Goal: Task Accomplishment & Management: Manage account settings

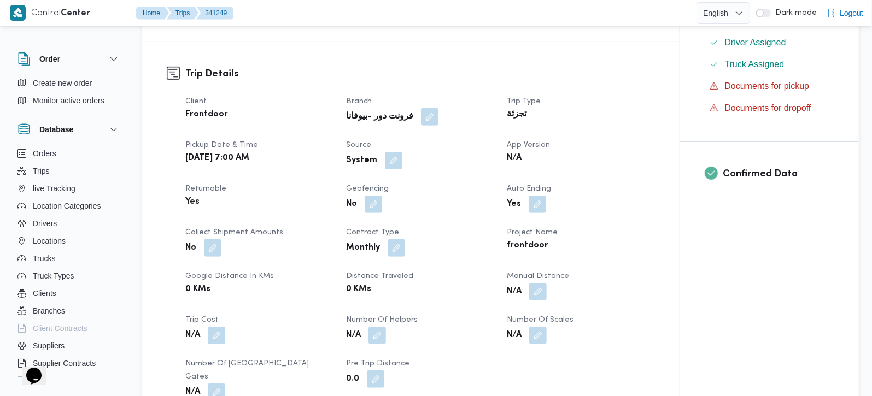
scroll to position [321, 0]
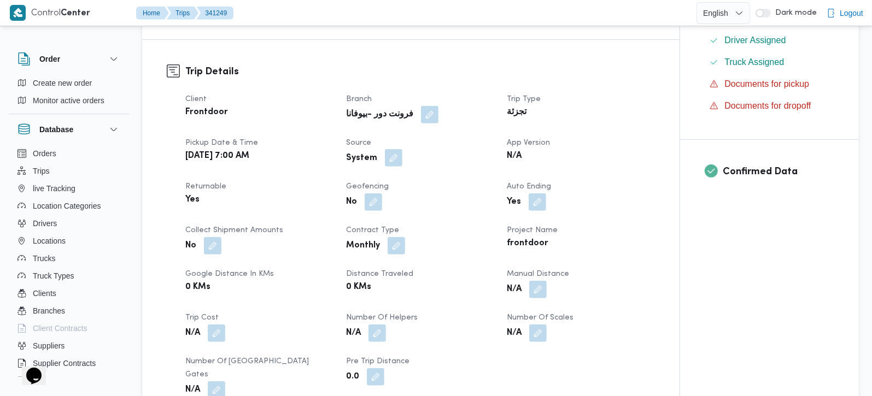
click at [395, 157] on button "button" at bounding box center [393, 157] width 17 height 17
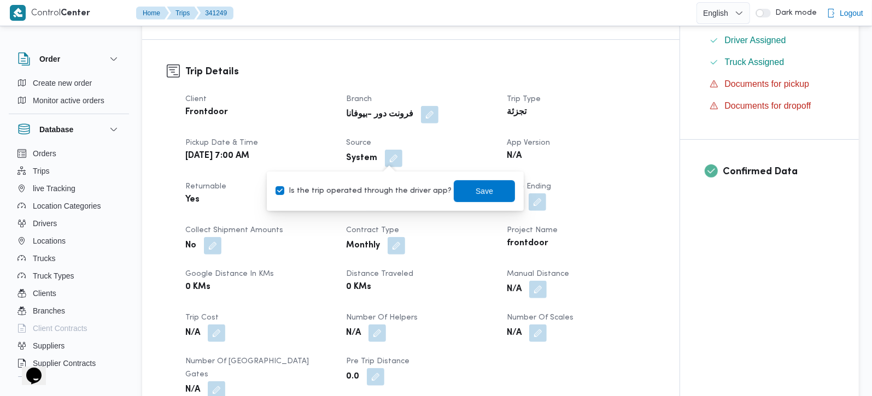
click at [386, 196] on label "Is the trip operated through the driver app?" at bounding box center [364, 191] width 176 height 13
checkbox input "false"
click at [476, 191] on span "Save" at bounding box center [484, 190] width 17 height 13
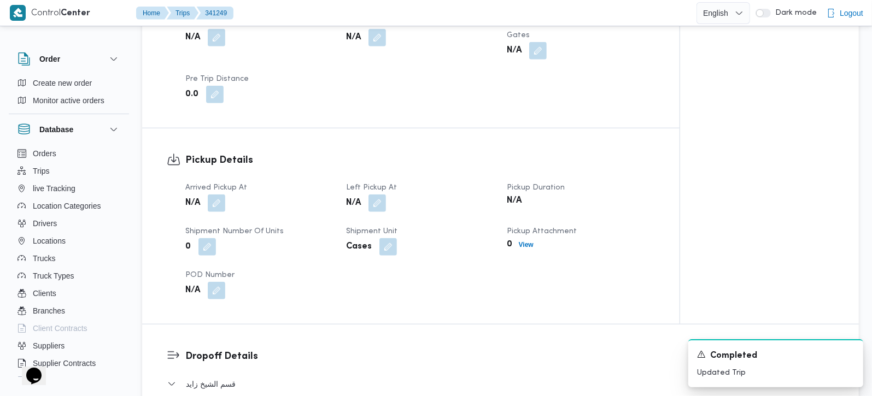
scroll to position [643, 0]
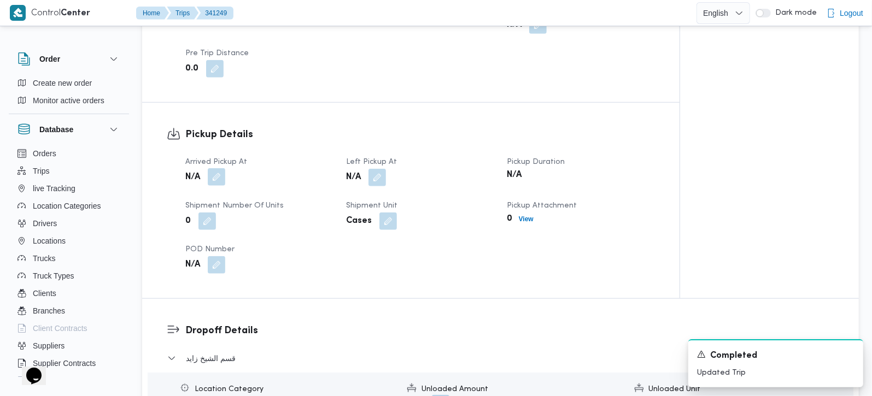
click at [209, 168] on button "button" at bounding box center [216, 176] width 17 height 17
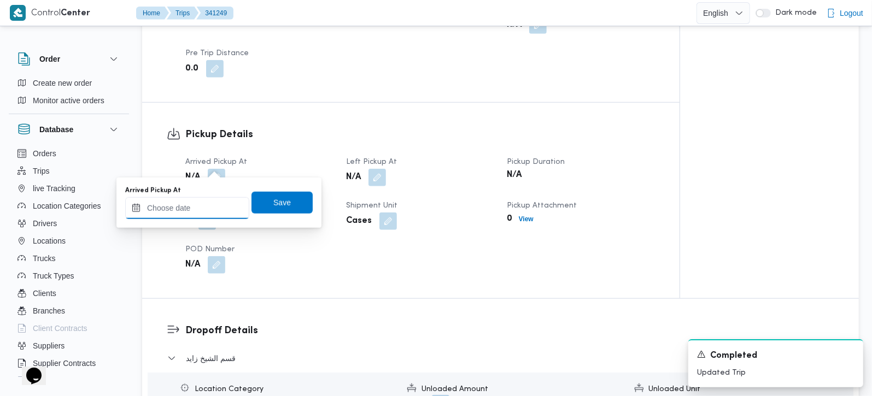
click at [212, 214] on input "Arrived Pickup At" at bounding box center [187, 208] width 124 height 22
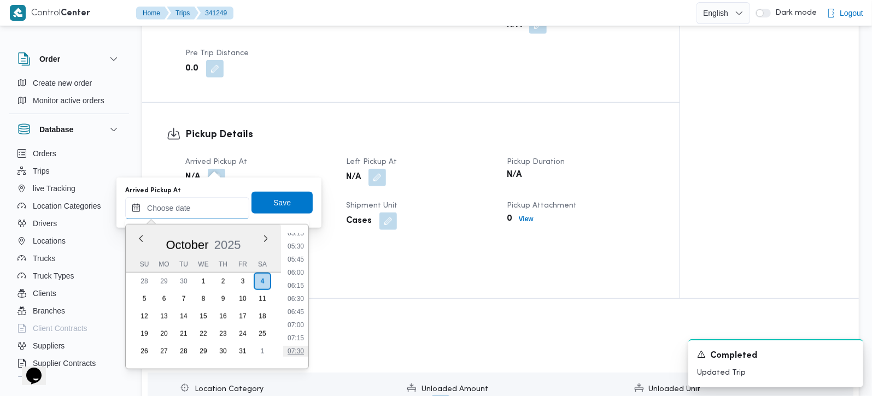
scroll to position [345, 0]
click at [296, 310] on li "08:00" at bounding box center [295, 313] width 25 height 11
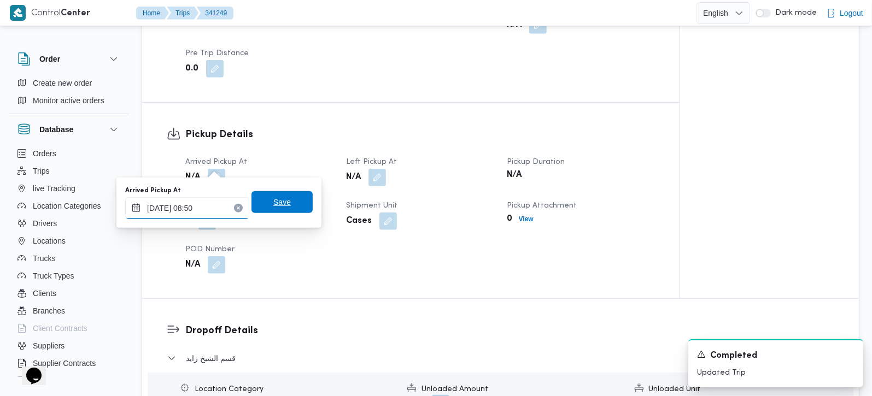
type input "04/10/2025 08:50"
click at [278, 195] on span "Save" at bounding box center [281, 202] width 61 height 22
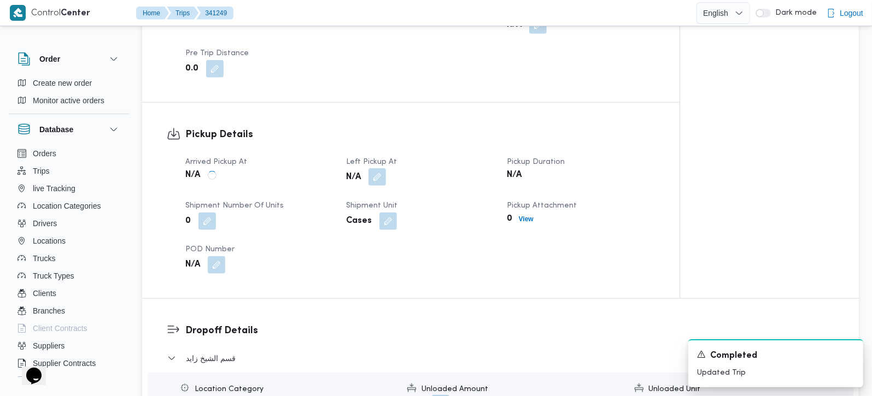
click at [371, 168] on button "button" at bounding box center [376, 176] width 17 height 17
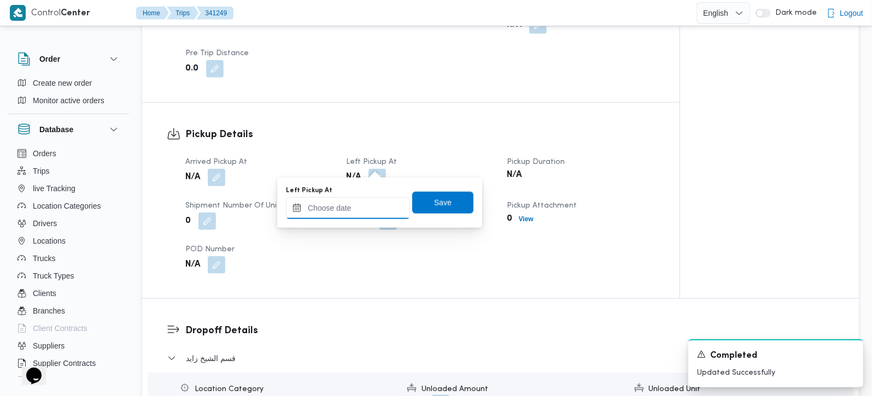
click at [369, 213] on input "Left Pickup At" at bounding box center [348, 208] width 124 height 22
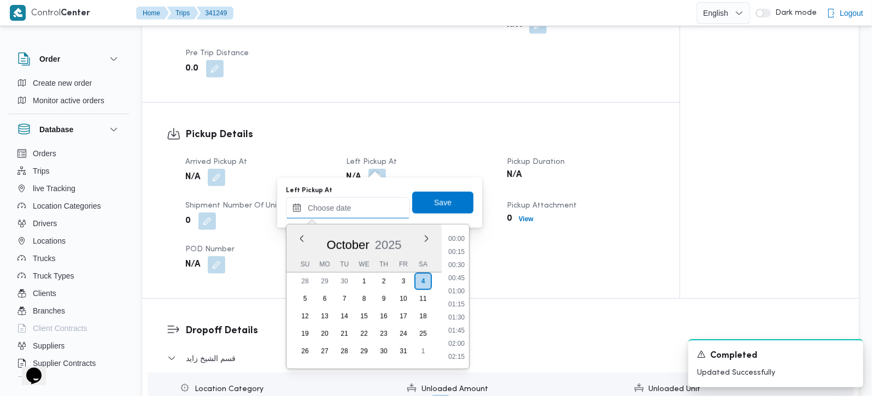
scroll to position [538, 0]
drag, startPoint x: 460, startPoint y: 278, endPoint x: 450, endPoint y: 242, distance: 37.8
click at [460, 278] on li "11:00" at bounding box center [456, 278] width 25 height 11
type input "[DATE] 11:00"
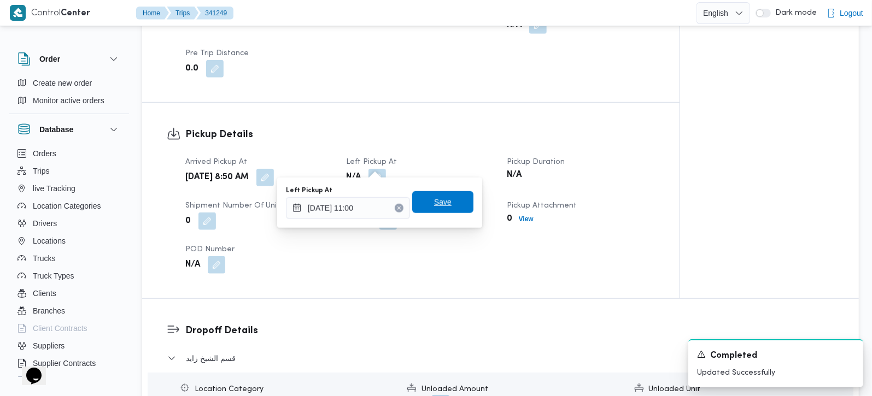
click at [440, 195] on span "Save" at bounding box center [442, 202] width 61 height 22
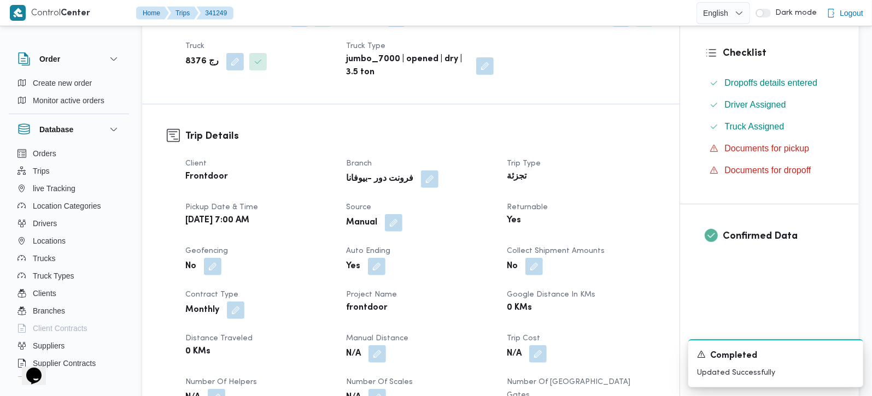
scroll to position [0, 0]
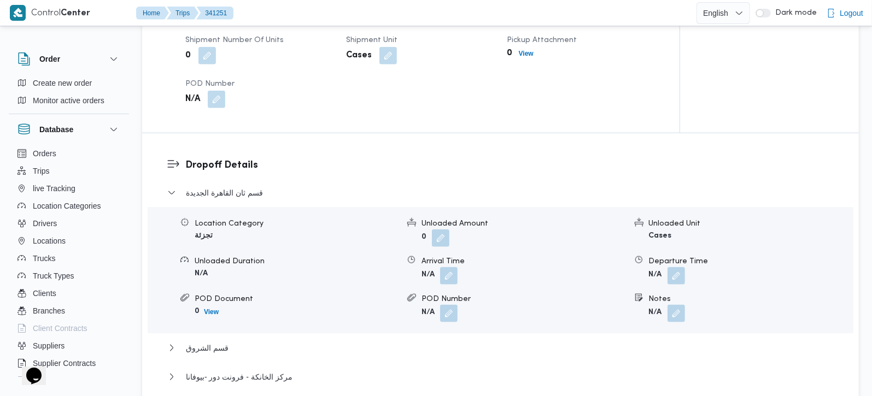
scroll to position [900, 0]
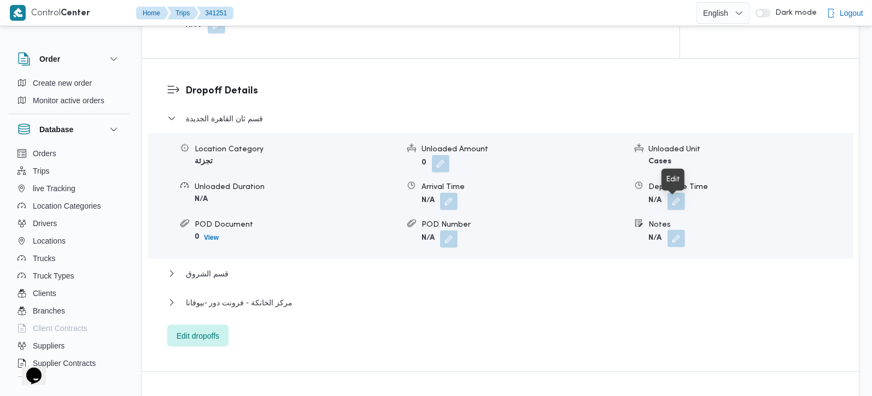
click at [676, 230] on button "button" at bounding box center [675, 238] width 17 height 17
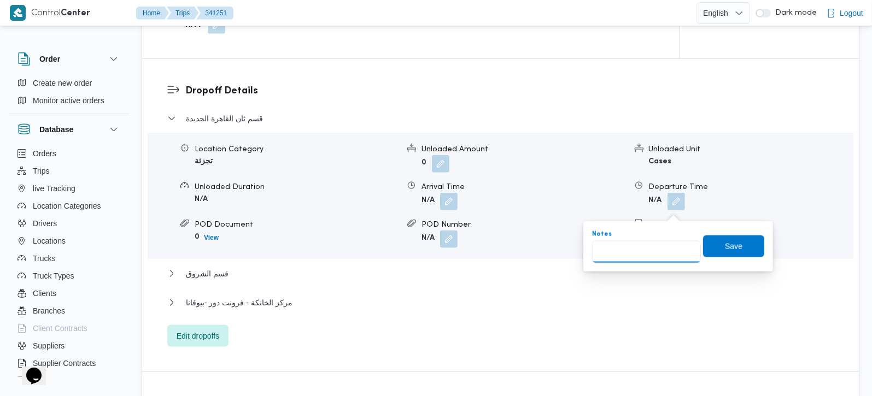
click at [638, 259] on input "Notes" at bounding box center [646, 252] width 109 height 22
paste input "زهراء"
type input "زهراء"
click at [725, 249] on span "Save" at bounding box center [733, 245] width 17 height 13
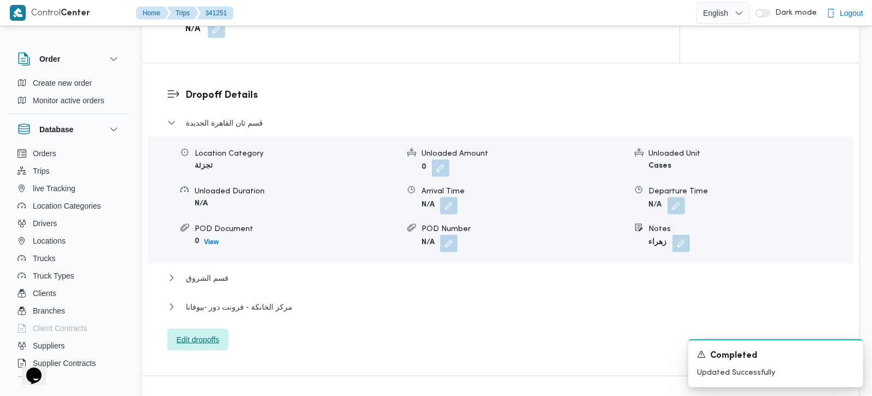
click at [203, 333] on span "Edit dropoffs" at bounding box center [198, 339] width 43 height 13
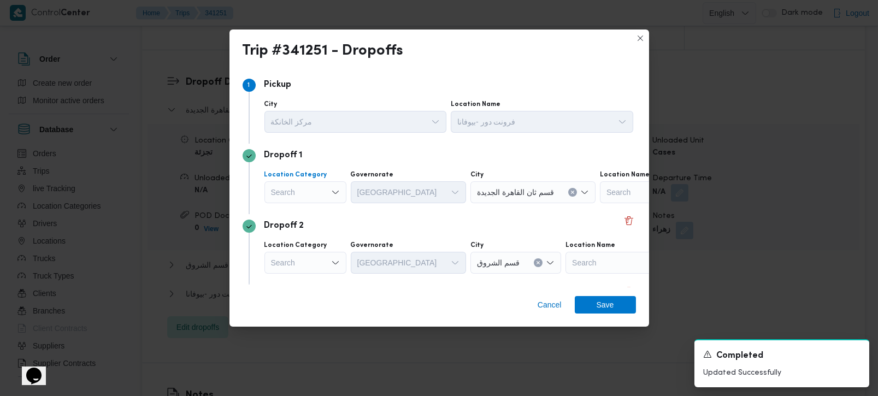
click at [302, 192] on div "Search" at bounding box center [306, 192] width 82 height 22
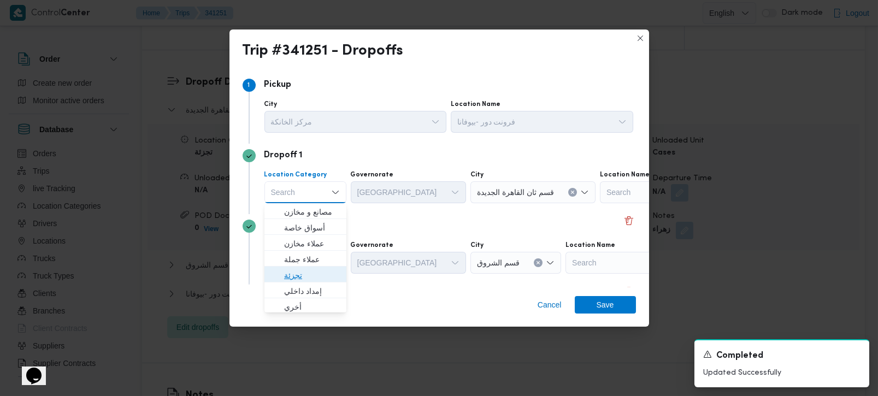
click at [311, 274] on span "تجزئة" at bounding box center [312, 275] width 56 height 13
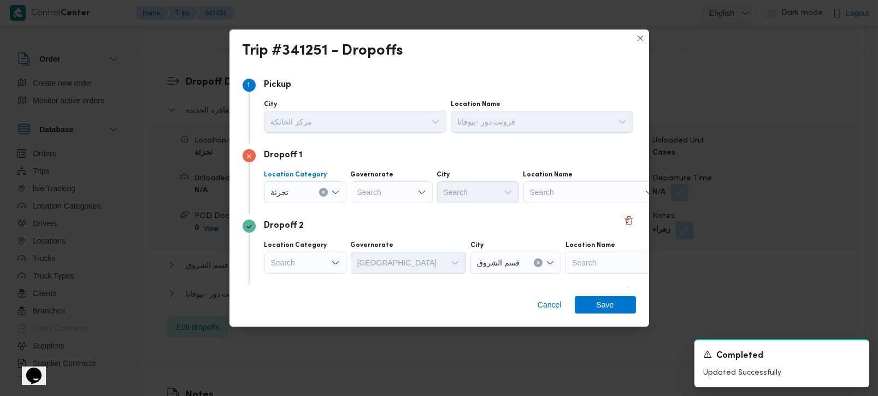
click at [374, 196] on div "Search" at bounding box center [392, 192] width 82 height 22
type input "رة"
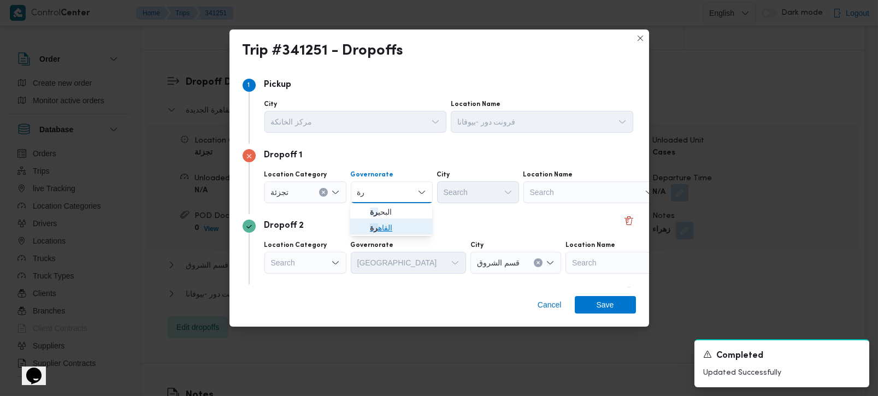
click at [392, 225] on span "القاه رة" at bounding box center [398, 227] width 56 height 13
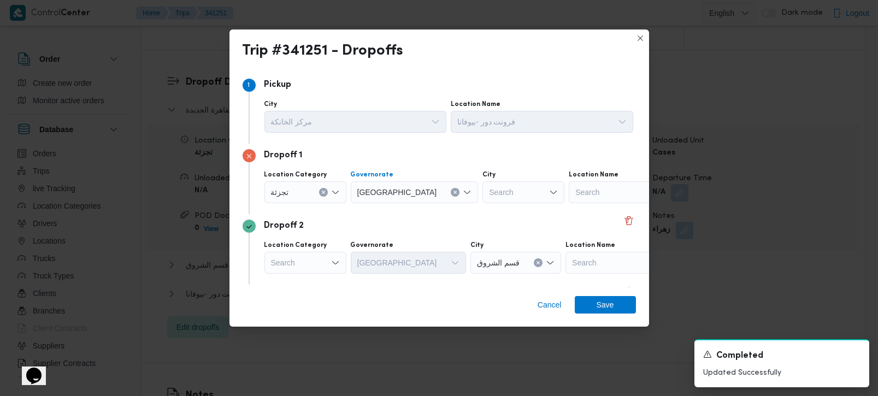
click at [483, 195] on div "Search" at bounding box center [524, 192] width 82 height 22
type input "عاد"
click at [472, 210] on mark "عاد" at bounding box center [466, 212] width 9 height 9
click at [591, 299] on span "Save" at bounding box center [605, 304] width 61 height 17
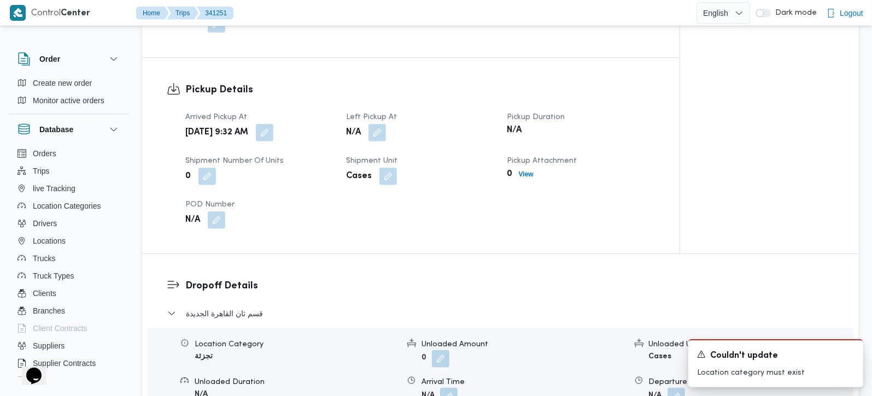
scroll to position [707, 0]
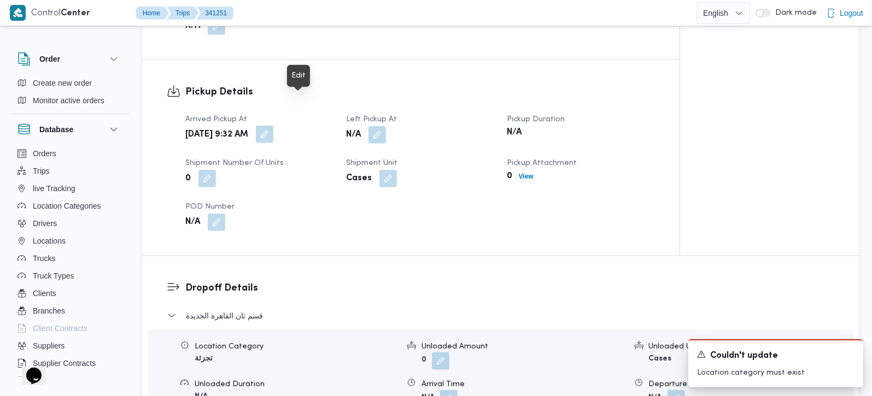
click at [273, 126] on button "button" at bounding box center [264, 134] width 17 height 17
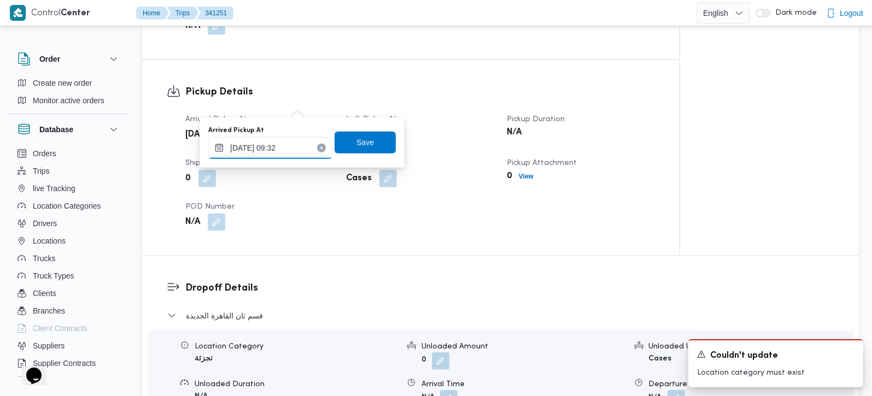
click at [283, 156] on input "04/10/2025 09:32" at bounding box center [270, 148] width 124 height 22
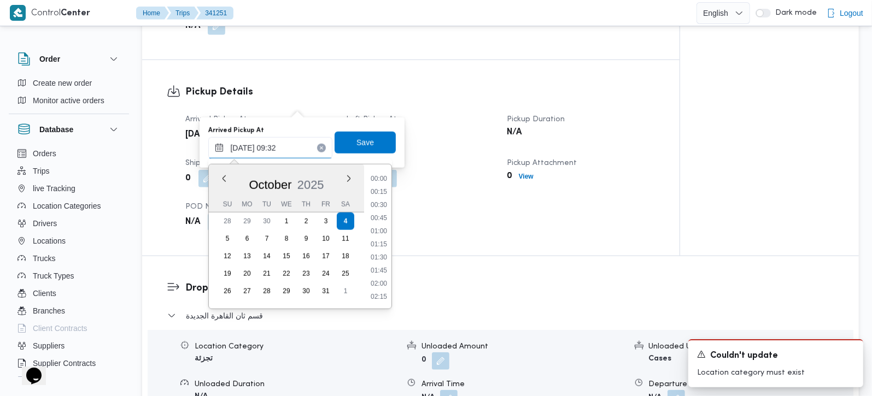
scroll to position [432, 0]
click at [388, 183] on li "08:15" at bounding box center [378, 179] width 25 height 11
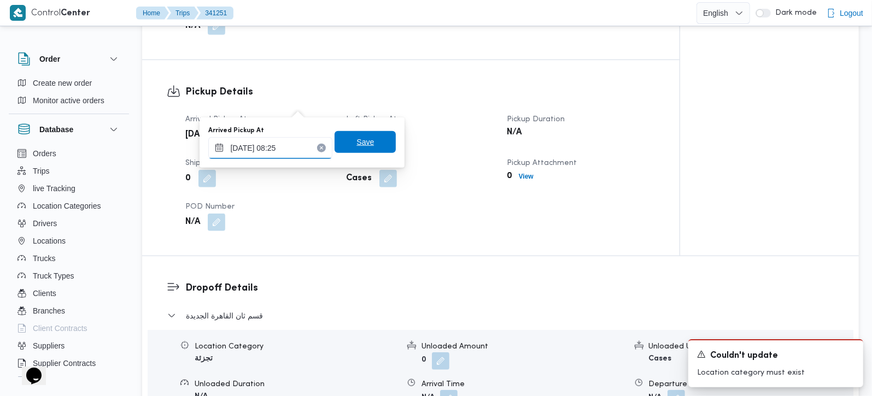
type input "04/10/2025 08:25"
click at [345, 144] on span "Save" at bounding box center [365, 142] width 61 height 22
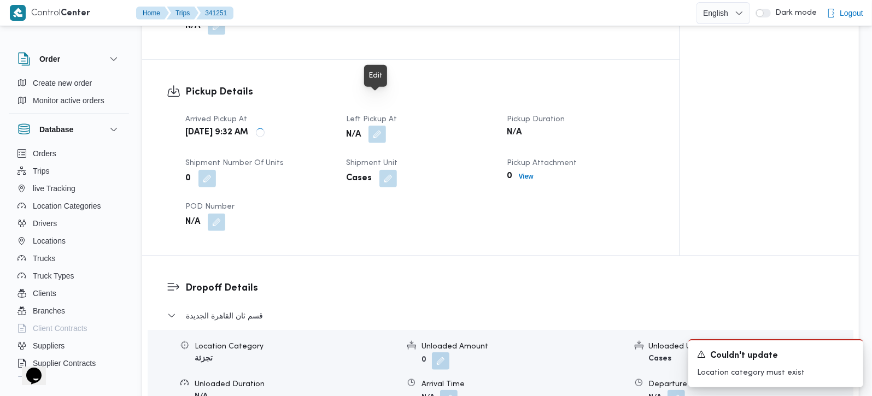
click at [379, 126] on button "button" at bounding box center [376, 134] width 17 height 17
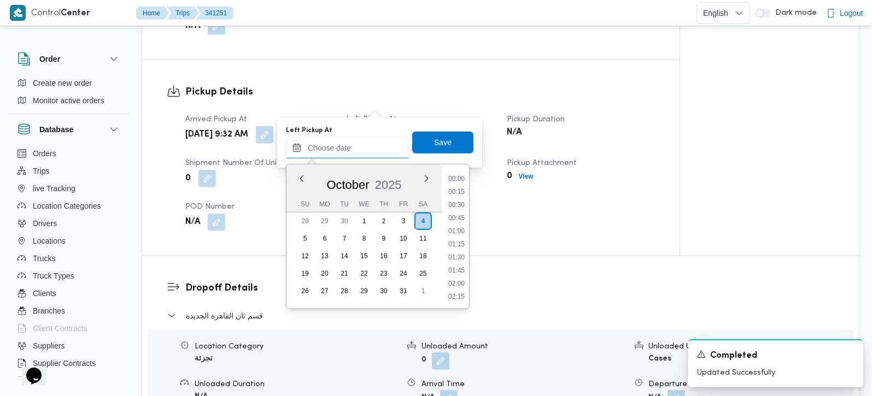
click at [362, 143] on input "Left Pickup At" at bounding box center [348, 148] width 124 height 22
click at [454, 220] on li "11:00" at bounding box center [456, 218] width 25 height 11
type input "04/10/2025 11:00"
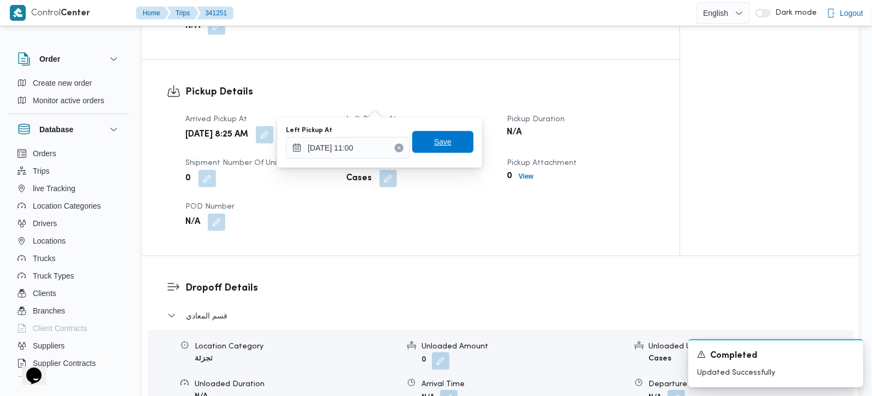
click at [430, 150] on span "Save" at bounding box center [442, 142] width 61 height 22
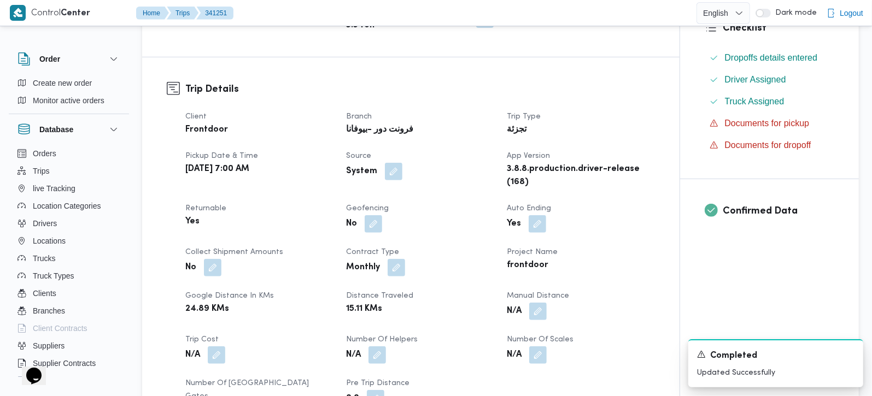
scroll to position [0, 0]
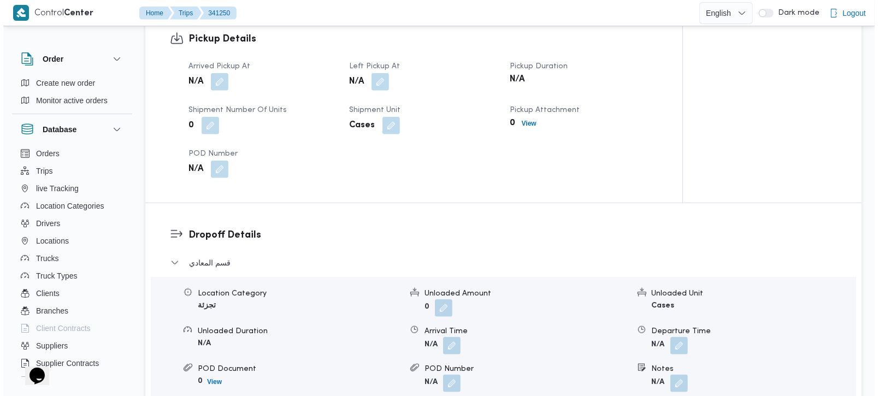
scroll to position [836, 0]
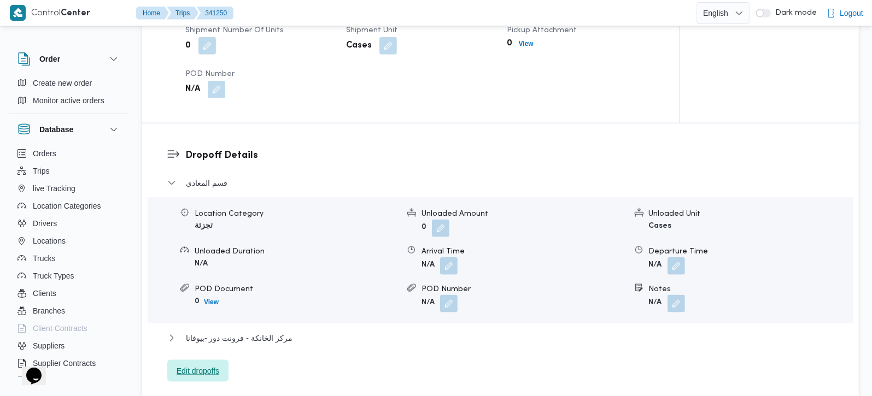
click at [199, 365] on span "Edit dropoffs" at bounding box center [198, 371] width 43 height 13
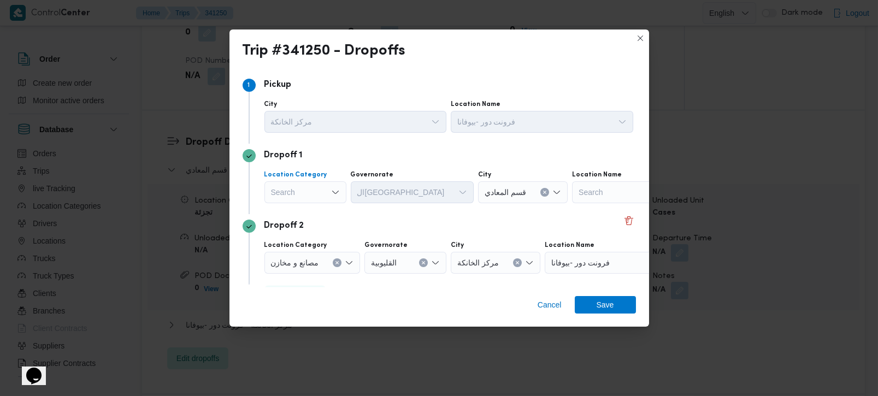
click at [323, 192] on div "Search" at bounding box center [306, 192] width 82 height 22
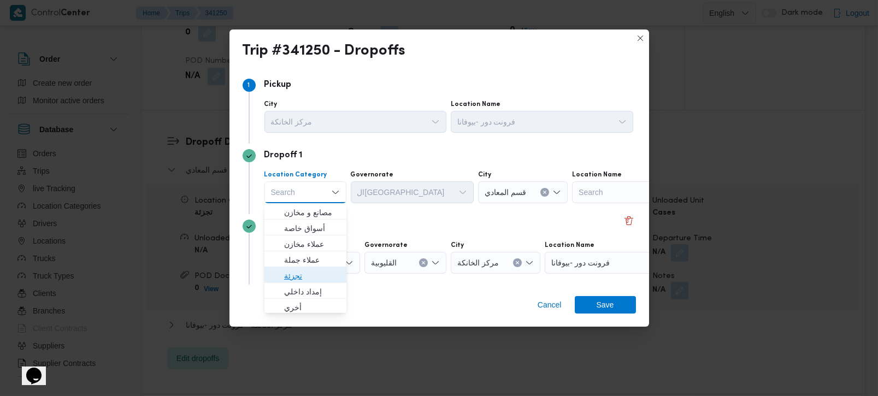
click at [304, 270] on span "تجزئة" at bounding box center [312, 275] width 56 height 13
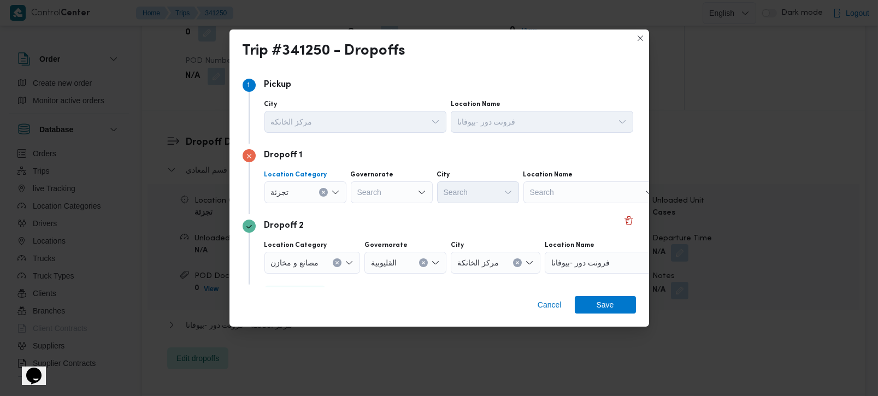
click at [388, 185] on div "Search" at bounding box center [392, 192] width 82 height 22
type input "رة"
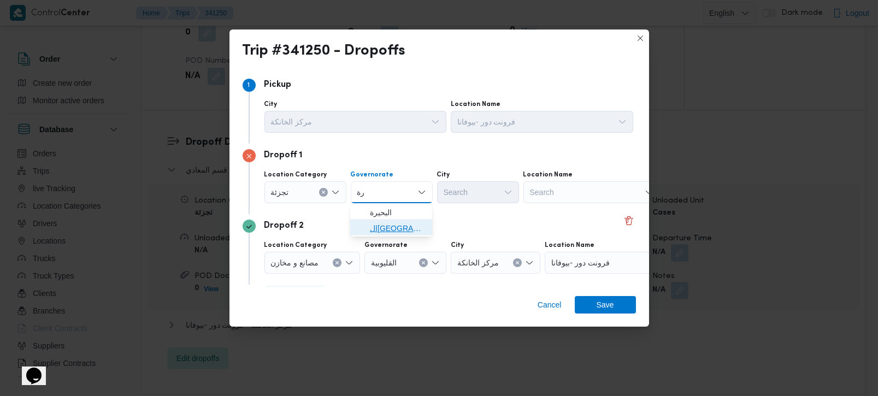
click at [385, 227] on span "القاهرة" at bounding box center [398, 228] width 56 height 13
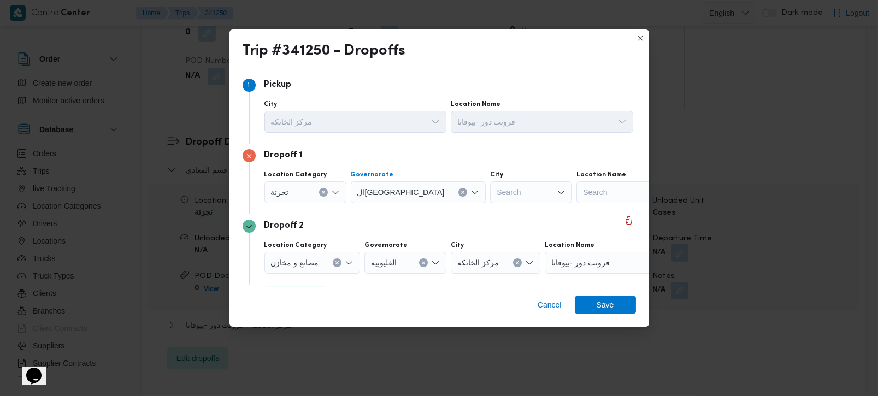
click at [490, 191] on div "Search" at bounding box center [531, 192] width 82 height 22
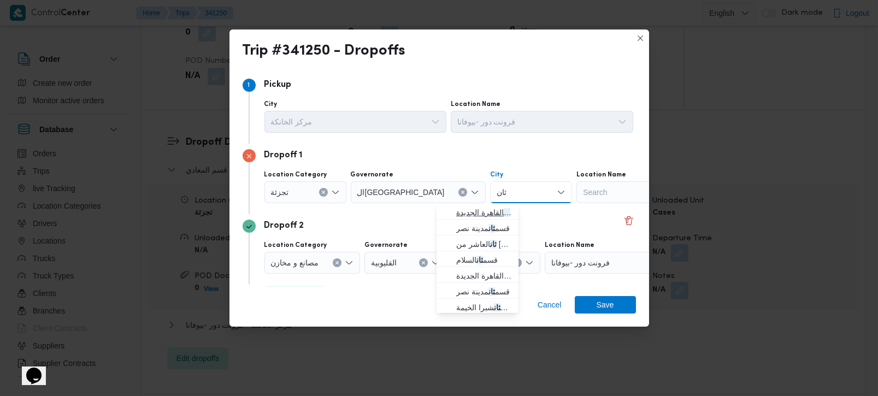
type input "ثان"
click at [485, 217] on span "قسم ثان القاهرة الجديدة" at bounding box center [484, 212] width 56 height 13
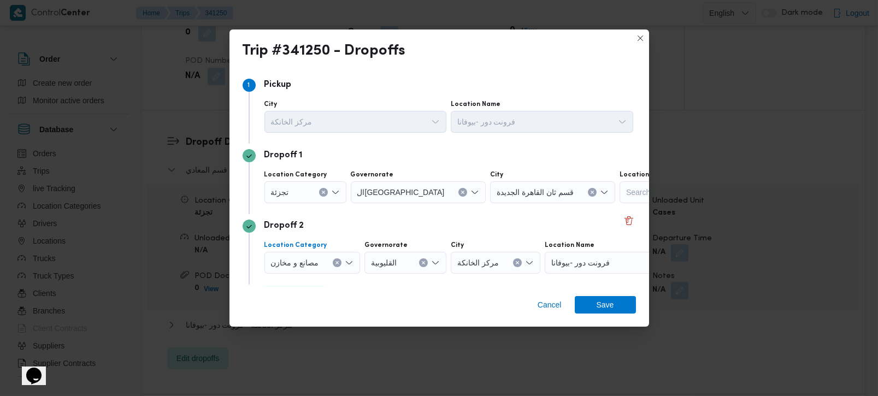
click at [336, 262] on icon "Clear input" at bounding box center [337, 263] width 4 height 4
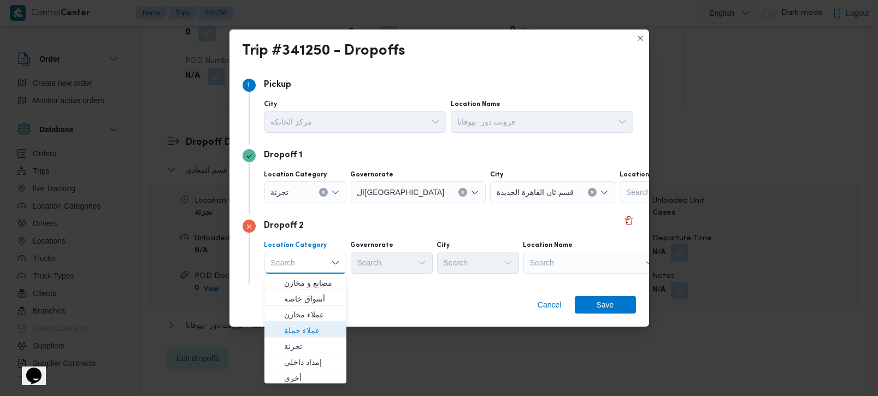
click at [308, 331] on span "عملاء جملة" at bounding box center [312, 330] width 56 height 13
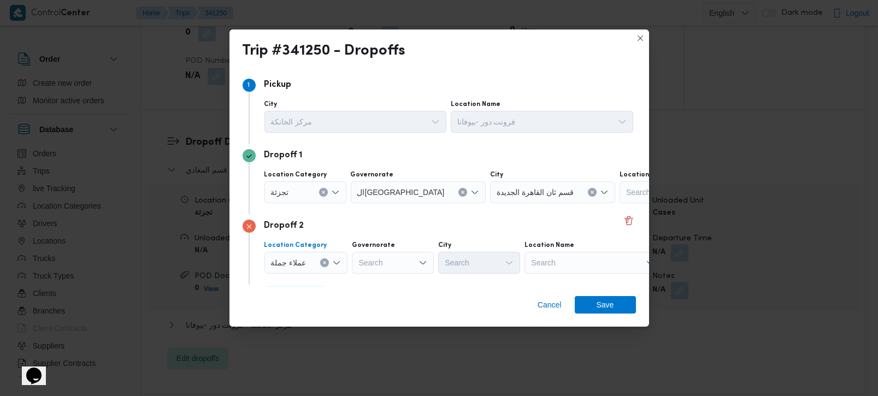
click at [323, 261] on icon "Clear input" at bounding box center [325, 263] width 4 height 4
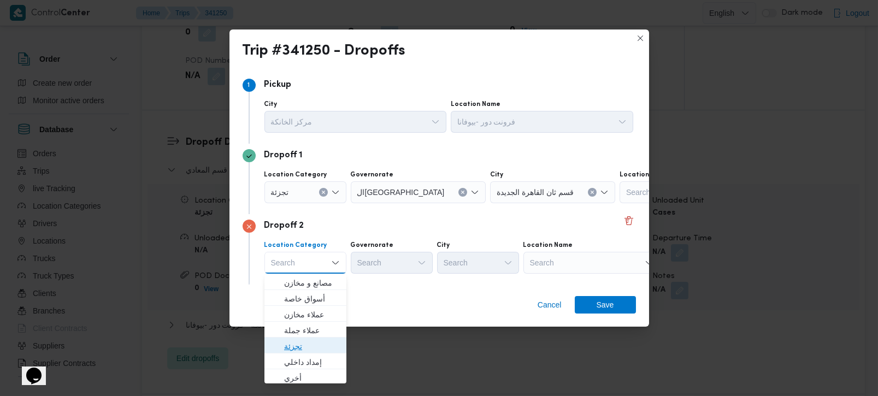
click at [290, 345] on span "تجزئة" at bounding box center [312, 346] width 56 height 13
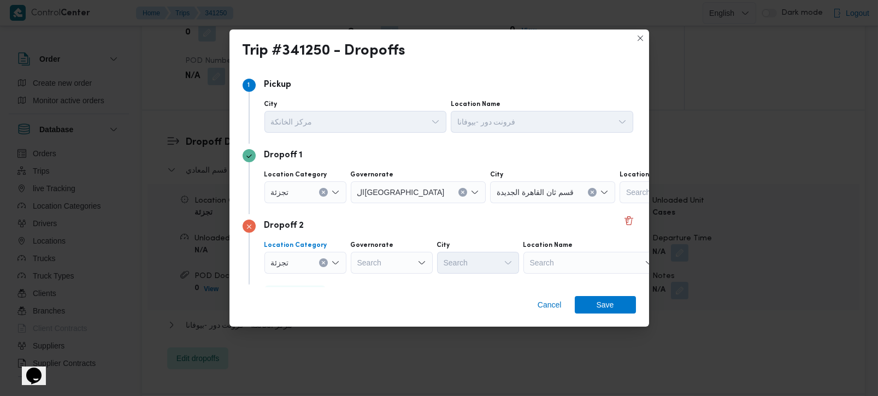
click at [361, 262] on div "Search" at bounding box center [392, 263] width 82 height 22
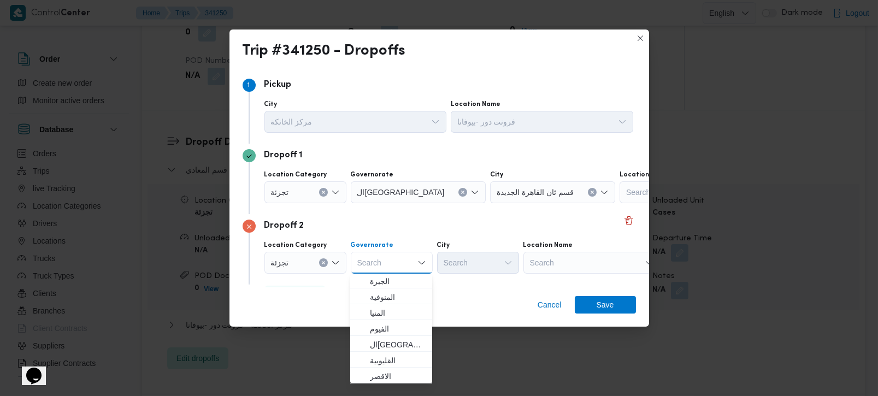
scroll to position [128, 0]
click at [381, 312] on span "القاهرة" at bounding box center [398, 313] width 56 height 13
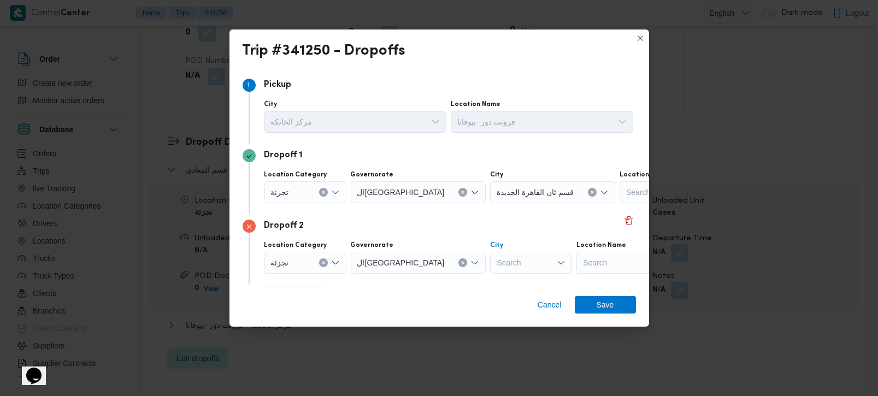
click at [490, 257] on div "Search" at bounding box center [531, 263] width 82 height 22
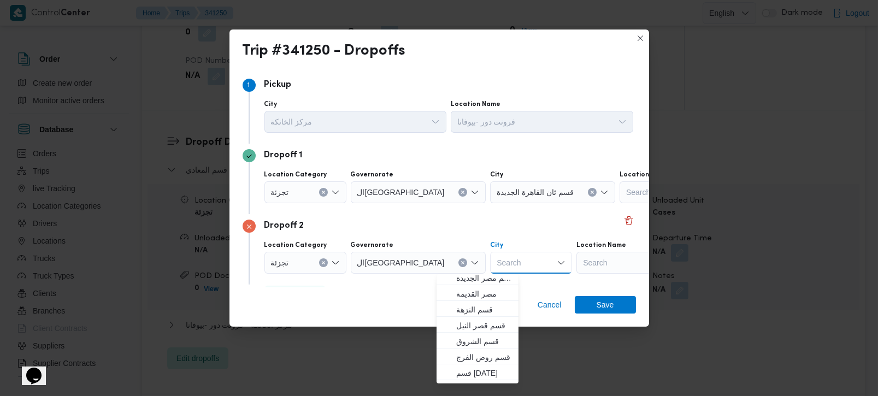
scroll to position [289, 0]
click at [494, 321] on span "قسم الشروق" at bounding box center [484, 327] width 56 height 13
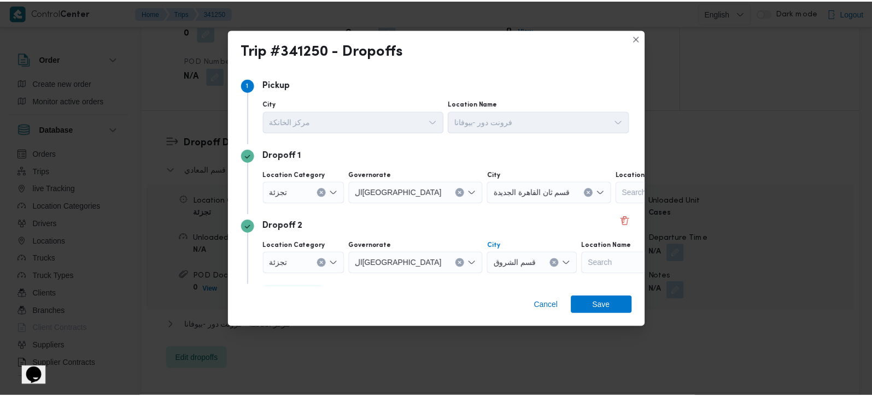
scroll to position [30, 0]
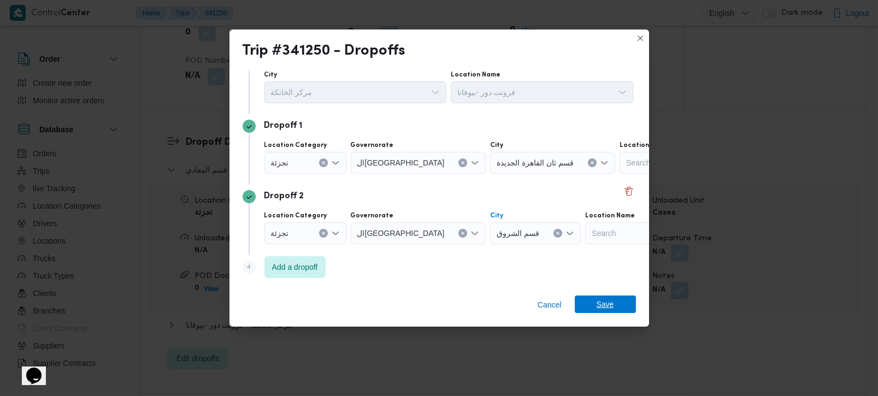
click at [593, 311] on span "Save" at bounding box center [605, 304] width 61 height 17
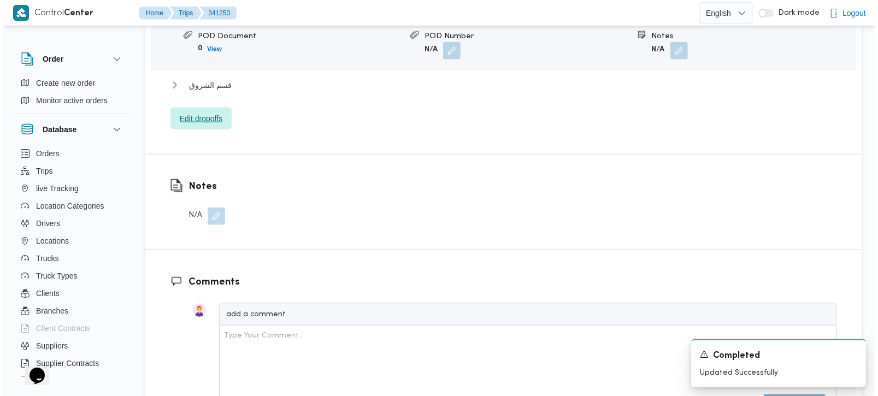
scroll to position [964, 0]
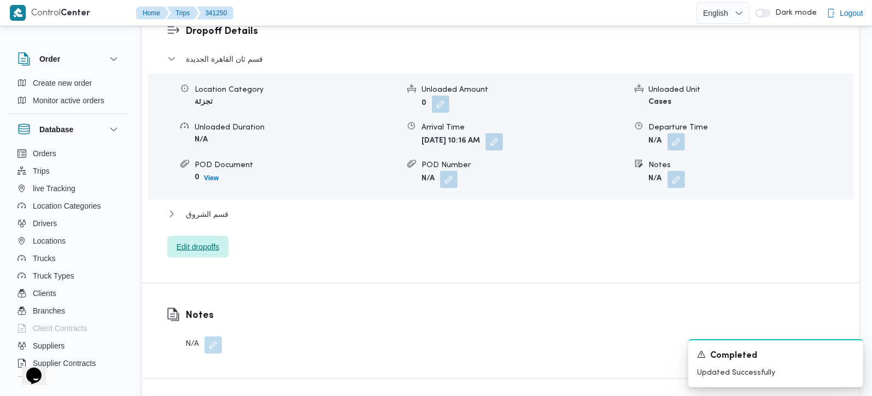
click at [202, 241] on span "Edit dropoffs" at bounding box center [198, 247] width 43 height 13
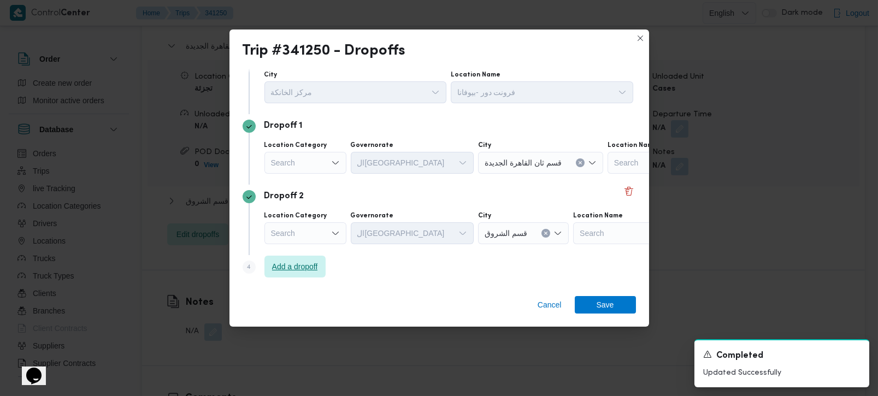
click at [304, 268] on span "Add a dropoff" at bounding box center [295, 266] width 46 height 13
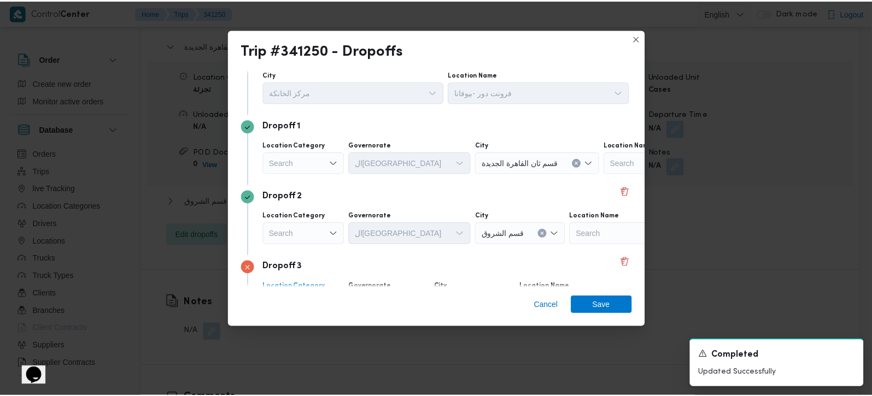
scroll to position [100, 0]
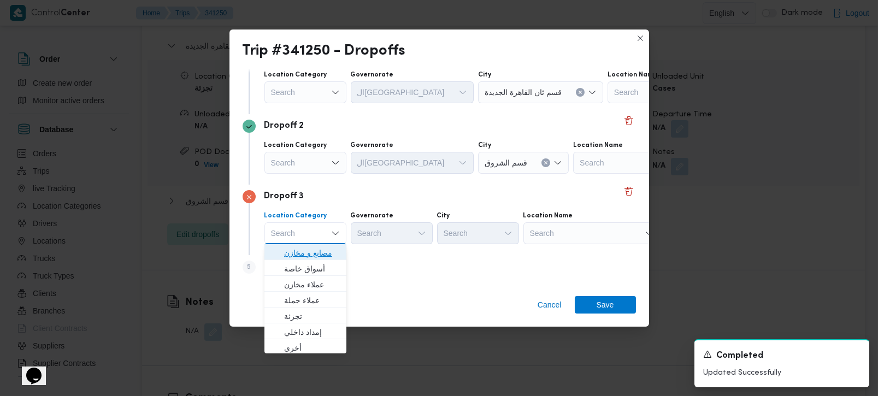
click at [314, 254] on span "مصانع و مخازن" at bounding box center [312, 253] width 56 height 13
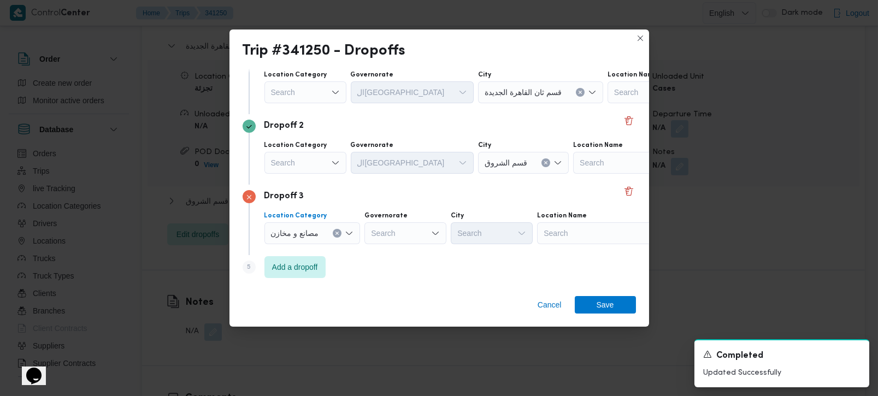
click at [571, 228] on div "Search" at bounding box center [605, 233] width 137 height 22
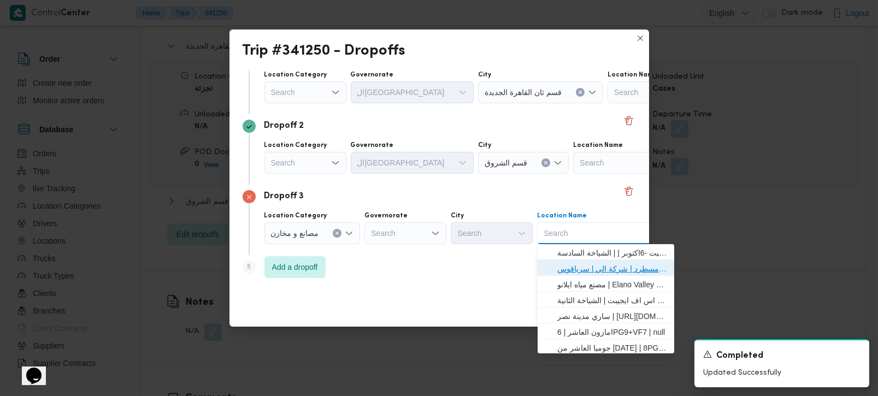
click at [582, 266] on span "فرونت دور مسطرد | شركة الي | سرياقوس" at bounding box center [613, 268] width 110 height 13
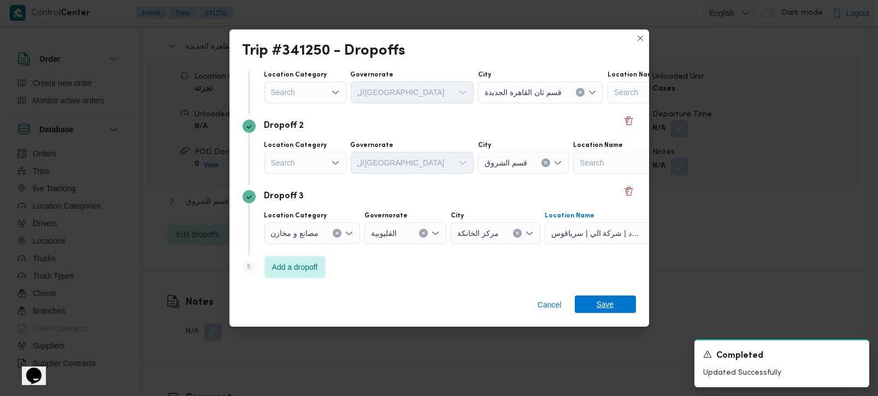
click at [611, 301] on span "Save" at bounding box center [605, 304] width 17 height 17
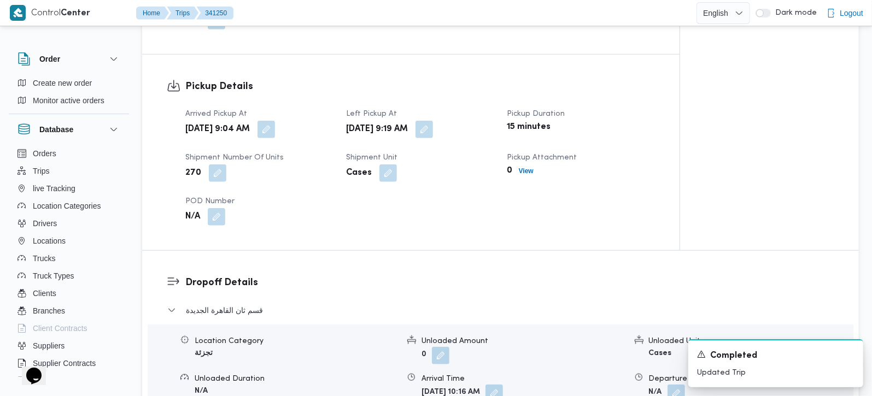
scroll to position [771, 0]
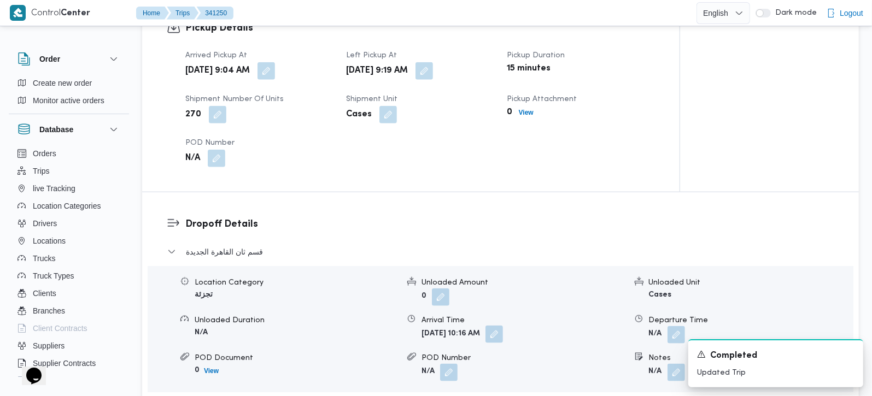
click at [503, 326] on button "button" at bounding box center [493, 334] width 17 height 17
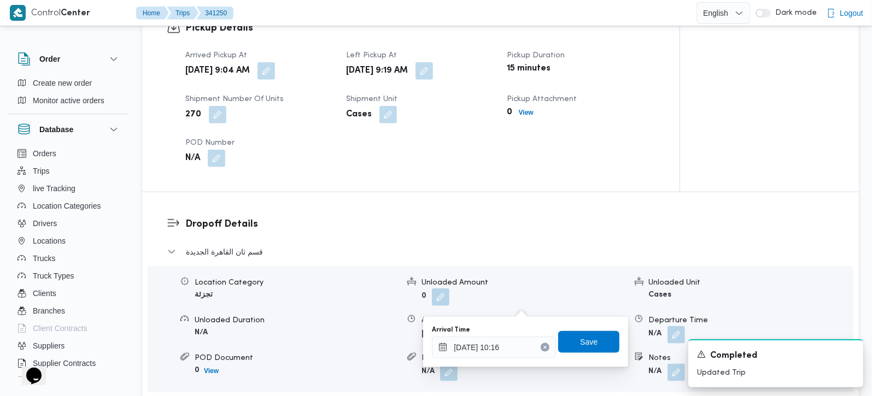
click at [476, 137] on div "Arrived Pickup At Sat, Oct 4, 2025 9:04 AM Left Pickup At Sat, Oct 4, 2025 9:19…" at bounding box center [420, 108] width 483 height 131
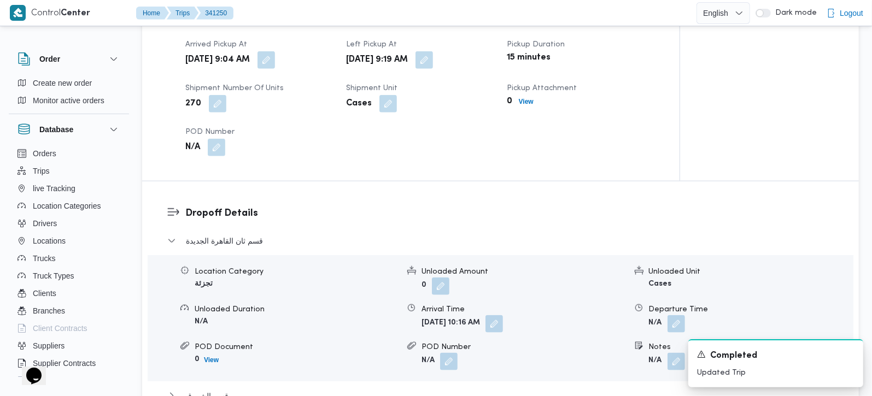
scroll to position [836, 0]
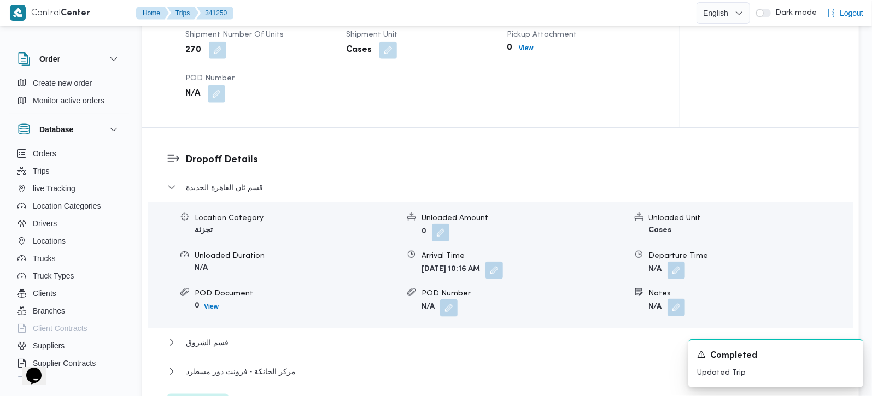
click at [677, 299] on button "button" at bounding box center [675, 307] width 17 height 17
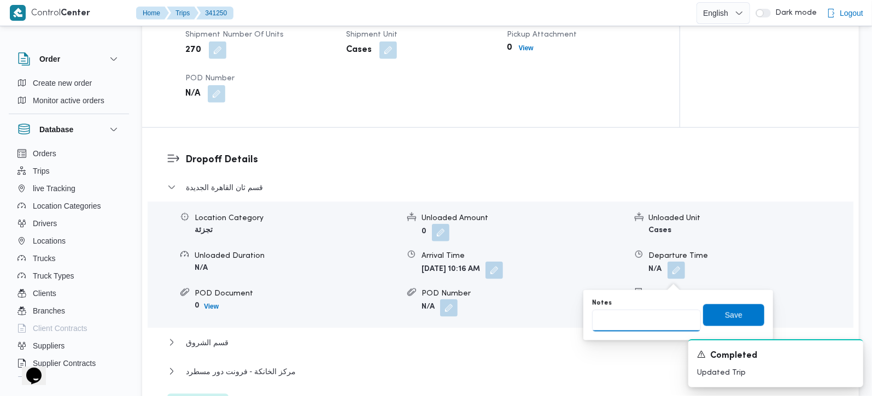
click at [647, 322] on input "Notes" at bounding box center [646, 321] width 109 height 22
paste input "مدينتي"
type input "مدينتي"
click at [714, 320] on span "Save" at bounding box center [733, 315] width 61 height 22
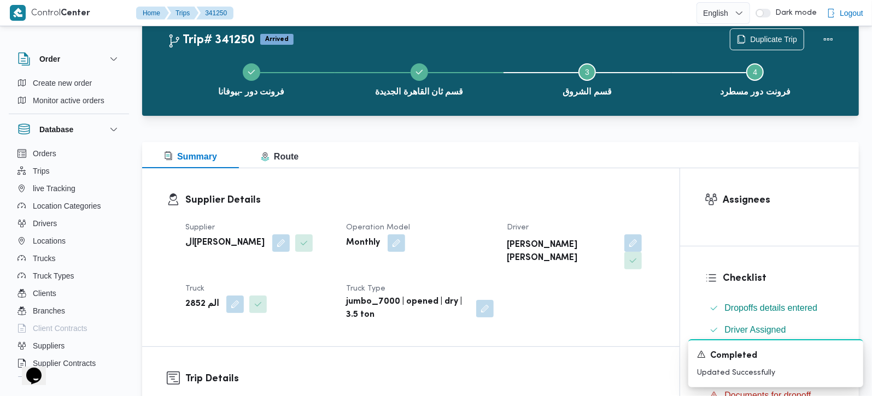
scroll to position [0, 0]
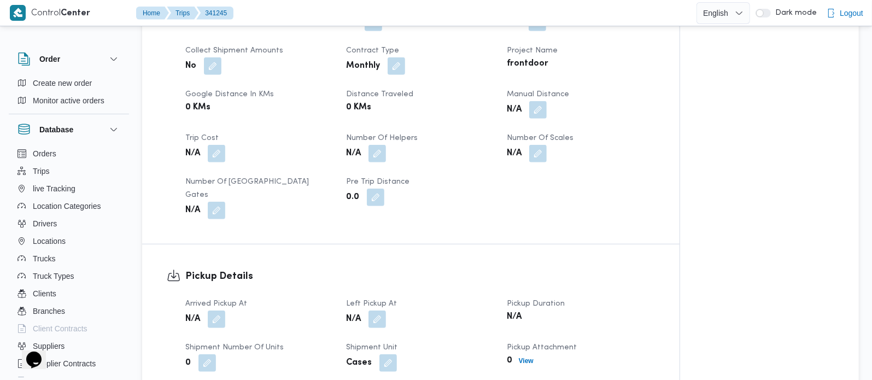
scroll to position [578, 0]
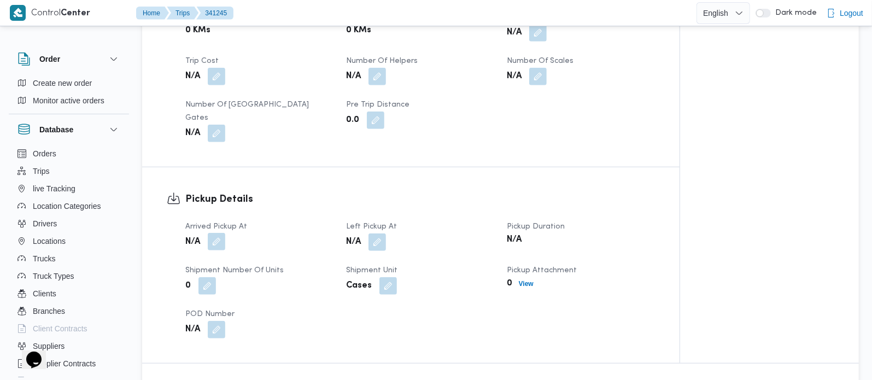
click at [222, 247] on button "button" at bounding box center [216, 241] width 17 height 17
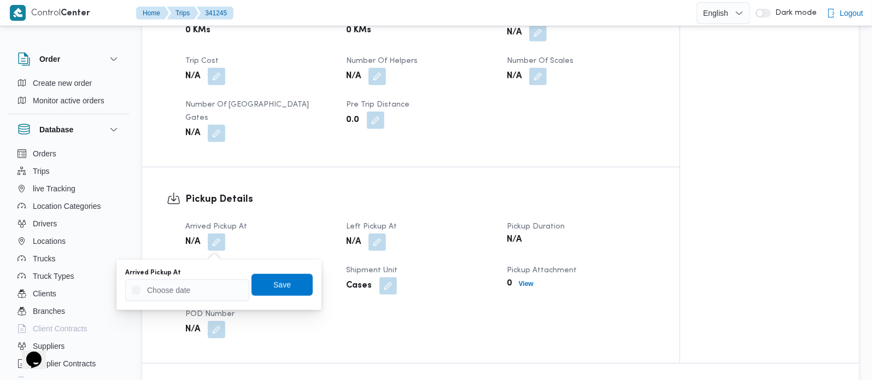
click at [208, 293] on body "Control Center Home Trips 341245 English عربي Dark mode Logout Order Create new…" at bounding box center [436, 327] width 872 height 1811
click at [206, 289] on input "Arrived Pickup At" at bounding box center [187, 290] width 124 height 22
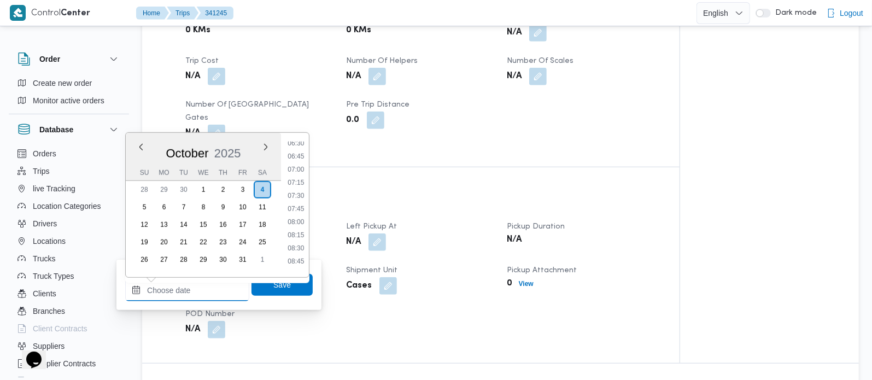
scroll to position [281, 0]
click at [297, 233] on li "07:00" at bounding box center [295, 233] width 25 height 11
type input "04/10/2025 07:00"
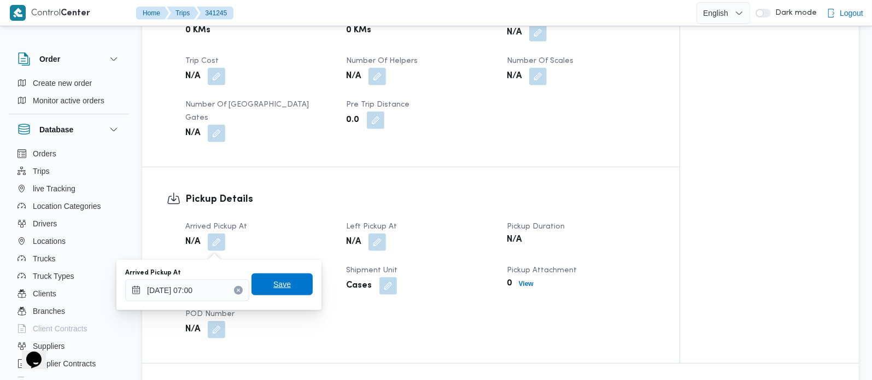
click at [283, 290] on span "Save" at bounding box center [281, 284] width 61 height 22
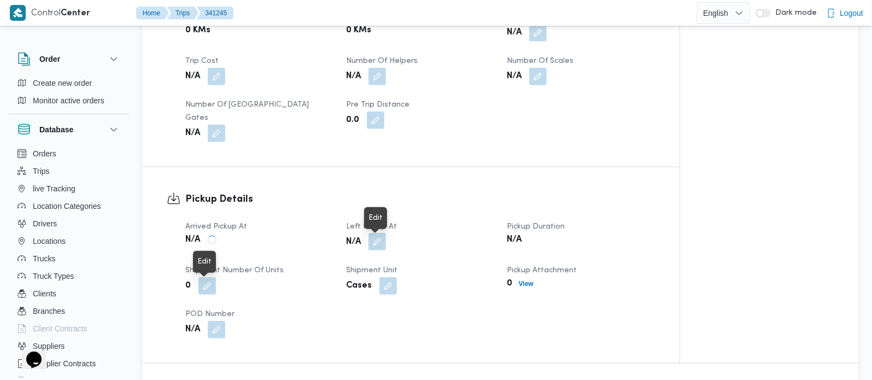
click at [384, 243] on button "button" at bounding box center [376, 241] width 17 height 17
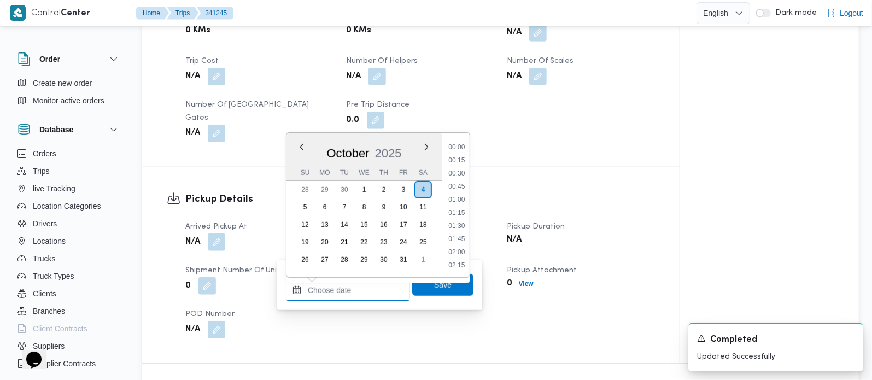
drag, startPoint x: 367, startPoint y: 292, endPoint x: 451, endPoint y: 251, distance: 93.1
click at [367, 292] on input "Left Pickup At" at bounding box center [348, 290] width 124 height 22
click at [458, 245] on li "11:00" at bounding box center [456, 250] width 25 height 11
type input "[DATE] 11:00"
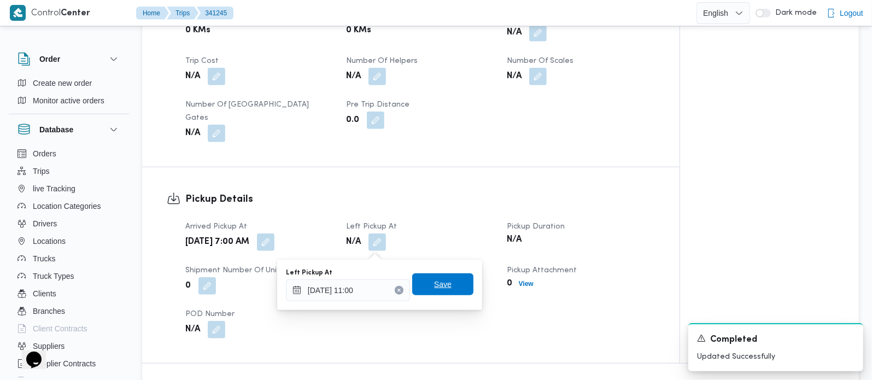
click at [447, 285] on span "Save" at bounding box center [442, 284] width 61 height 22
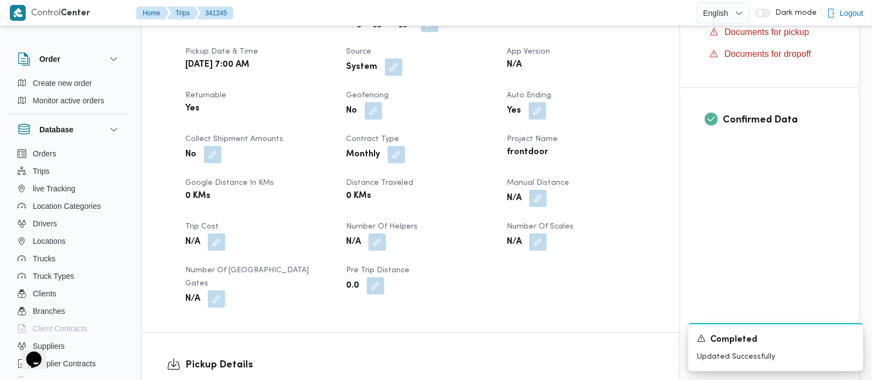
scroll to position [321, 0]
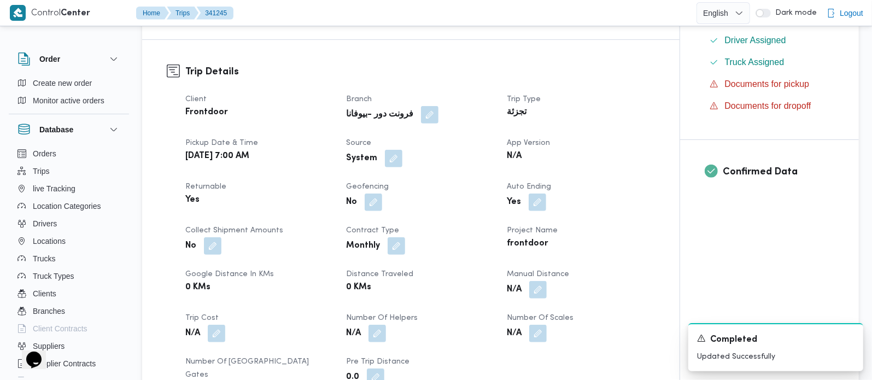
click at [401, 168] on div "System" at bounding box center [420, 159] width 150 height 20
click at [393, 167] on button "button" at bounding box center [393, 157] width 17 height 17
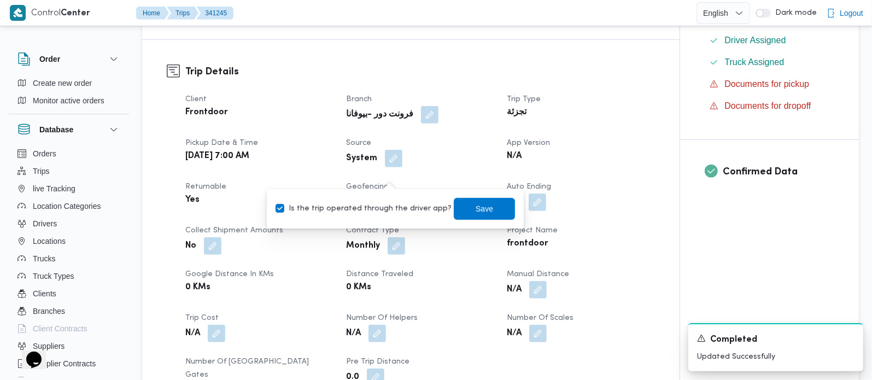
click at [384, 207] on label "Is the trip operated through the driver app?" at bounding box center [364, 208] width 176 height 13
checkbox input "false"
click at [462, 207] on span "Save" at bounding box center [484, 208] width 61 height 22
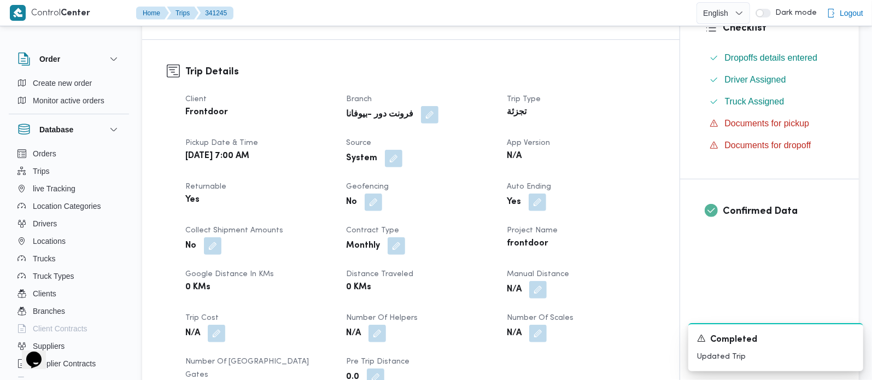
scroll to position [0, 0]
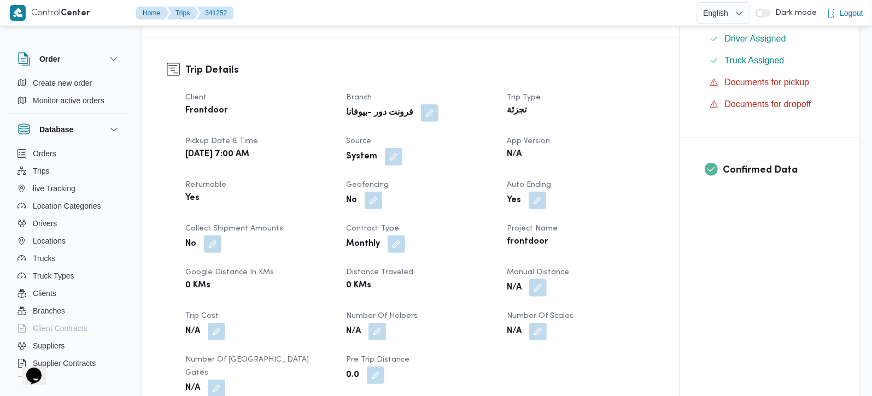
scroll to position [321, 0]
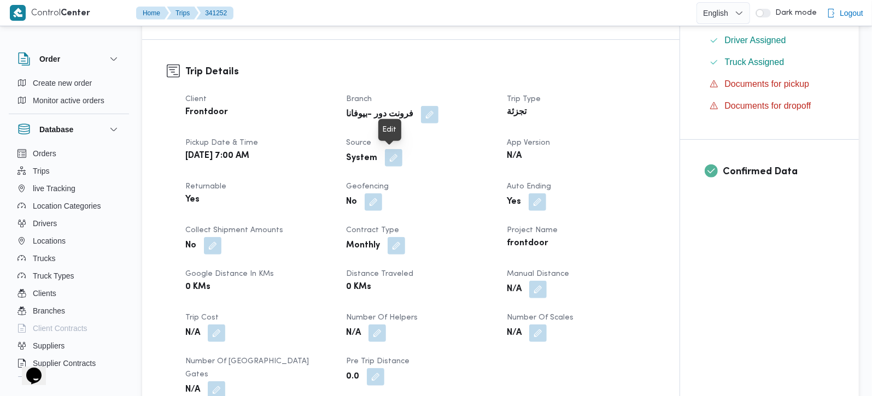
click at [395, 154] on button "button" at bounding box center [393, 157] width 17 height 17
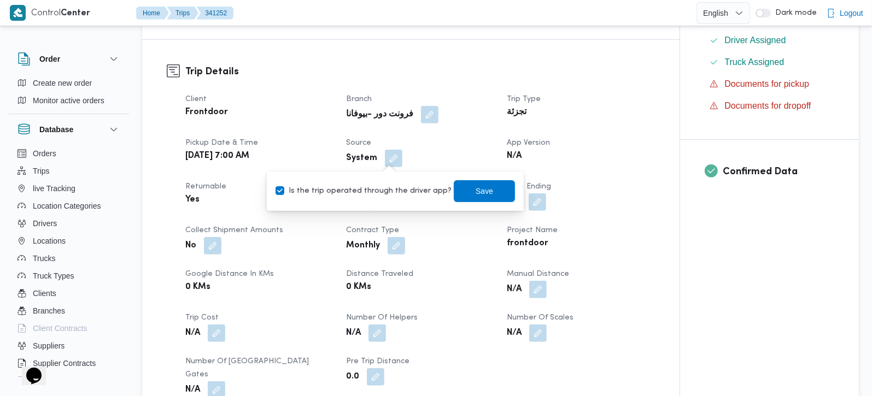
click at [383, 186] on label "Is the trip operated through the driver app?" at bounding box center [364, 191] width 176 height 13
checkbox input "false"
click at [476, 188] on span "Save" at bounding box center [484, 190] width 17 height 13
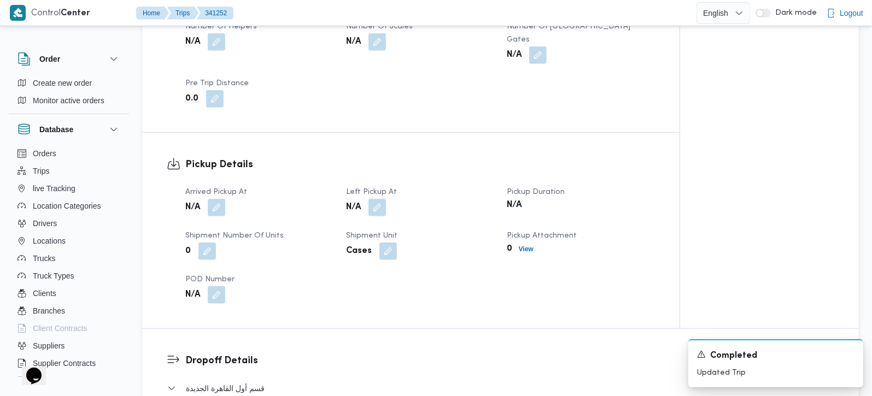
scroll to position [643, 0]
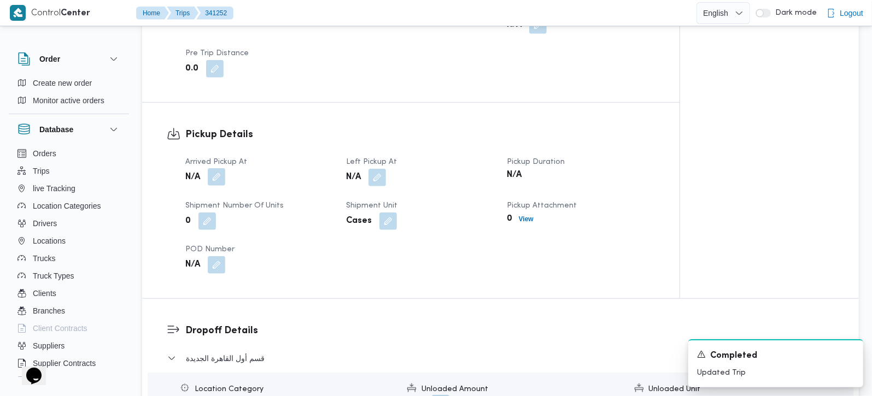
click at [217, 168] on button "button" at bounding box center [216, 176] width 17 height 17
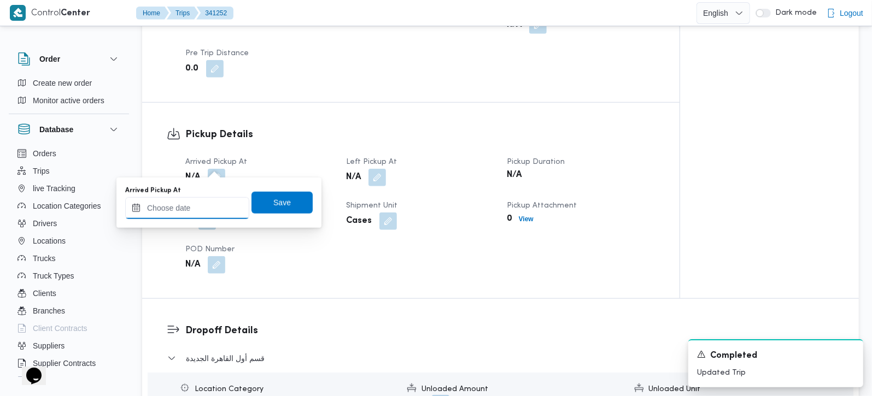
click at [207, 206] on input "Arrived Pickup At" at bounding box center [187, 208] width 124 height 22
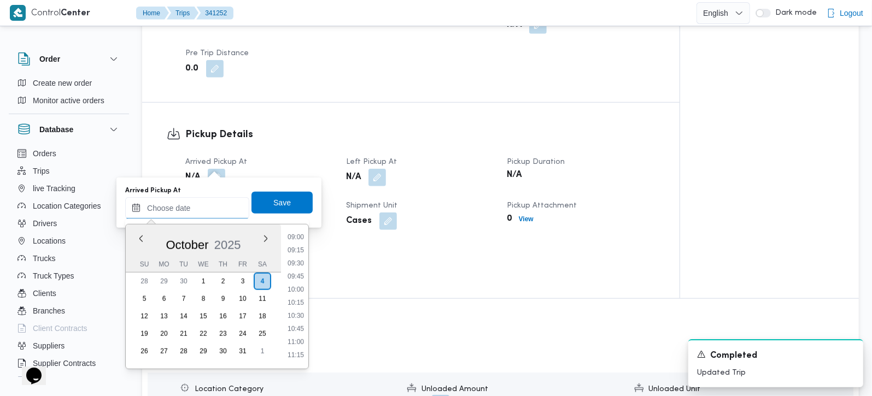
scroll to position [409, 0]
click at [297, 311] on li "09:15" at bounding box center [295, 314] width 25 height 11
type input "04/10/2025 09:15"
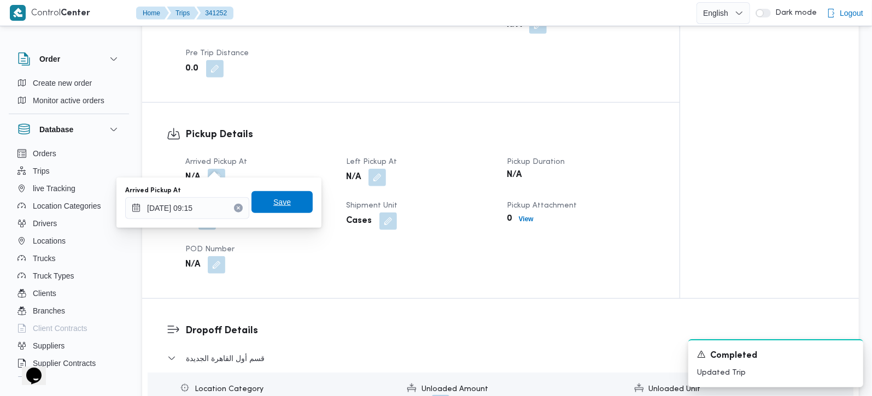
click at [277, 195] on span "Save" at bounding box center [281, 202] width 61 height 22
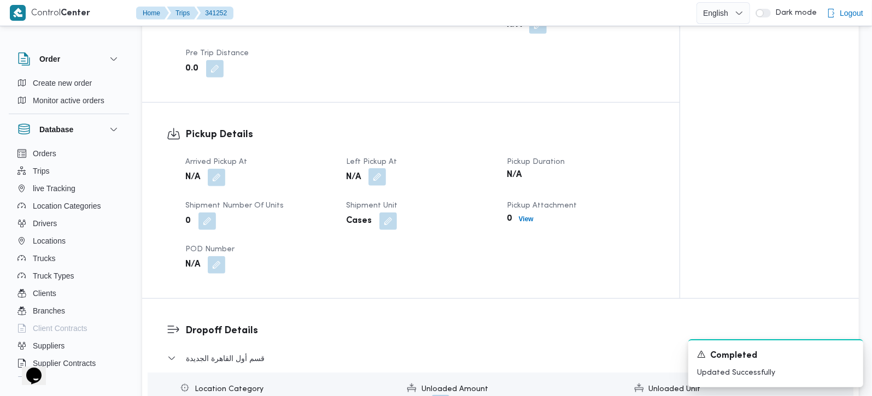
click at [376, 168] on button "button" at bounding box center [376, 176] width 17 height 17
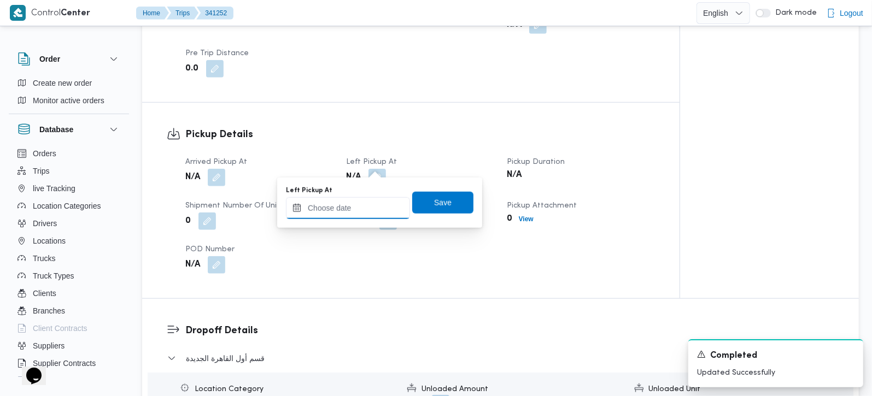
click at [359, 209] on input "Left Pickup At" at bounding box center [348, 208] width 124 height 22
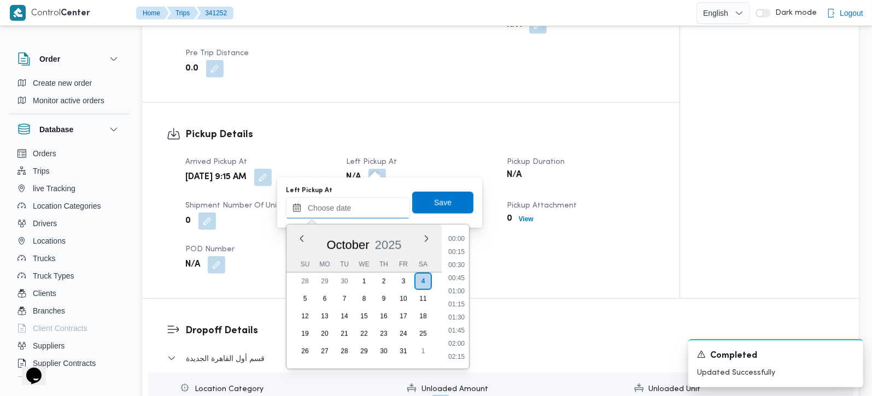
scroll to position [538, 0]
click at [456, 275] on li "11:00" at bounding box center [456, 278] width 25 height 11
type input "[DATE] 11:00"
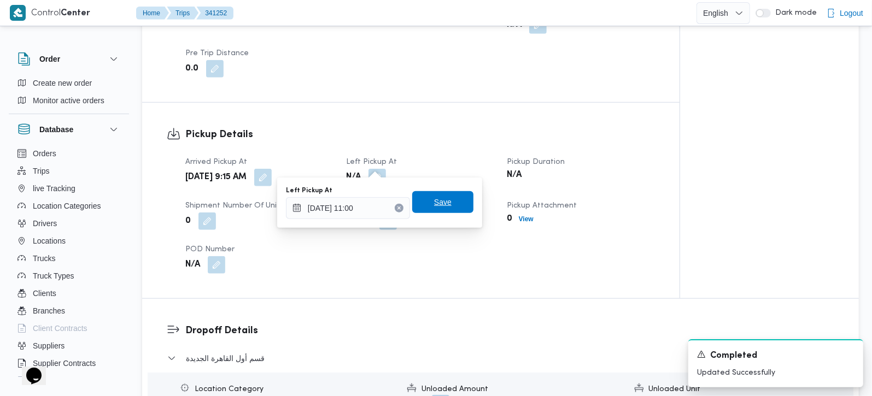
click at [447, 200] on span "Save" at bounding box center [442, 202] width 61 height 22
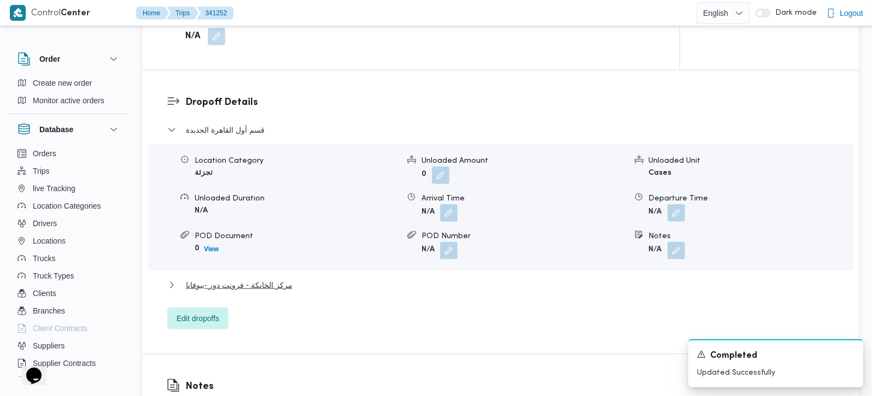
scroll to position [900, 0]
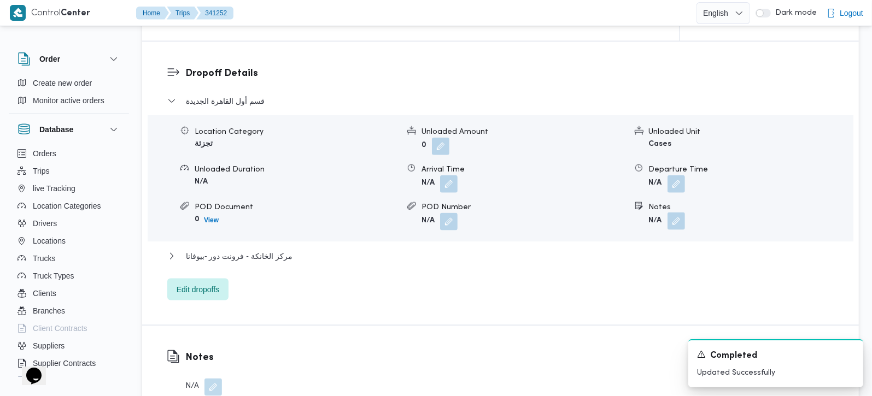
click at [677, 214] on button "button" at bounding box center [675, 221] width 17 height 17
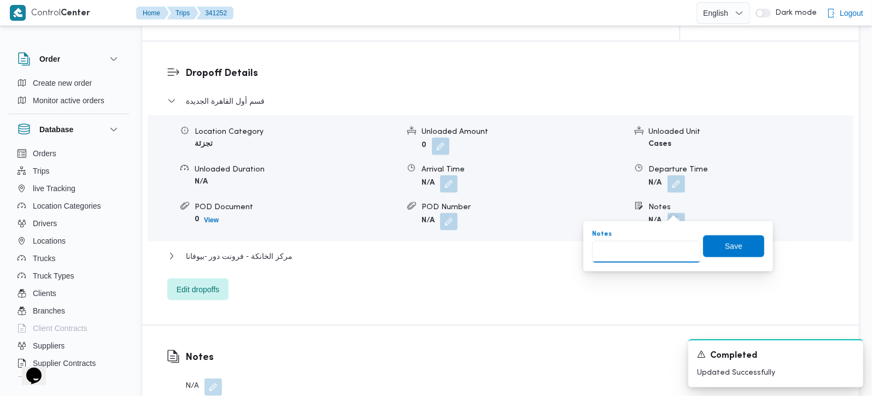
click at [649, 256] on input "Notes" at bounding box center [646, 252] width 109 height 22
paste input "التجمع الخامس"
type input "التجمع الخامس"
click at [716, 254] on span "Save" at bounding box center [733, 246] width 61 height 22
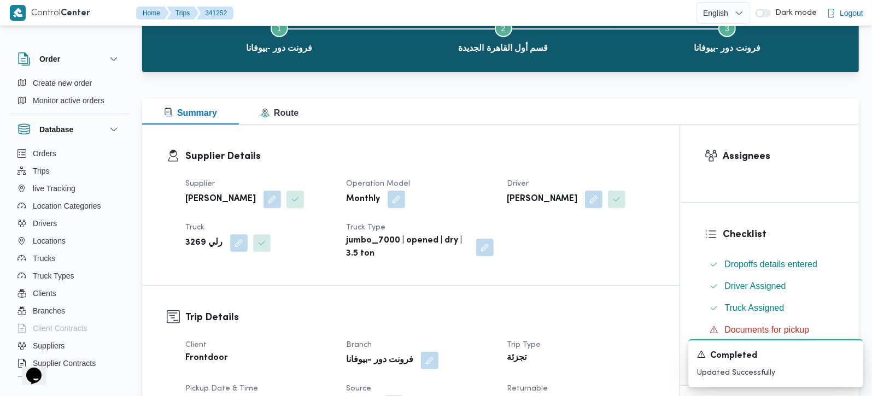
scroll to position [0, 0]
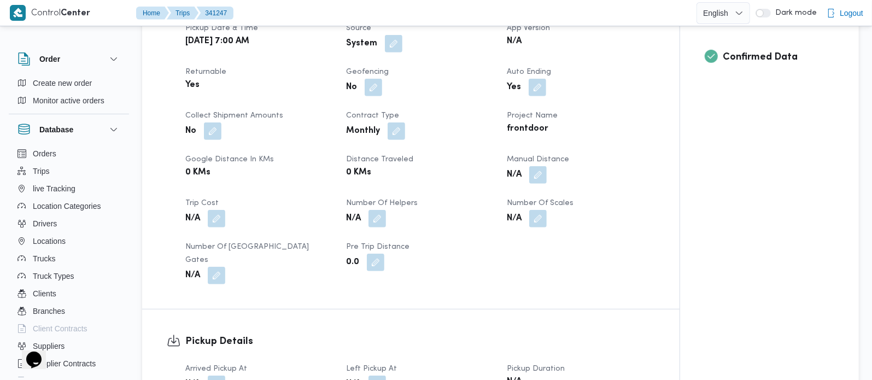
scroll to position [321, 0]
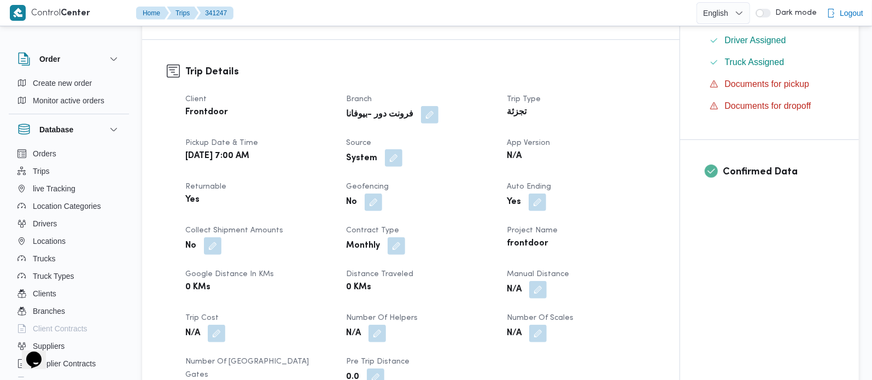
click at [393, 167] on button "button" at bounding box center [393, 157] width 17 height 17
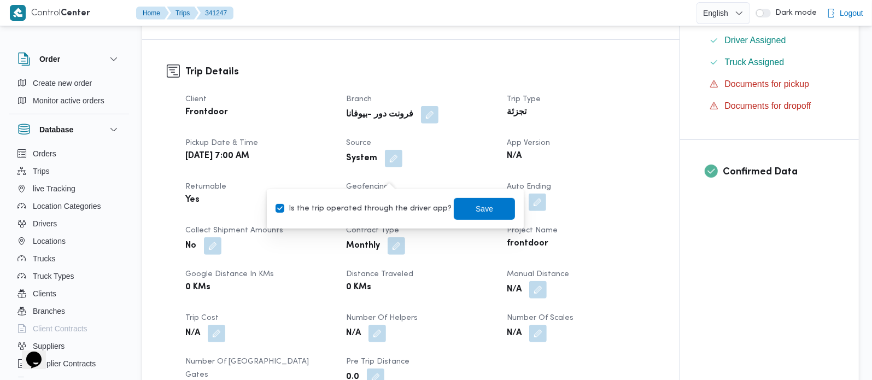
click at [388, 207] on label "Is the trip operated through the driver app?" at bounding box center [364, 208] width 176 height 13
checkbox input "false"
click at [454, 209] on span "Save" at bounding box center [484, 209] width 61 height 22
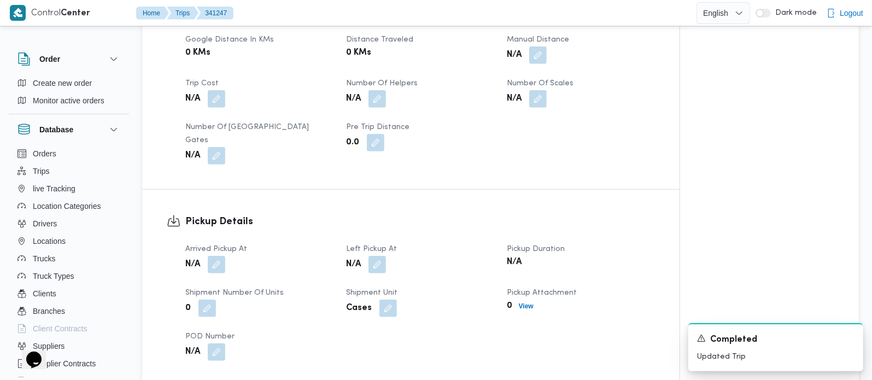
scroll to position [578, 0]
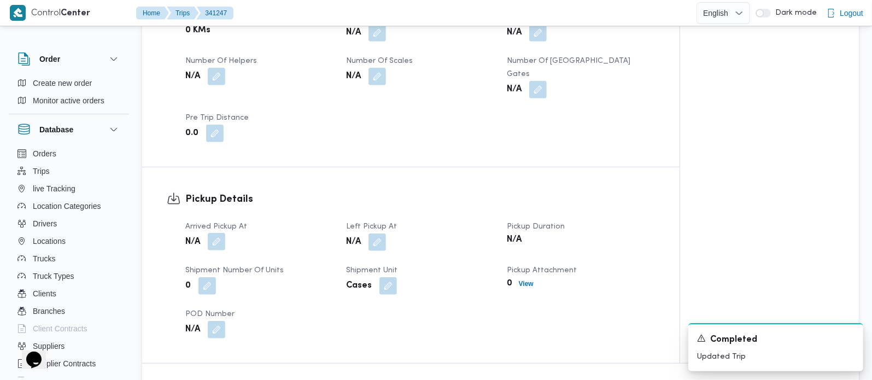
click at [220, 236] on span at bounding box center [213, 241] width 23 height 17
click at [216, 250] on button "button" at bounding box center [216, 241] width 17 height 17
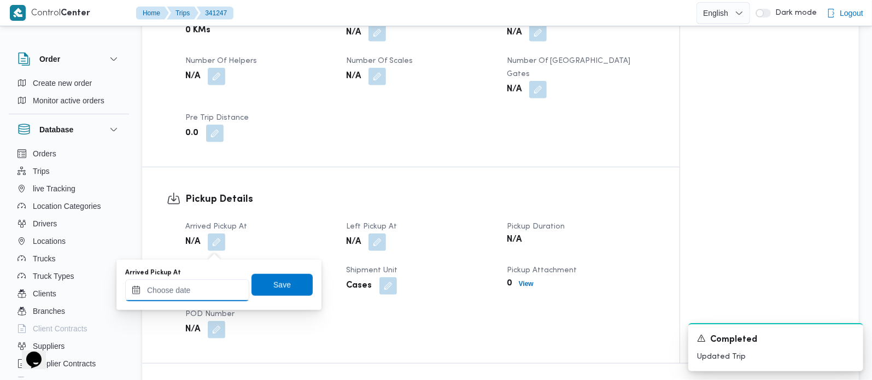
click at [209, 282] on input "Arrived Pickup At" at bounding box center [187, 290] width 124 height 22
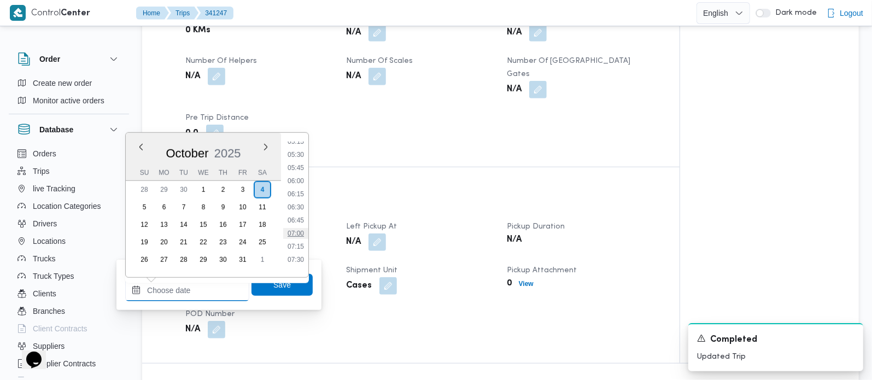
scroll to position [345, 0]
click at [297, 216] on li "08:00" at bounding box center [295, 221] width 25 height 11
type input "[DATE] 08:00"
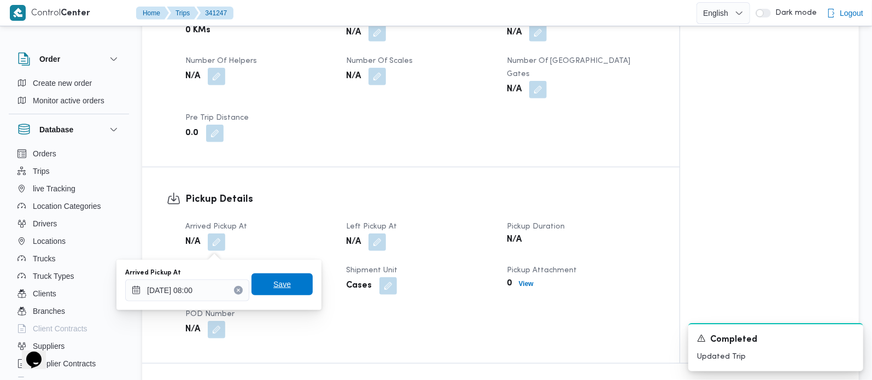
click at [282, 278] on span "Save" at bounding box center [281, 284] width 61 height 22
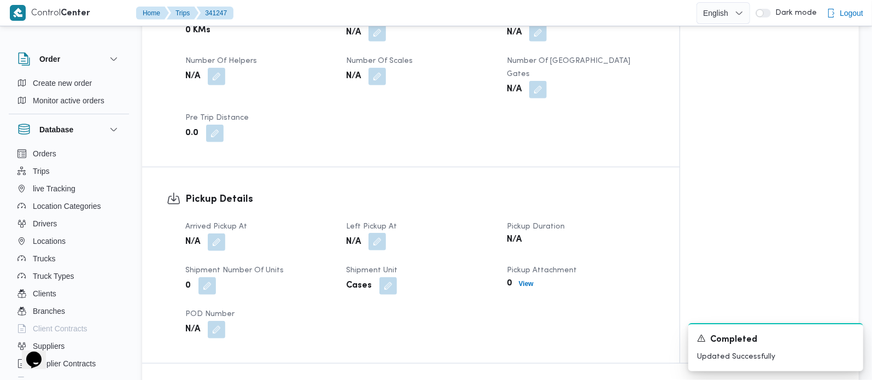
click at [378, 247] on button "button" at bounding box center [376, 241] width 17 height 17
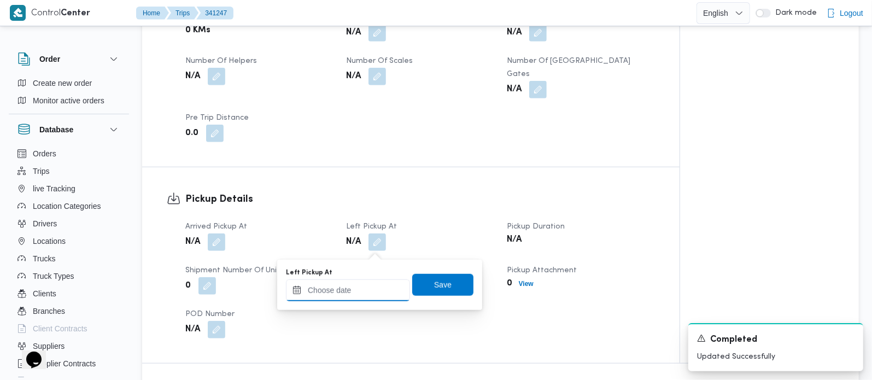
click at [367, 286] on input "Left Pickup At" at bounding box center [348, 290] width 124 height 22
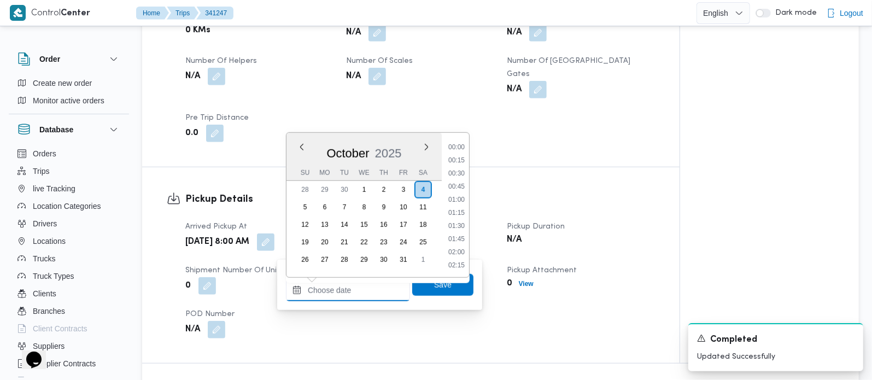
scroll to position [538, 0]
drag, startPoint x: 454, startPoint y: 188, endPoint x: 451, endPoint y: 212, distance: 23.7
click at [454, 188] on li "11:00" at bounding box center [456, 186] width 25 height 11
type input "[DATE] 11:00"
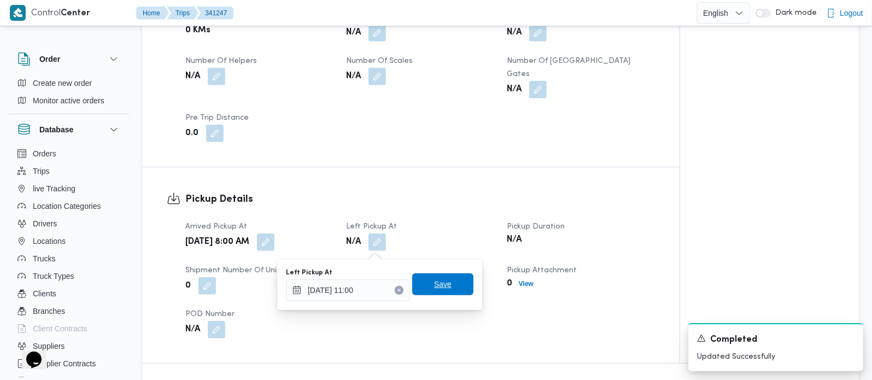
click at [444, 282] on span "Save" at bounding box center [442, 284] width 61 height 22
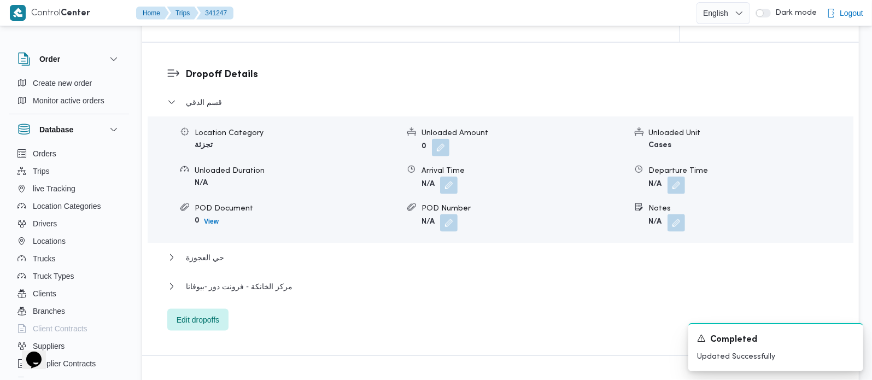
scroll to position [900, 0]
click at [206, 263] on span "حي العجوزة" at bounding box center [205, 256] width 38 height 13
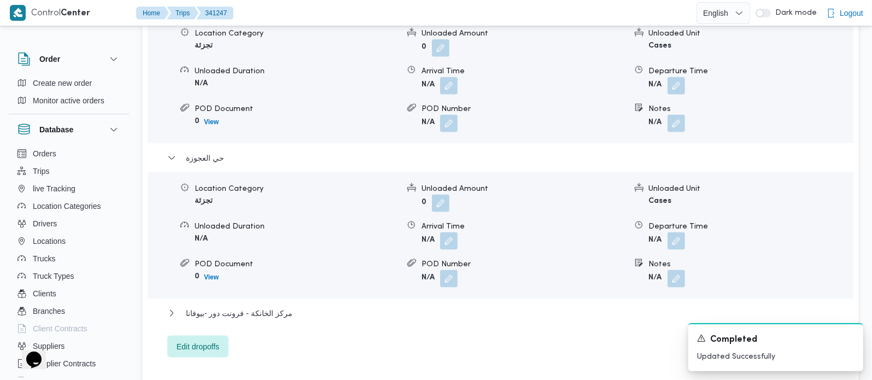
scroll to position [1029, 0]
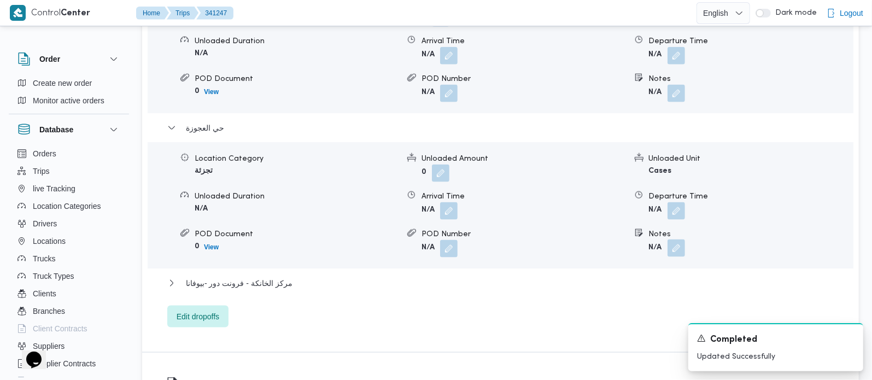
click at [675, 257] on button "button" at bounding box center [675, 247] width 17 height 17
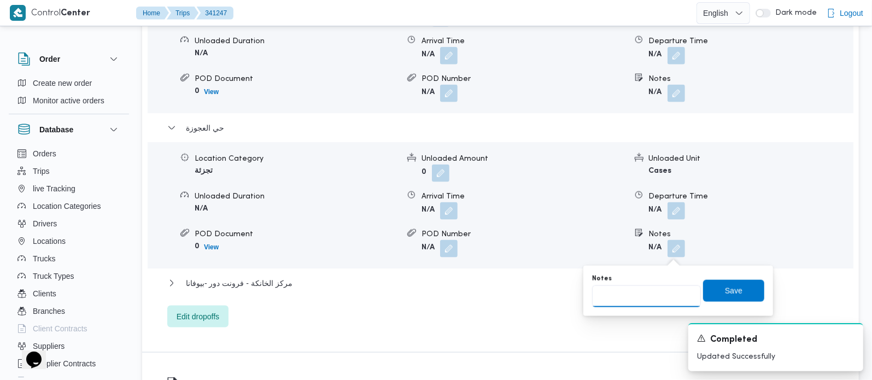
click at [660, 289] on input "Notes" at bounding box center [646, 296] width 109 height 22
paste input "مهندسين"
type input "مهندسين"
click at [725, 294] on span "Save" at bounding box center [733, 290] width 17 height 13
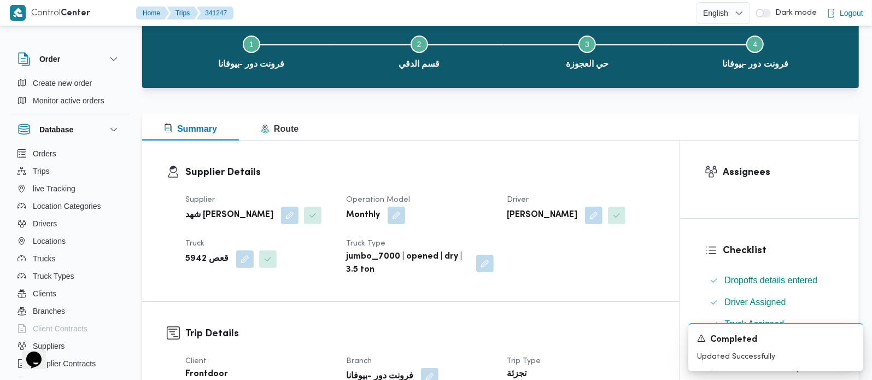
scroll to position [0, 0]
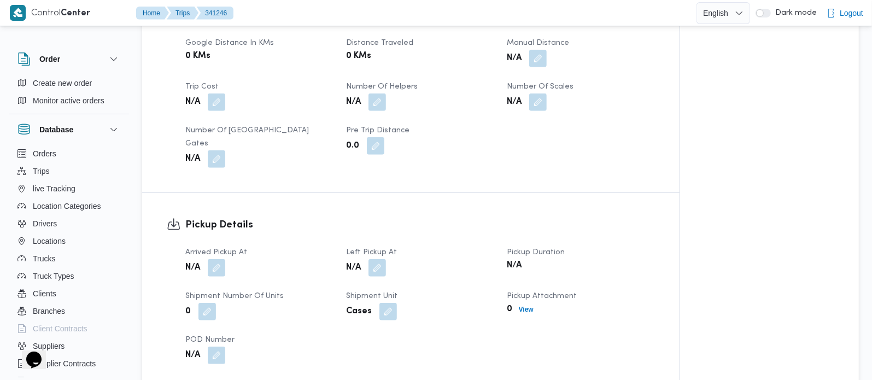
scroll to position [385, 0]
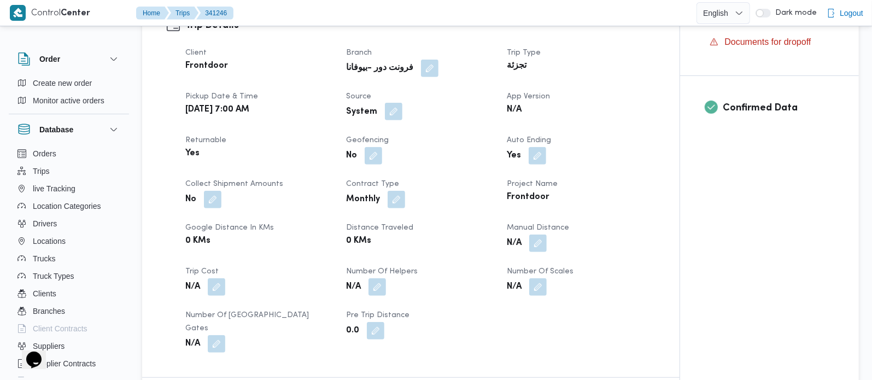
click at [391, 110] on button "button" at bounding box center [393, 111] width 17 height 17
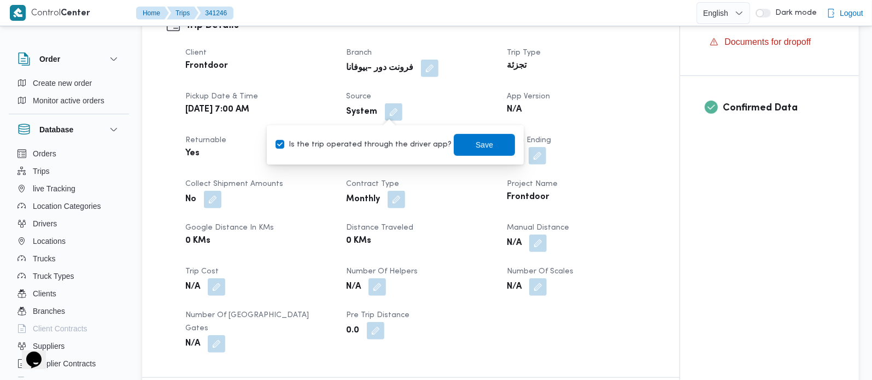
click at [389, 138] on label "Is the trip operated through the driver app?" at bounding box center [364, 144] width 176 height 13
checkbox input "false"
click at [476, 144] on span "Save" at bounding box center [484, 144] width 17 height 13
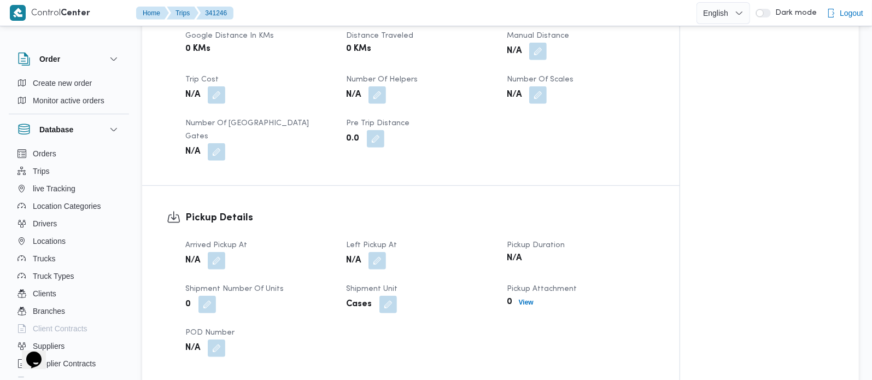
scroll to position [578, 0]
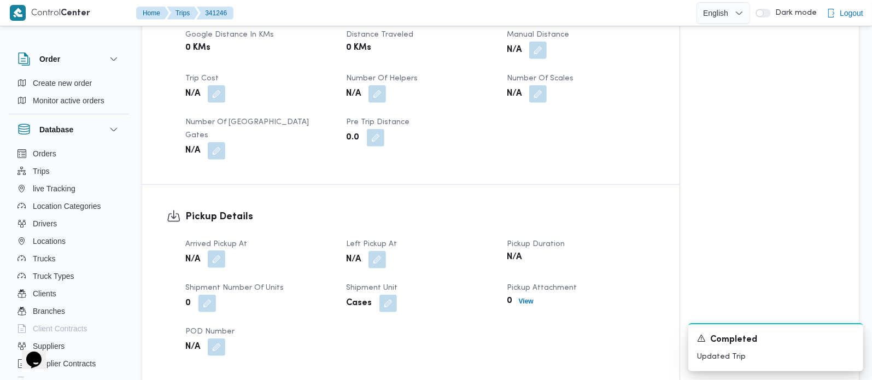
drag, startPoint x: 221, startPoint y: 239, endPoint x: 220, endPoint y: 248, distance: 9.4
click at [221, 250] on button "button" at bounding box center [216, 258] width 17 height 17
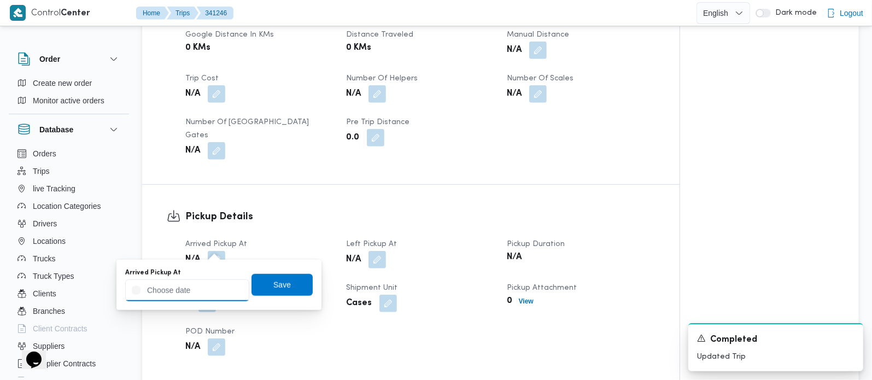
drag, startPoint x: 206, startPoint y: 291, endPoint x: 218, endPoint y: 284, distance: 13.5
click at [206, 292] on input "Arrived Pickup At" at bounding box center [187, 290] width 124 height 22
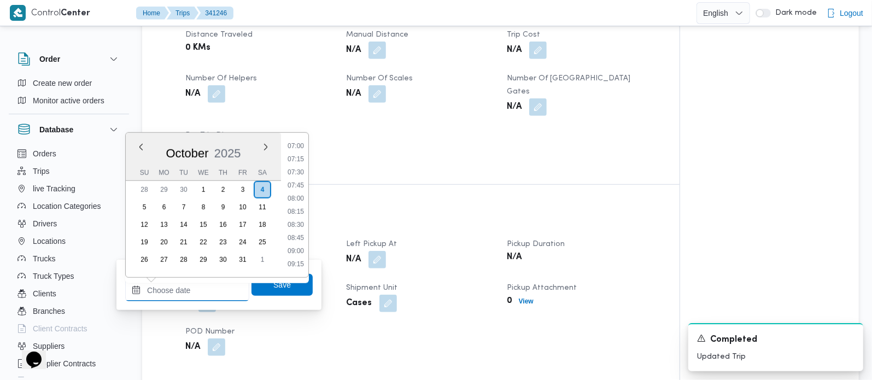
scroll to position [345, 0]
drag, startPoint x: 300, startPoint y: 170, endPoint x: 297, endPoint y: 194, distance: 23.6
click at [300, 170] on li "07:00" at bounding box center [295, 169] width 25 height 11
type input "[DATE] 07:00"
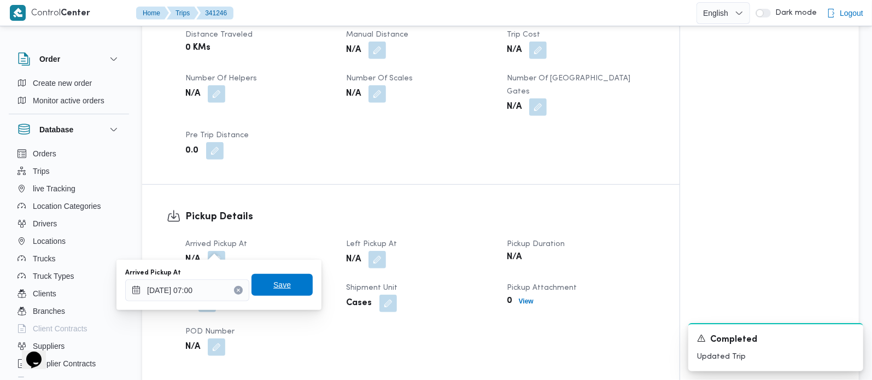
drag, startPoint x: 277, startPoint y: 279, endPoint x: 321, endPoint y: 272, distance: 44.3
click at [276, 279] on span "Save" at bounding box center [281, 284] width 17 height 13
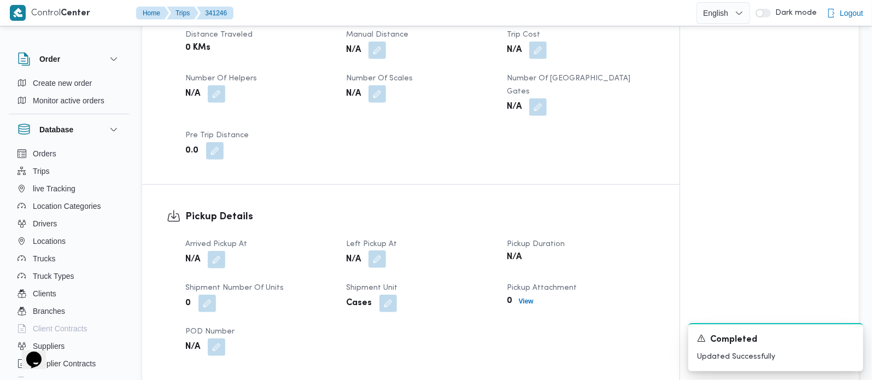
click at [376, 250] on button "button" at bounding box center [376, 258] width 17 height 17
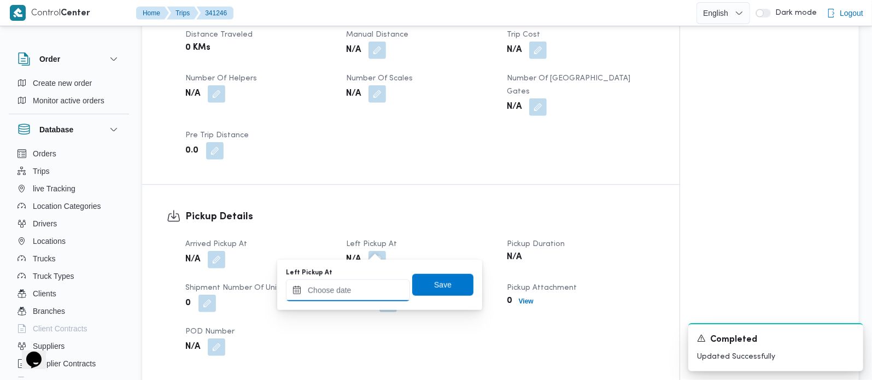
click at [364, 294] on input "Left Pickup At" at bounding box center [348, 290] width 124 height 22
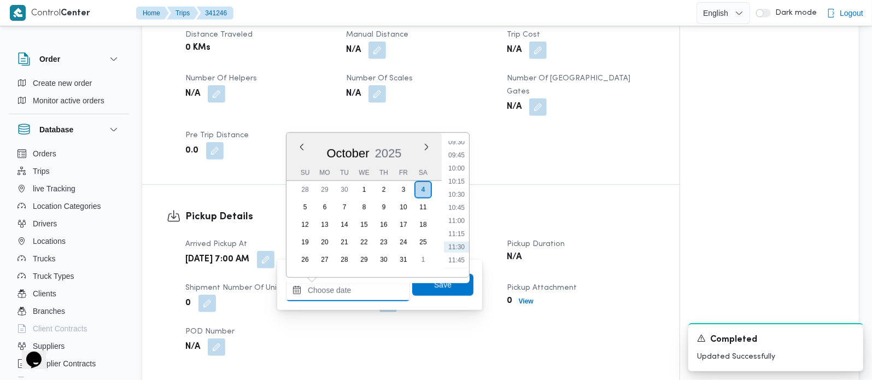
scroll to position [474, 0]
click at [459, 234] on li "10:45" at bounding box center [456, 237] width 25 height 11
type input "04/10/2025 10:45"
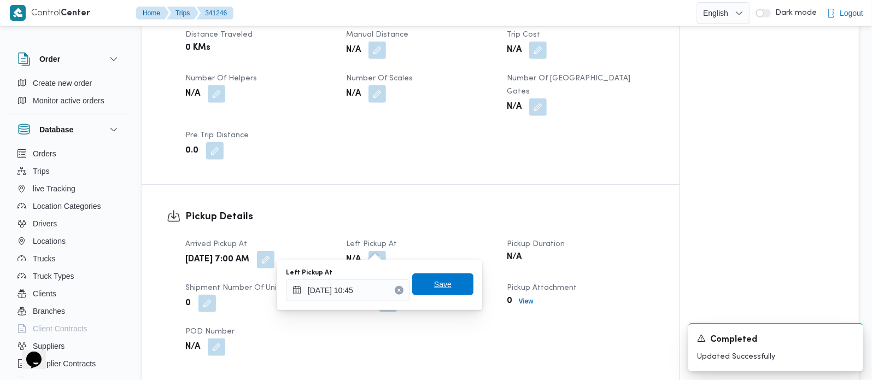
click at [444, 288] on span "Save" at bounding box center [442, 284] width 61 height 22
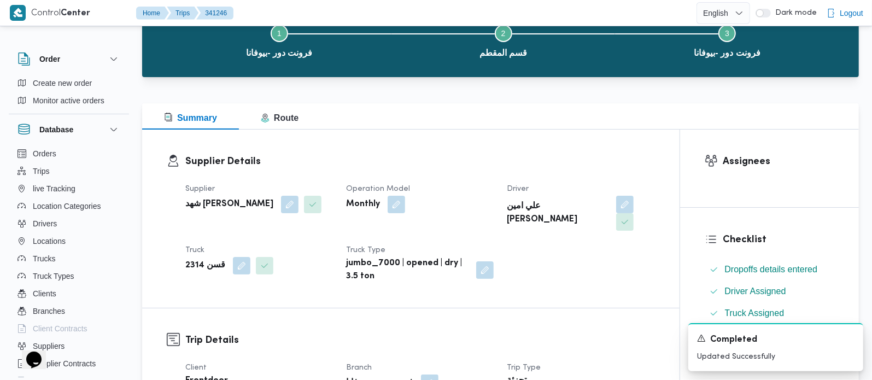
scroll to position [0, 0]
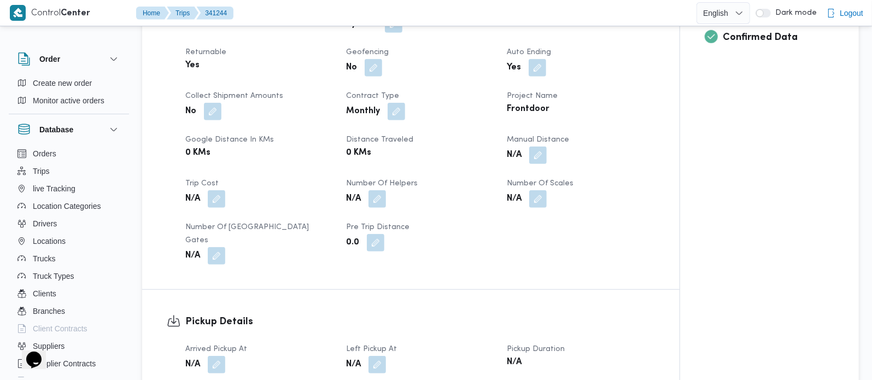
scroll to position [385, 0]
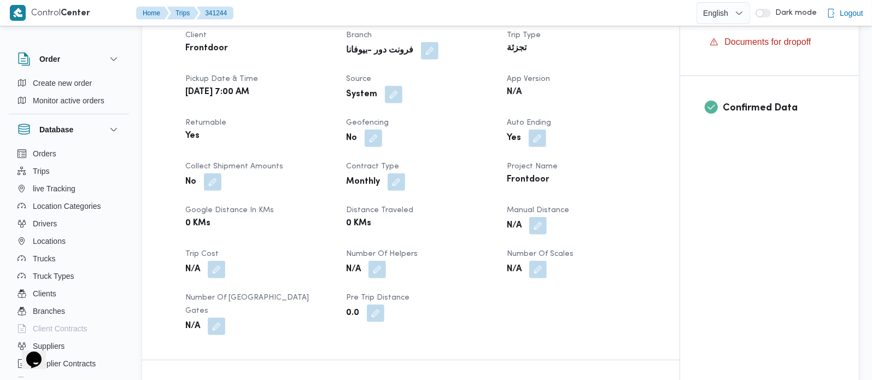
click at [385, 103] on button "button" at bounding box center [393, 94] width 17 height 17
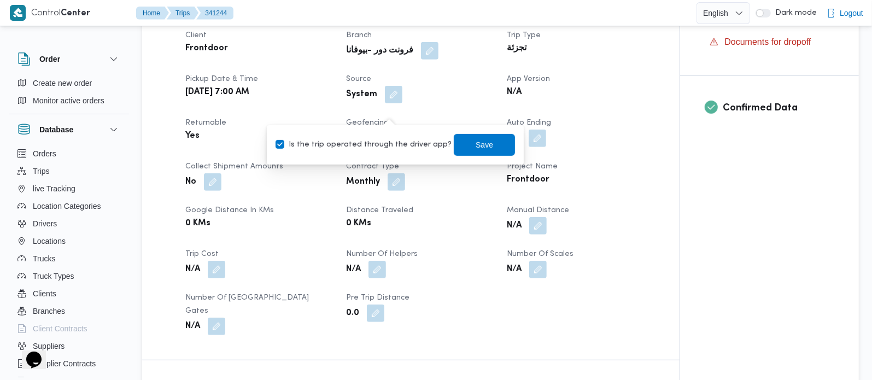
click at [386, 146] on label "Is the trip operated through the driver app?" at bounding box center [364, 144] width 176 height 13
checkbox input "false"
click at [462, 134] on div "Save" at bounding box center [484, 145] width 61 height 22
click at [476, 141] on span "Save" at bounding box center [484, 144] width 17 height 13
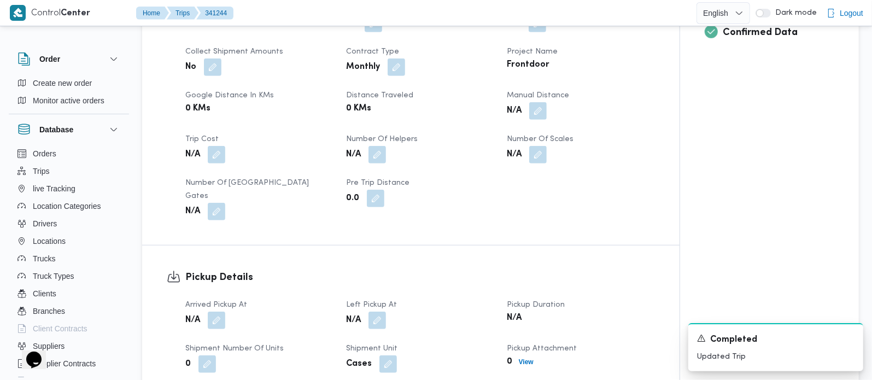
scroll to position [514, 0]
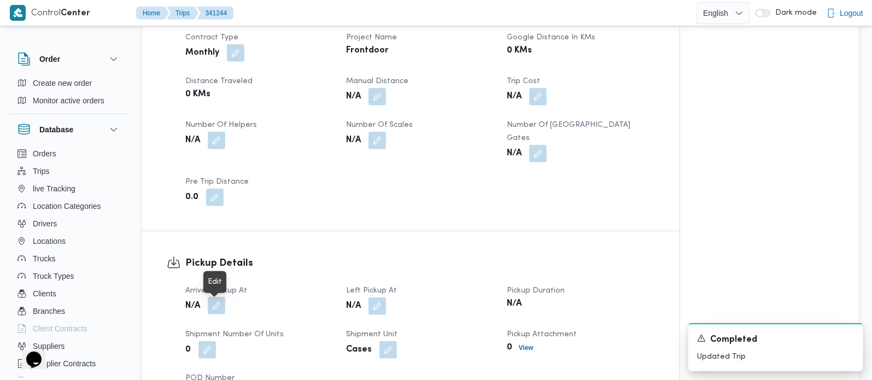
click at [219, 305] on button "button" at bounding box center [216, 305] width 17 height 17
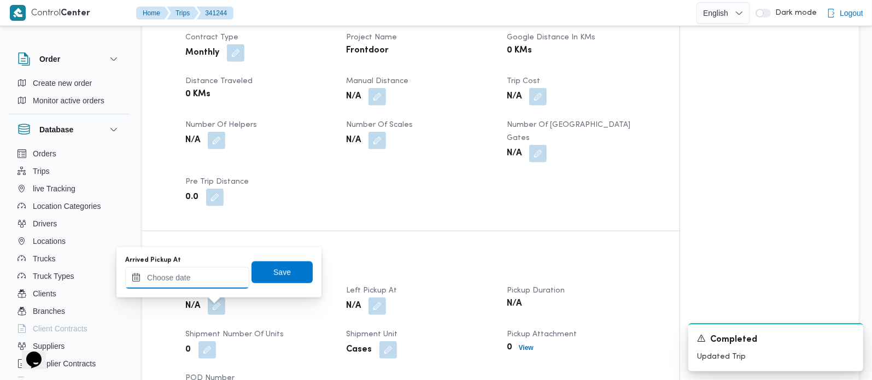
click at [206, 277] on input "Arrived Pickup At" at bounding box center [187, 278] width 124 height 22
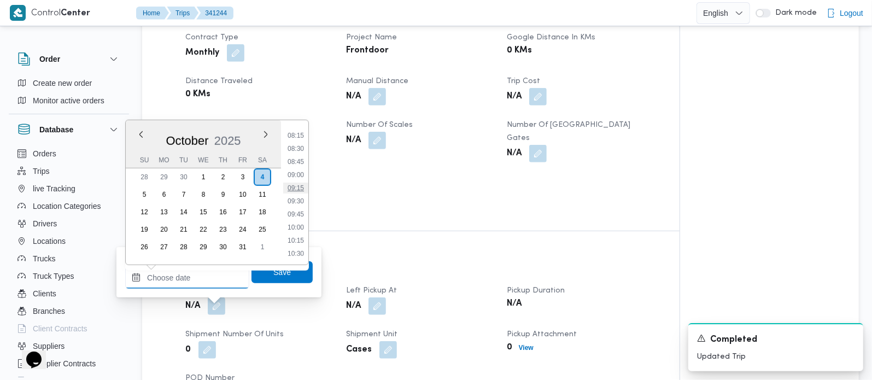
scroll to position [409, 0]
click at [297, 136] on li "07:45" at bounding box center [295, 131] width 25 height 11
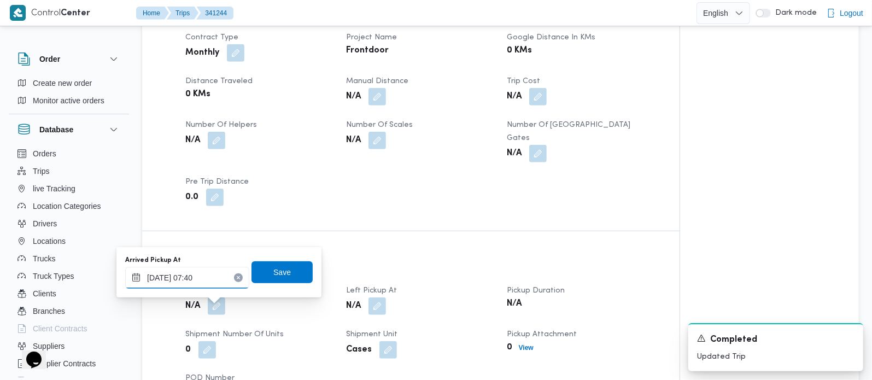
type input "04/10/2025 07:40"
click at [269, 283] on div "Arrived Pickup At 04/10/2025 07:40 Save" at bounding box center [219, 272] width 190 height 35
click at [273, 276] on span "Save" at bounding box center [281, 271] width 17 height 13
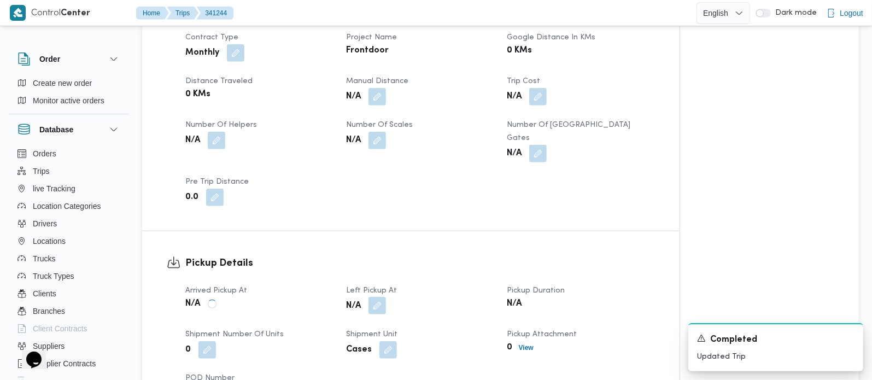
click at [369, 311] on button "button" at bounding box center [376, 305] width 17 height 17
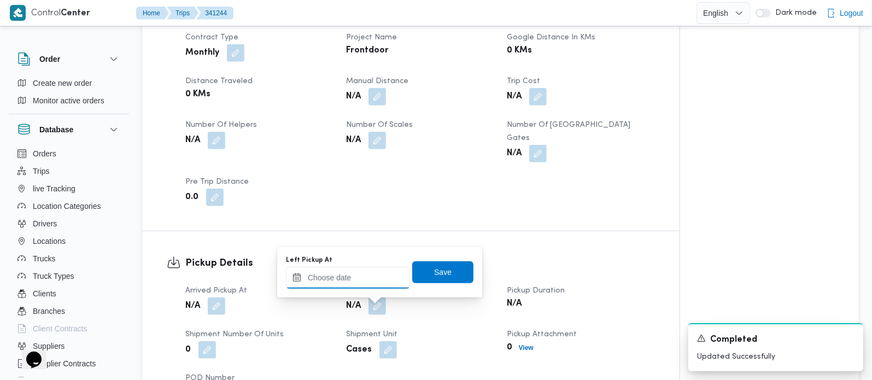
drag, startPoint x: 360, startPoint y: 281, endPoint x: 384, endPoint y: 267, distance: 28.1
click at [360, 281] on input "Left Pickup At" at bounding box center [348, 278] width 124 height 22
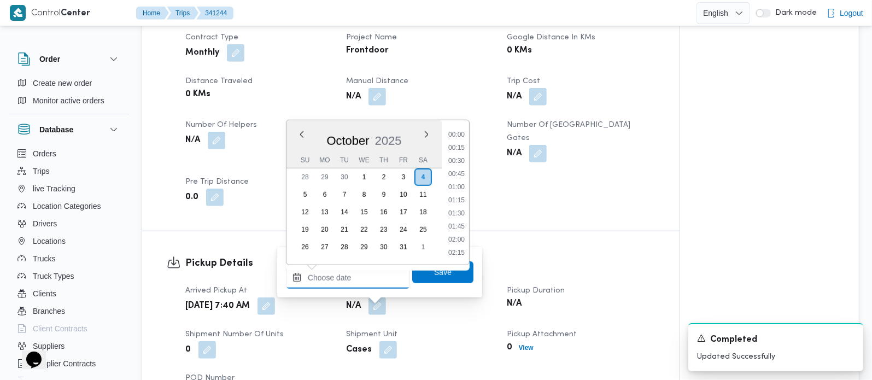
scroll to position [538, 0]
click at [464, 158] on li "10:45" at bounding box center [456, 160] width 25 height 11
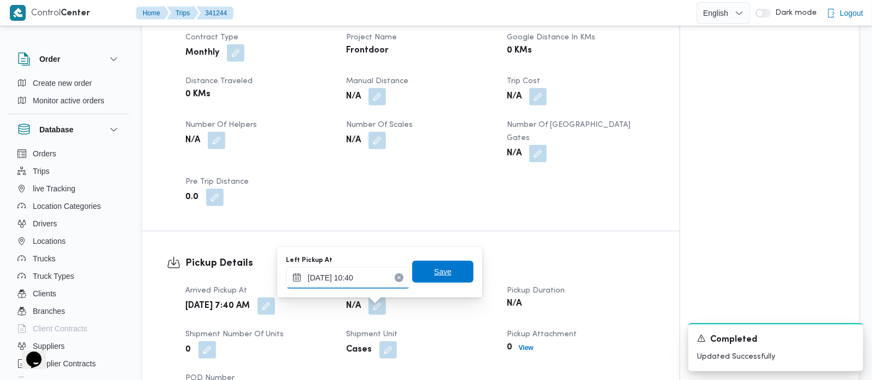
type input "04/10/2025 10:40"
click at [444, 271] on span "Save" at bounding box center [442, 272] width 61 height 22
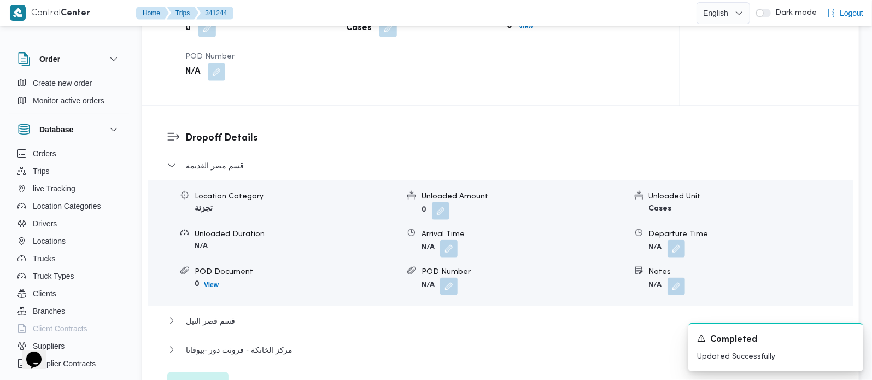
scroll to position [964, 0]
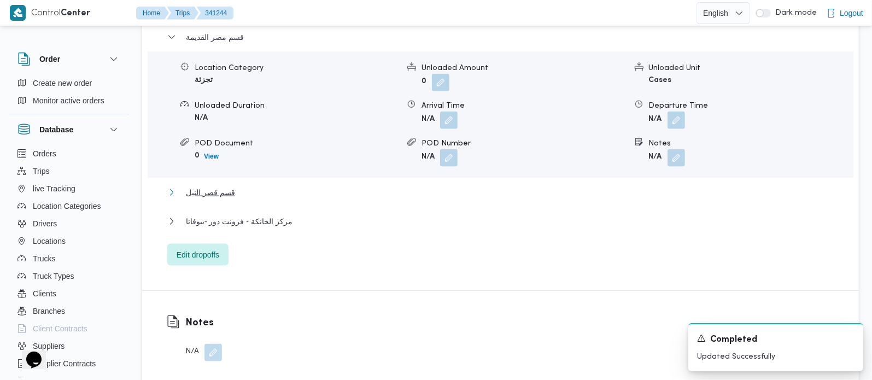
click at [208, 199] on span "قسم قصر النيل" at bounding box center [210, 192] width 49 height 13
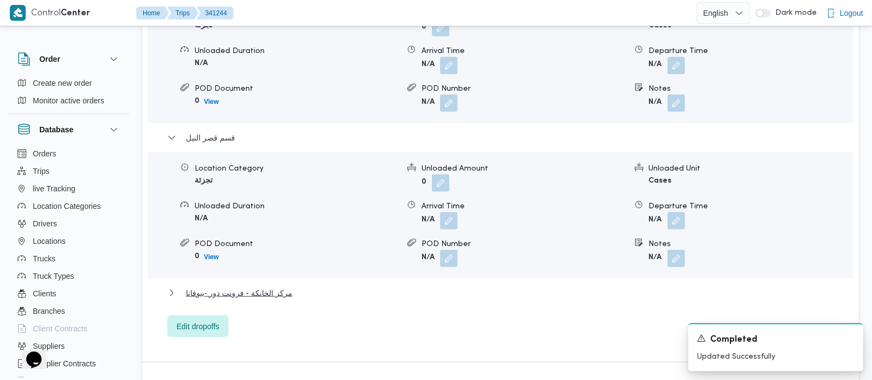
scroll to position [1093, 0]
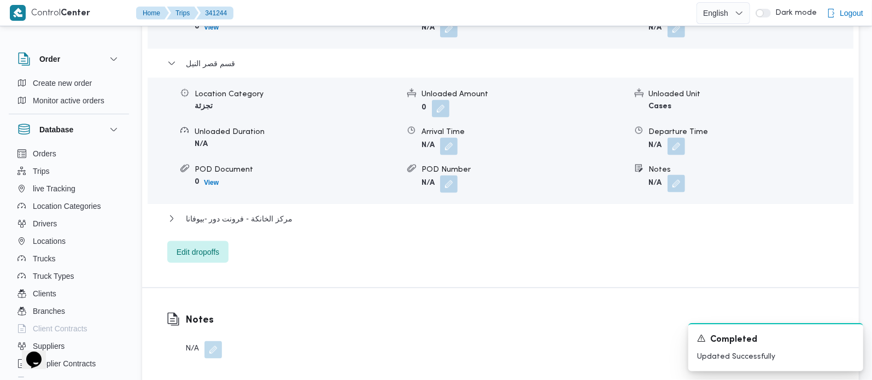
click at [676, 192] on button "button" at bounding box center [675, 183] width 17 height 17
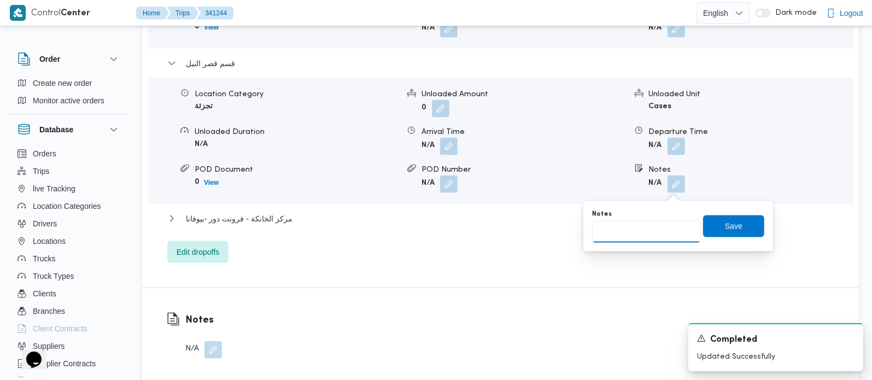
click at [660, 223] on input "Notes" at bounding box center [646, 232] width 109 height 22
paste input "وسط البلد"
type input "وسط البلد"
click at [719, 233] on span "Save" at bounding box center [733, 226] width 61 height 22
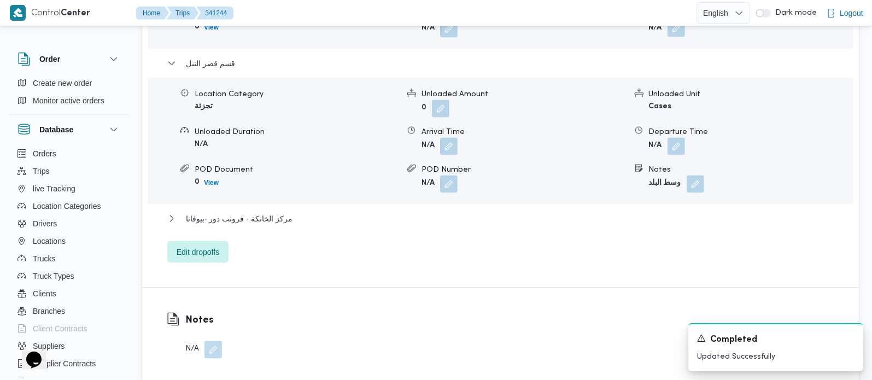
click at [671, 37] on button "button" at bounding box center [675, 28] width 17 height 17
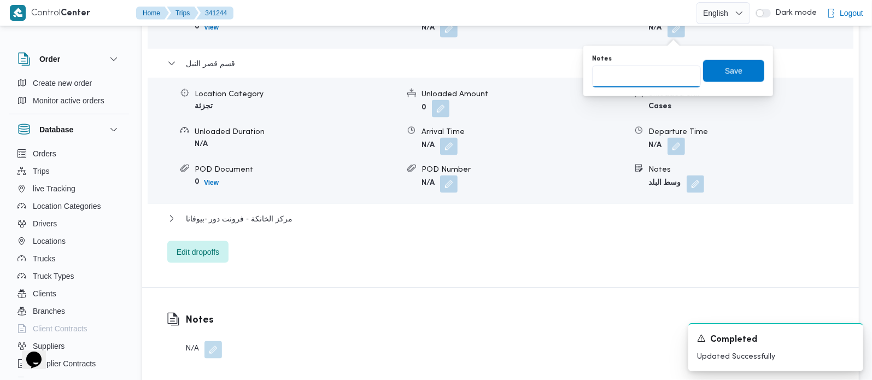
click at [662, 70] on input "Notes" at bounding box center [646, 77] width 109 height 22
paste input "المنيل"
type input "المنيل"
click at [714, 73] on span "Save" at bounding box center [733, 71] width 61 height 22
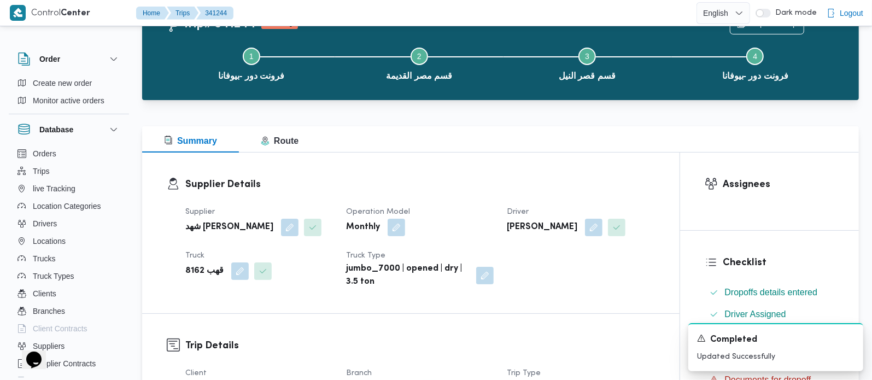
scroll to position [0, 0]
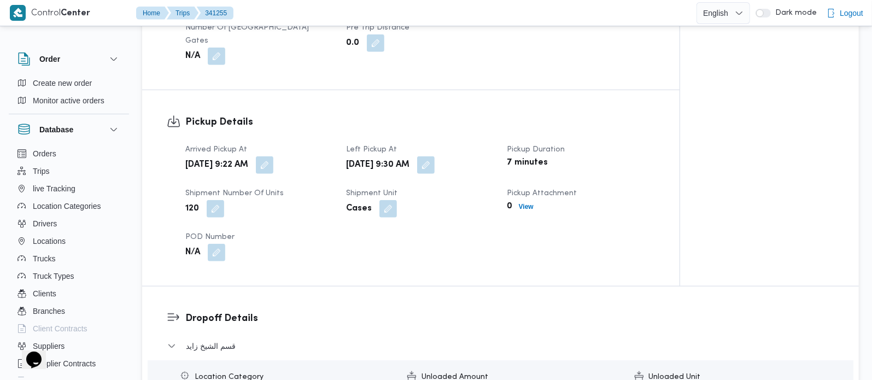
scroll to position [836, 0]
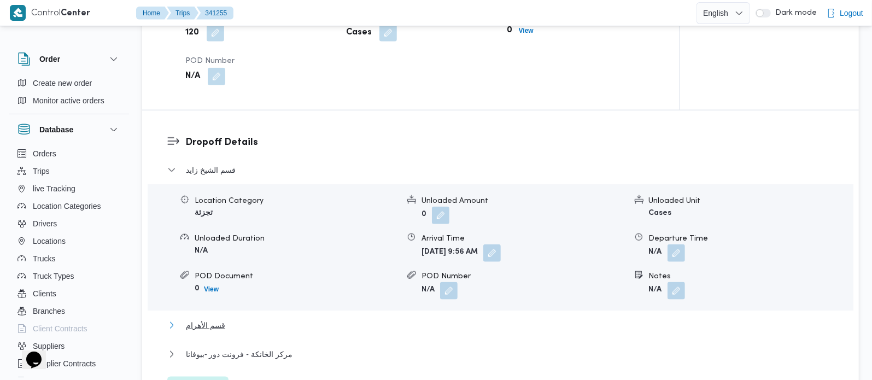
click at [210, 319] on span "قسم الأهرام" at bounding box center [205, 325] width 39 height 13
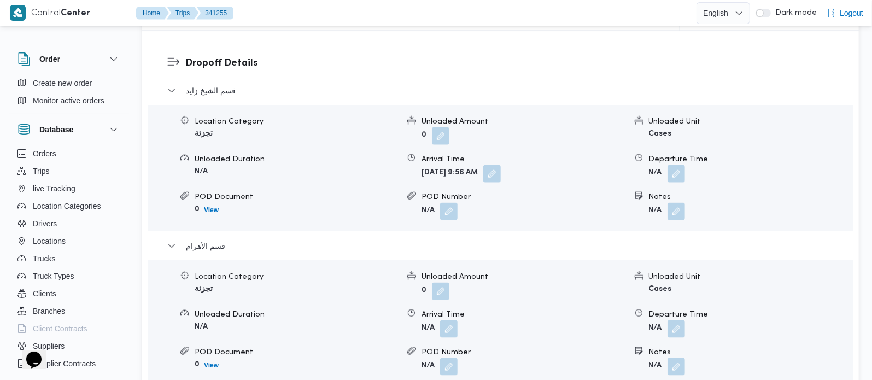
scroll to position [1029, 0]
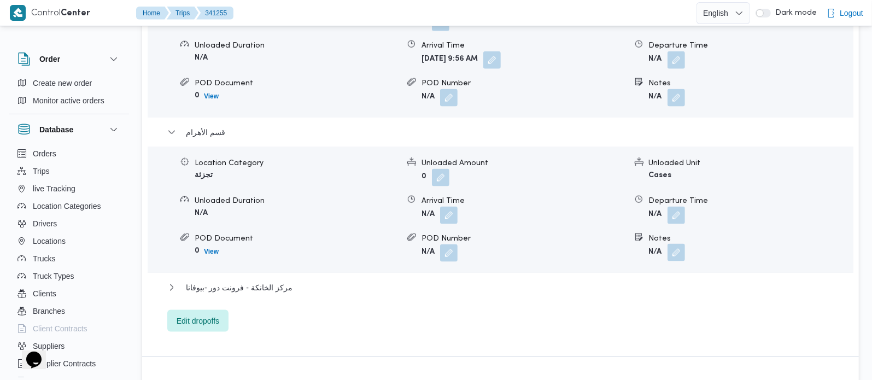
click at [673, 244] on button "button" at bounding box center [675, 252] width 17 height 17
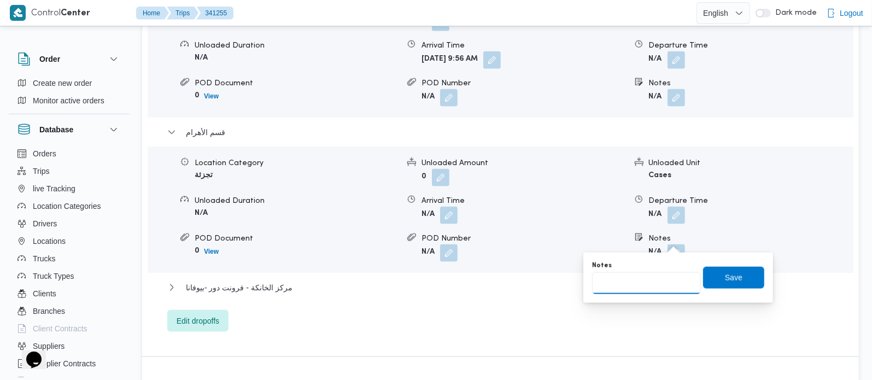
click at [636, 293] on input "Notes" at bounding box center [646, 283] width 109 height 22
paste input "حدائق الاهرام"
type input "حدائق الاهرام"
click at [739, 280] on span "Save" at bounding box center [733, 277] width 61 height 22
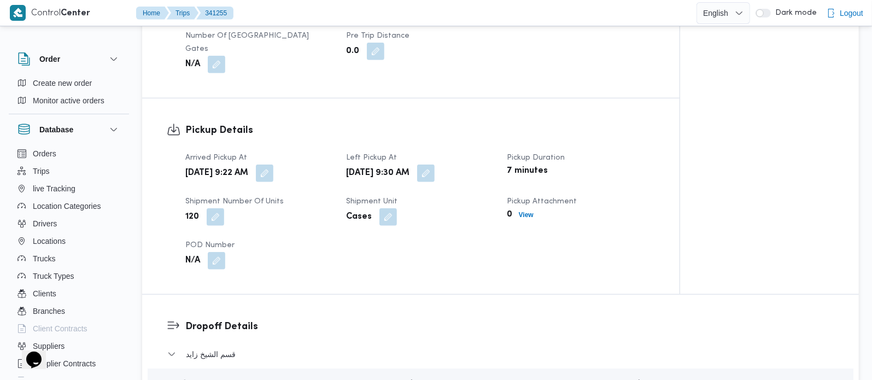
scroll to position [643, 0]
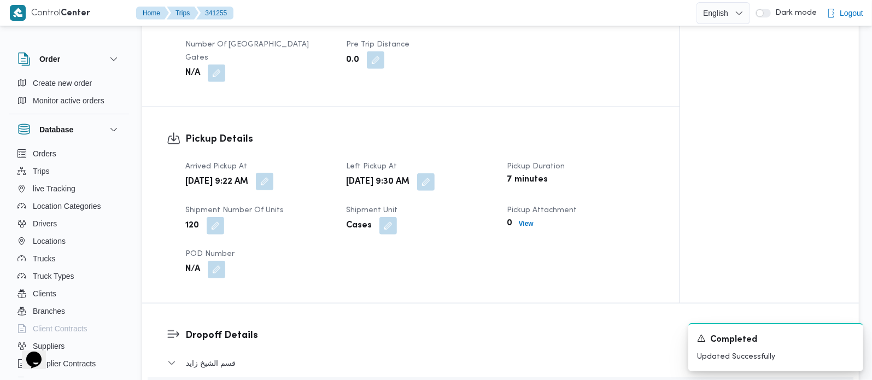
click at [273, 173] on button "button" at bounding box center [264, 181] width 17 height 17
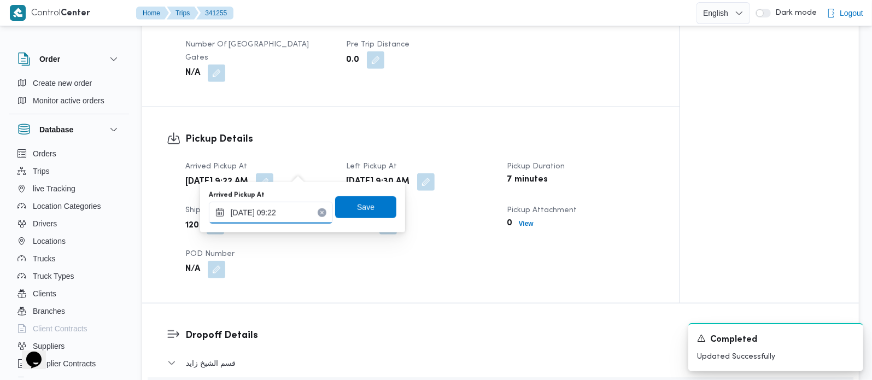
click at [285, 202] on input "04/10/2025 09:22" at bounding box center [271, 213] width 124 height 22
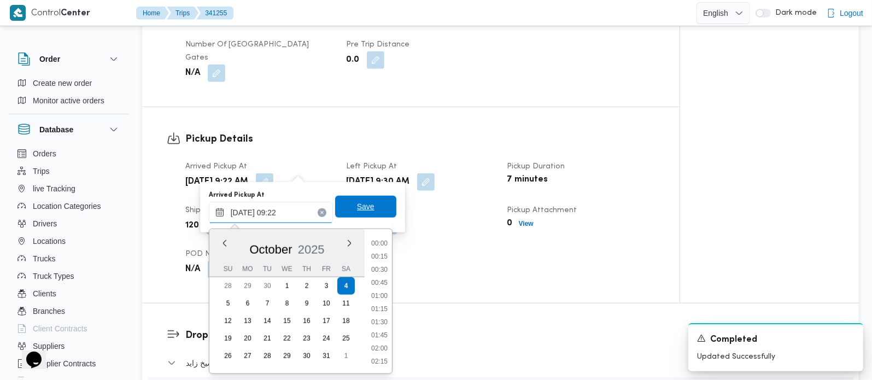
scroll to position [420, 0]
click at [377, 270] on li "08:30" at bounding box center [379, 269] width 25 height 11
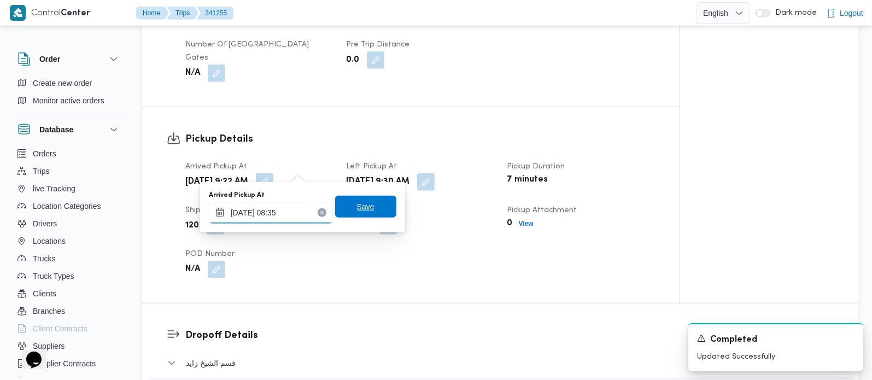
type input "04/10/2025 08:35"
click at [371, 203] on span "Save" at bounding box center [365, 207] width 61 height 22
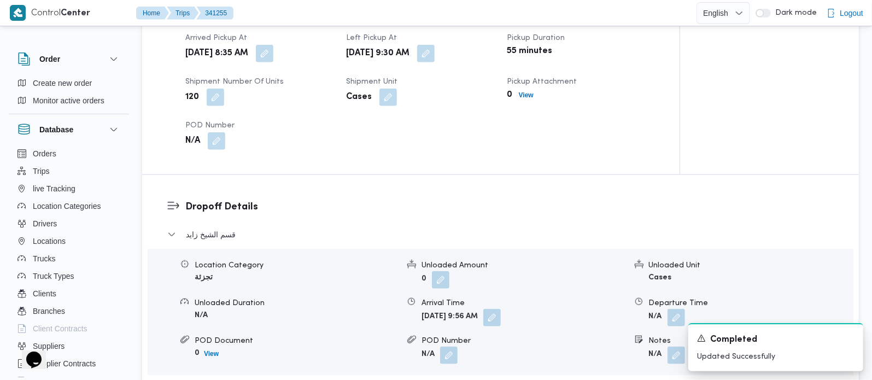
scroll to position [836, 0]
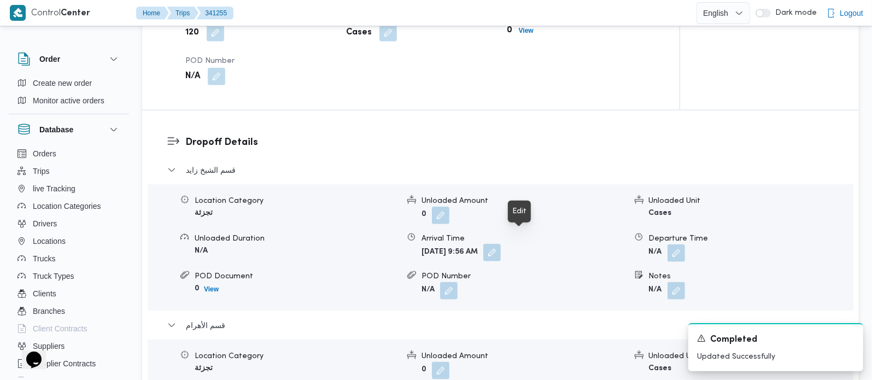
click at [501, 244] on button "button" at bounding box center [491, 252] width 17 height 17
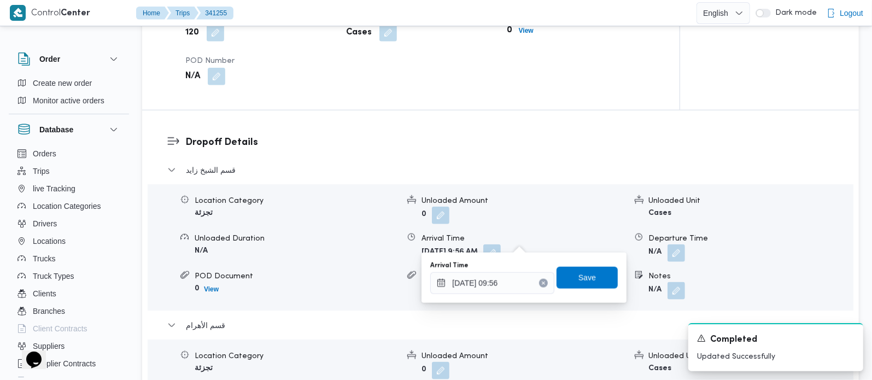
click at [539, 283] on button "Clear input" at bounding box center [543, 283] width 9 height 9
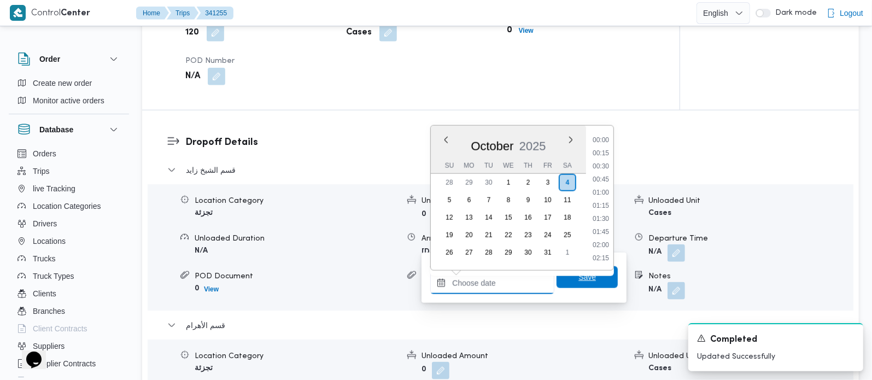
scroll to position [538, 0]
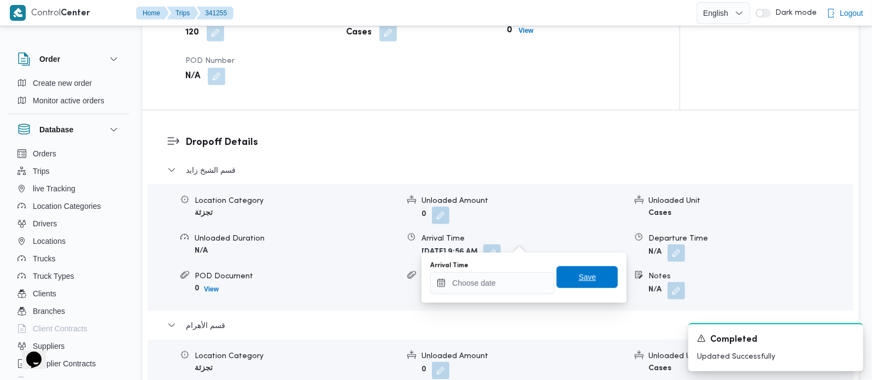
click at [569, 279] on span "Save" at bounding box center [586, 277] width 61 height 22
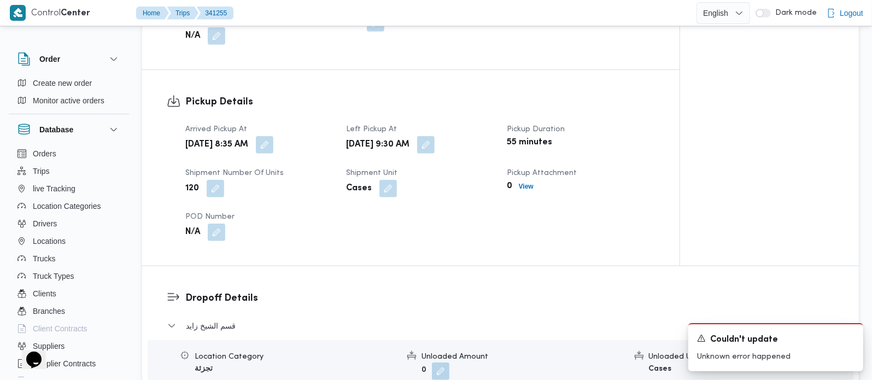
scroll to position [643, 0]
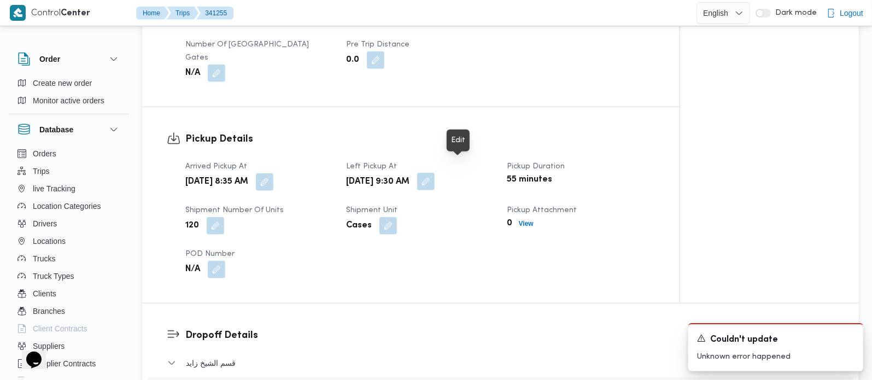
click at [435, 173] on button "button" at bounding box center [425, 181] width 17 height 17
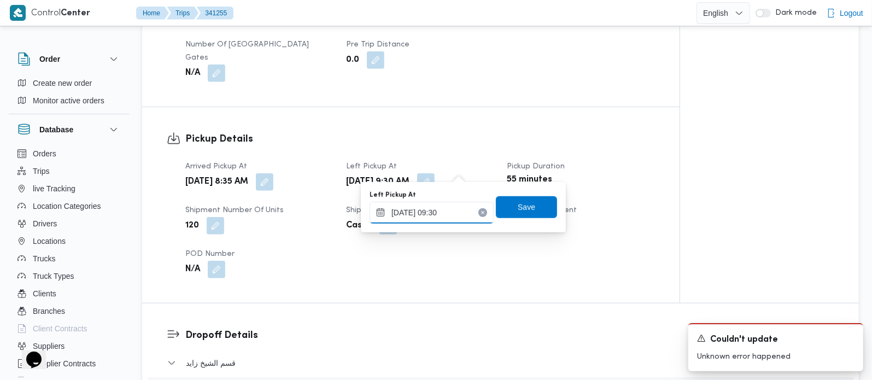
click at [430, 212] on input "04/10/2025 09:30" at bounding box center [432, 213] width 124 height 22
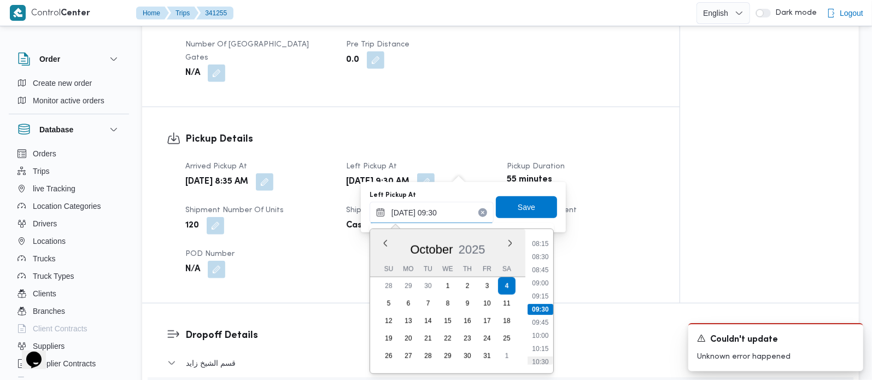
scroll to position [497, 0]
click at [600, 253] on div "Arrived Pickup At Sat, Oct 4, 2025 8:35 AM Left Pickup At Sat, Oct 4, 2025 9:30…" at bounding box center [420, 219] width 483 height 131
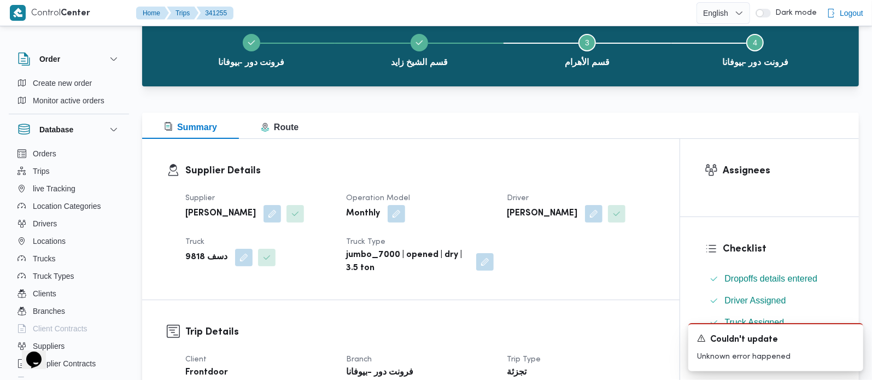
scroll to position [0, 0]
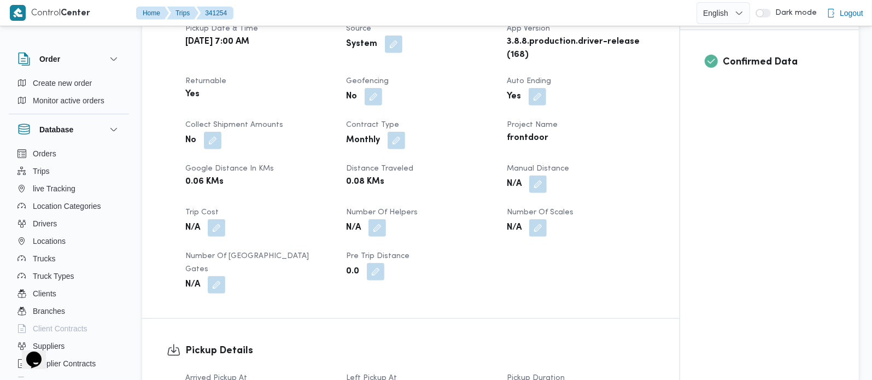
scroll to position [643, 0]
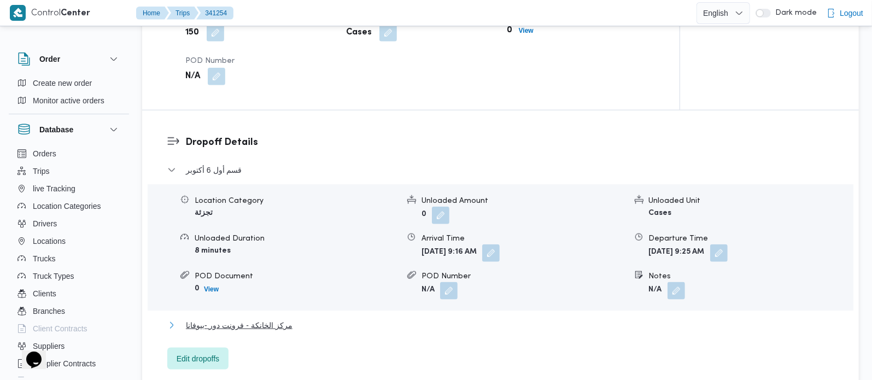
click at [283, 319] on span "مركز الخانكة - فرونت دور -بيوفانا" at bounding box center [239, 325] width 107 height 13
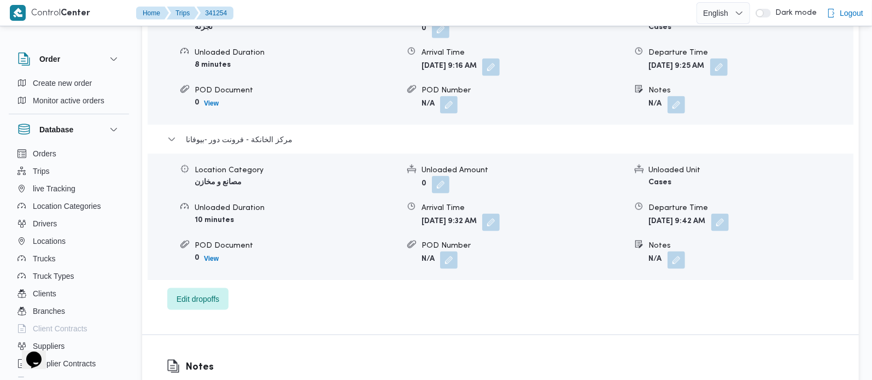
scroll to position [1029, 0]
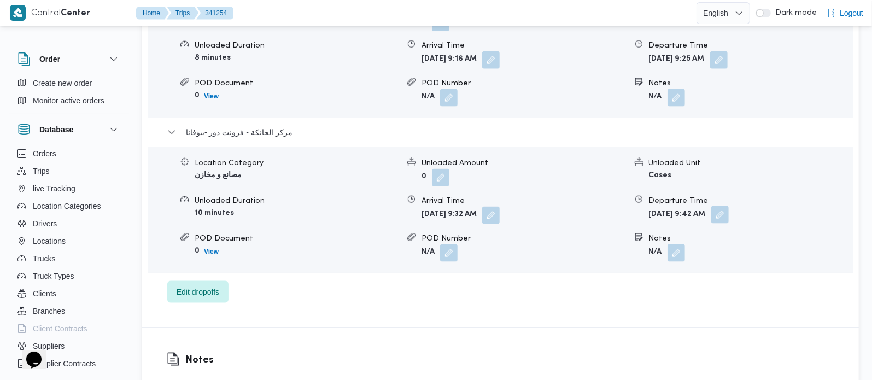
click at [729, 206] on button "button" at bounding box center [719, 214] width 17 height 17
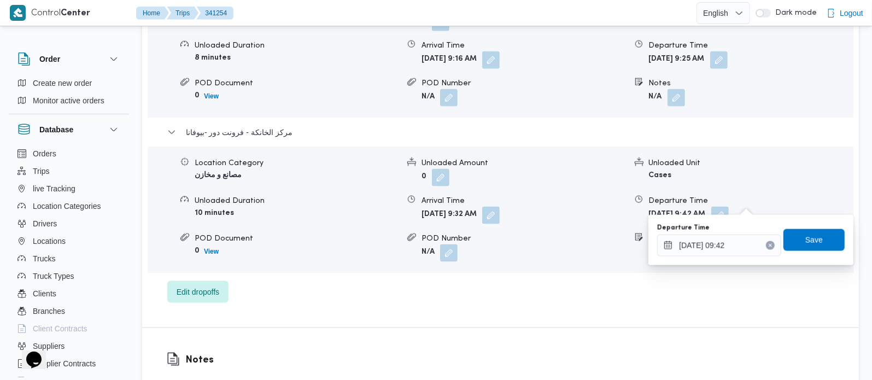
click at [768, 243] on icon "Clear input" at bounding box center [770, 245] width 4 height 4
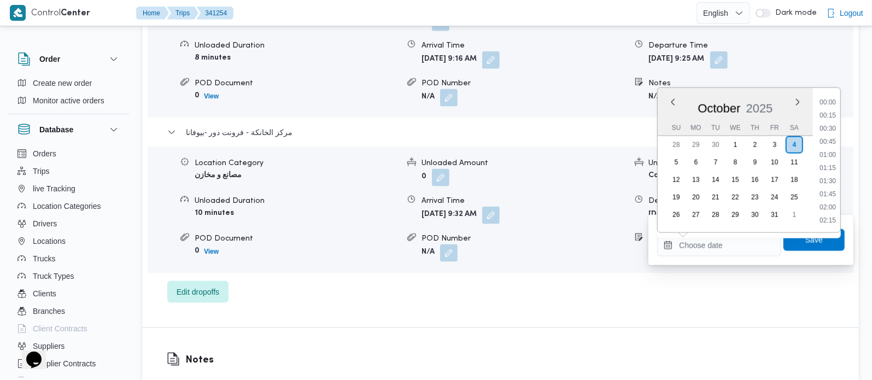
scroll to position [0, 0]
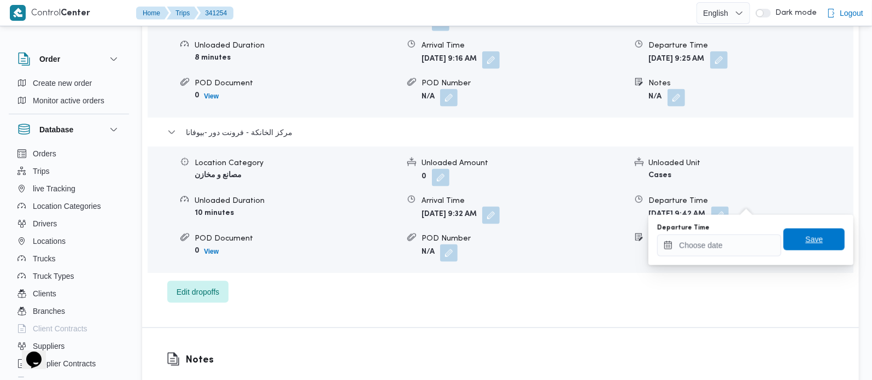
click at [819, 241] on span "Save" at bounding box center [813, 240] width 61 height 22
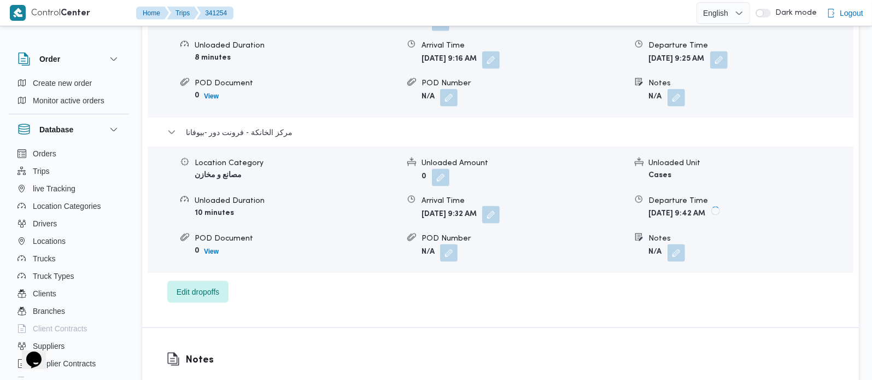
click at [500, 206] on button "button" at bounding box center [490, 214] width 17 height 17
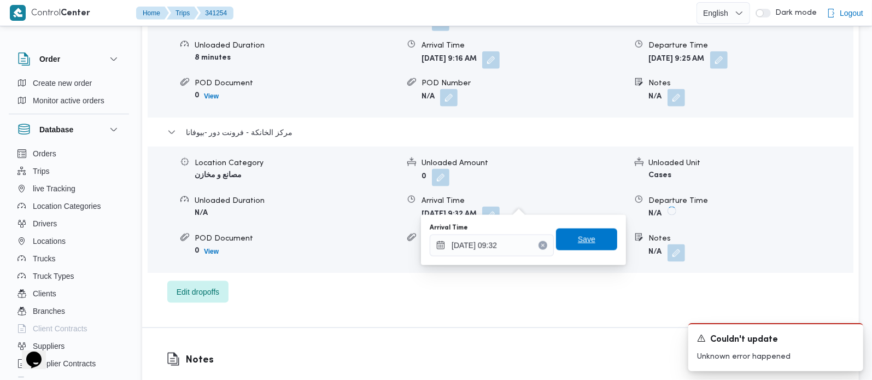
drag, startPoint x: 532, startPoint y: 246, endPoint x: 574, endPoint y: 239, distance: 42.1
click at [541, 246] on icon "Clear input" at bounding box center [543, 245] width 4 height 4
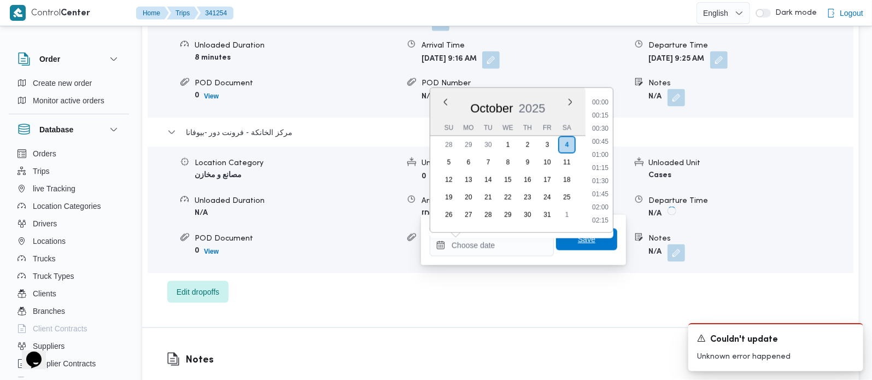
click at [578, 239] on span "Save" at bounding box center [586, 239] width 17 height 13
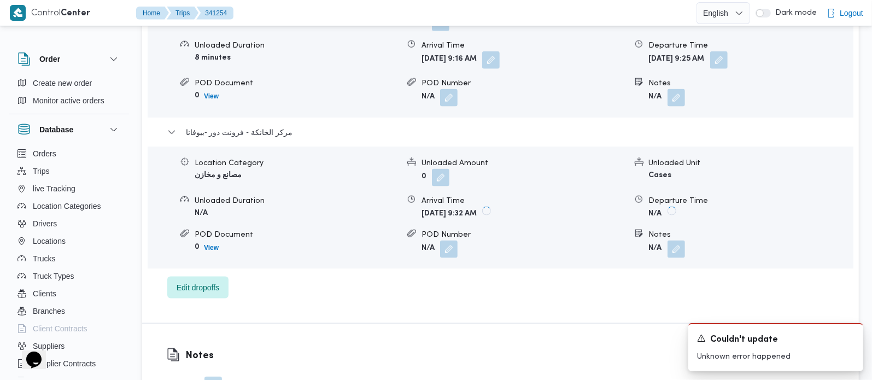
scroll to position [964, 0]
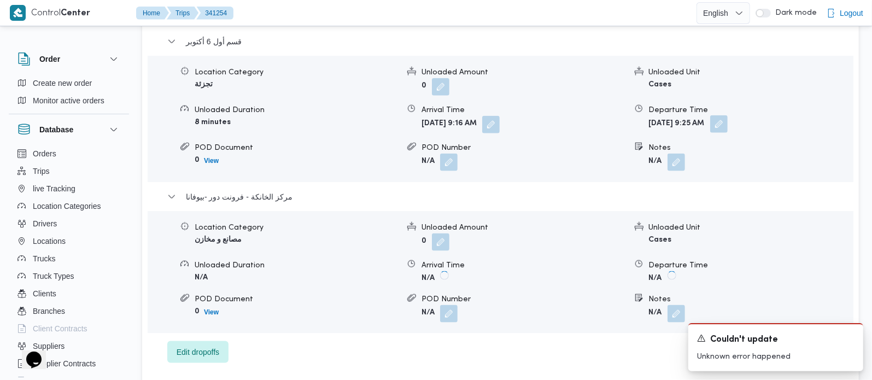
click at [728, 115] on button "button" at bounding box center [718, 123] width 17 height 17
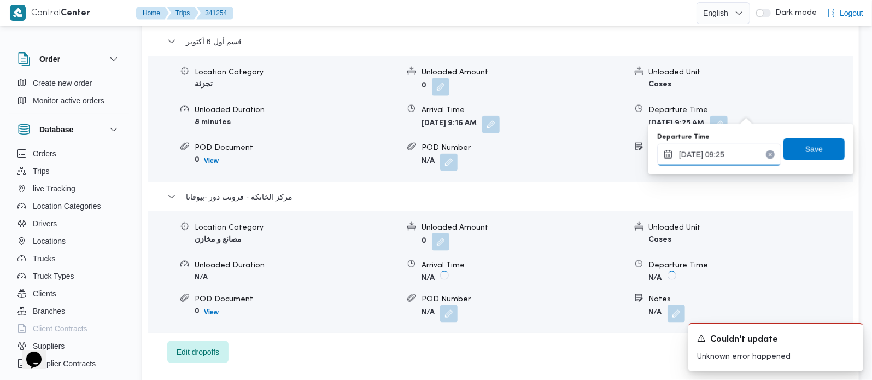
click at [764, 158] on input "04/10/2025 09:25" at bounding box center [719, 155] width 124 height 22
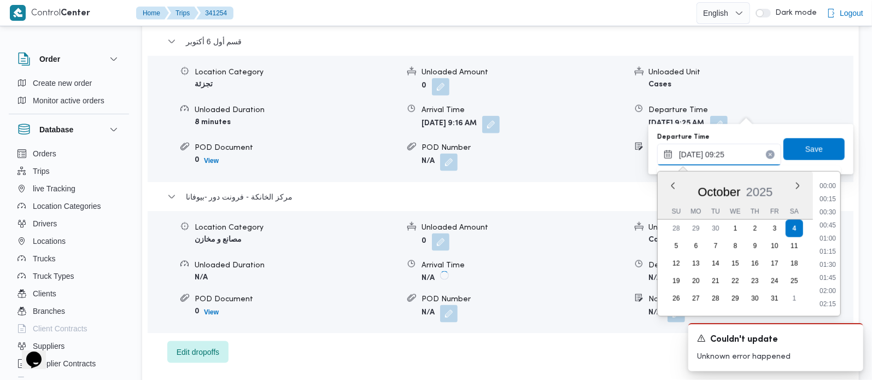
scroll to position [420, 0]
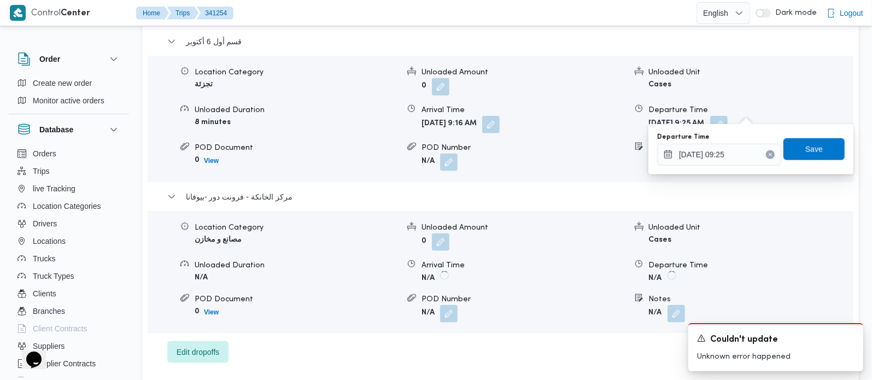
click at [768, 153] on icon "Clear input" at bounding box center [770, 155] width 4 height 4
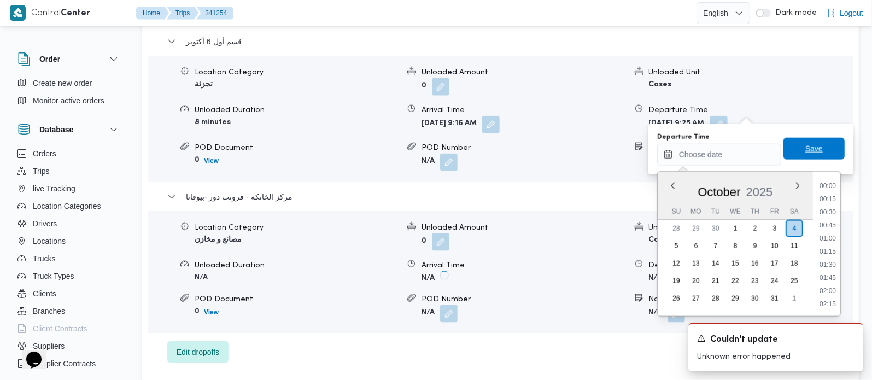
click at [812, 152] on span "Save" at bounding box center [813, 148] width 17 height 13
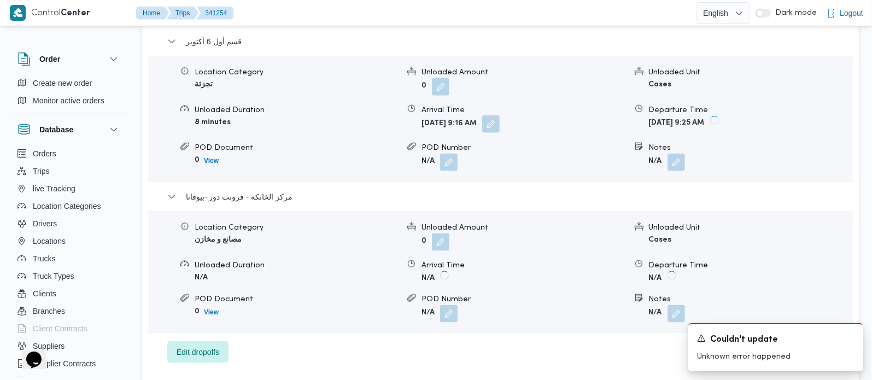
click at [500, 115] on button "button" at bounding box center [490, 123] width 17 height 17
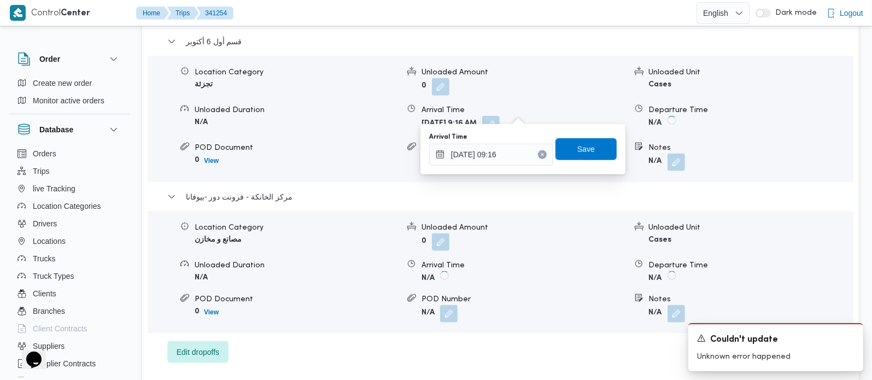
click at [541, 155] on icon "Clear input" at bounding box center [542, 155] width 3 height 3
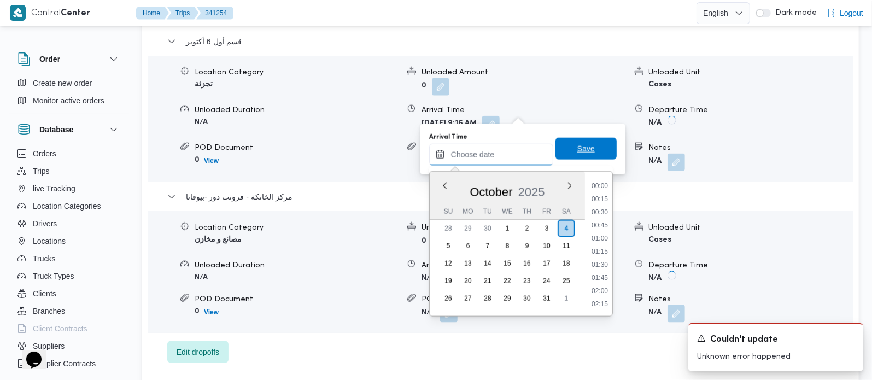
scroll to position [538, 0]
click at [581, 147] on span "Save" at bounding box center [585, 148] width 17 height 13
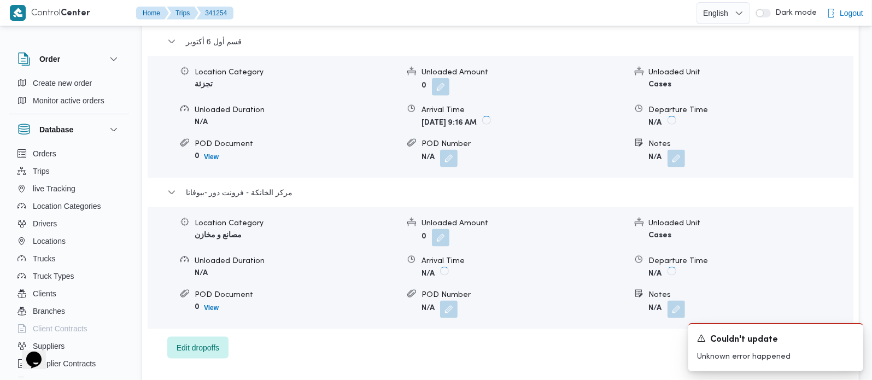
scroll to position [771, 0]
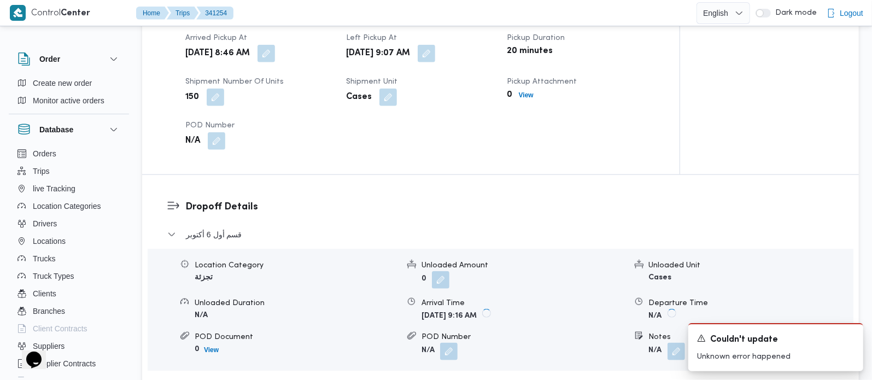
click at [468, 50] on div "Arrived Pickup At Sat, Oct 4, 2025 8:46 AM Left Pickup At Sat, Oct 4, 2025 9:07…" at bounding box center [420, 90] width 483 height 131
click at [435, 44] on button "button" at bounding box center [426, 52] width 17 height 17
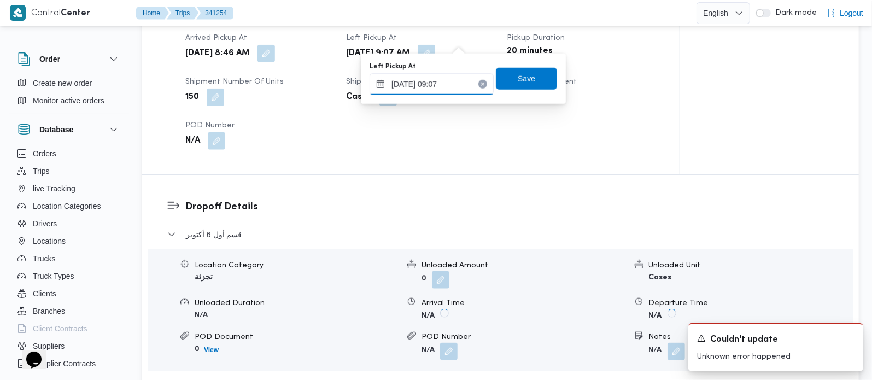
click at [437, 85] on input "04/10/2025 09:07" at bounding box center [432, 84] width 124 height 22
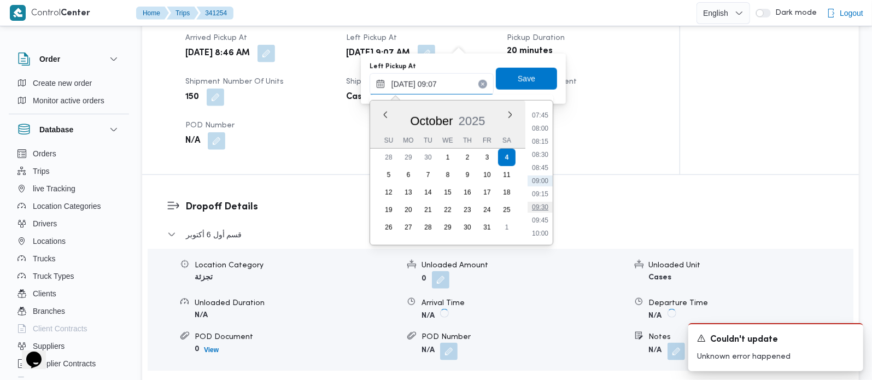
scroll to position [471, 0]
click at [545, 216] on li "11:00" at bounding box center [540, 221] width 25 height 11
type input "[DATE] 11:00"
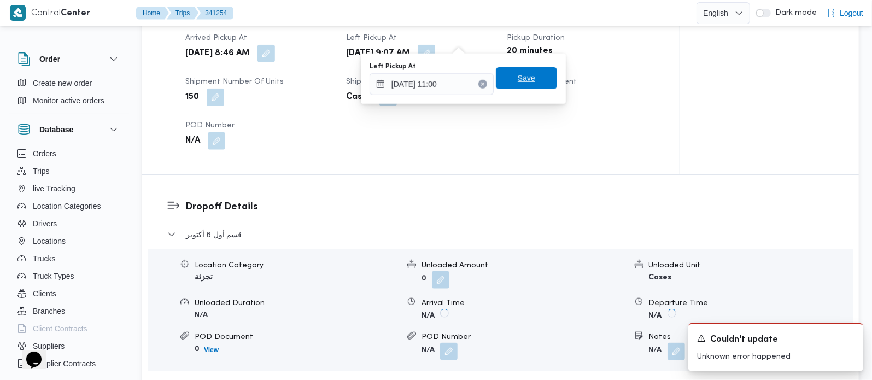
click at [541, 81] on span "Save" at bounding box center [526, 78] width 61 height 22
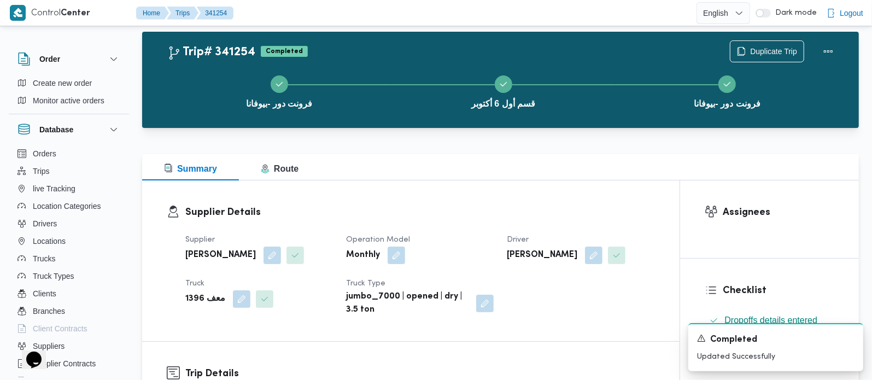
scroll to position [0, 0]
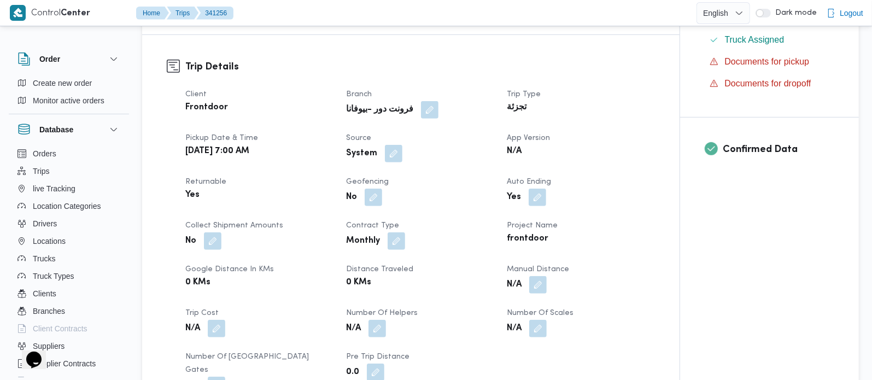
scroll to position [321, 0]
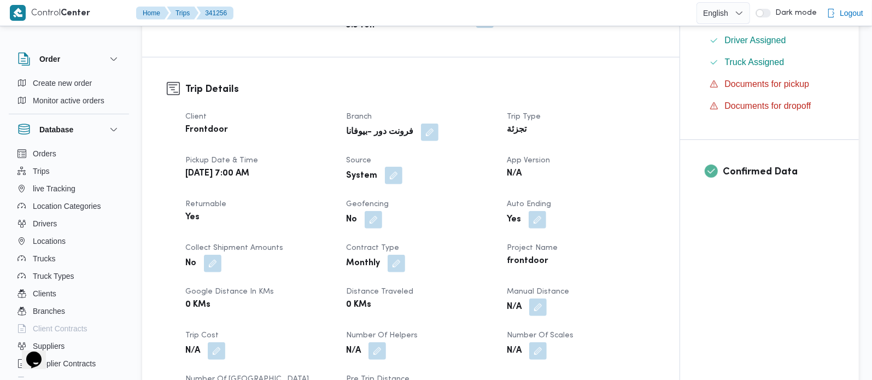
click at [395, 167] on button "button" at bounding box center [393, 175] width 17 height 17
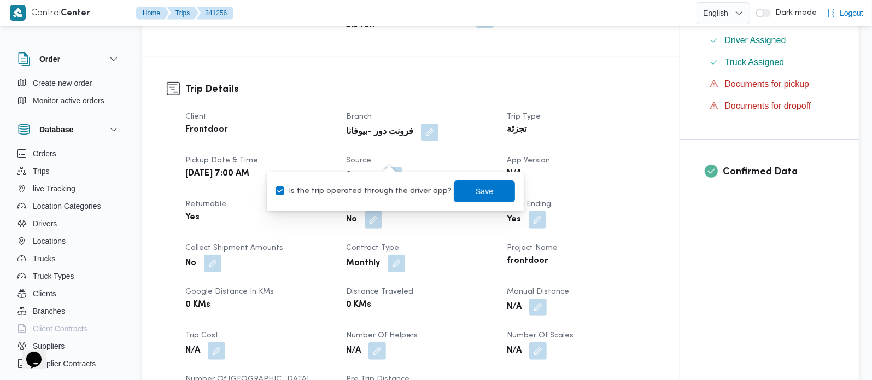
click at [384, 188] on label "Is the trip operated through the driver app?" at bounding box center [364, 191] width 176 height 13
checkbox input "false"
click at [476, 191] on span "Save" at bounding box center [484, 191] width 17 height 13
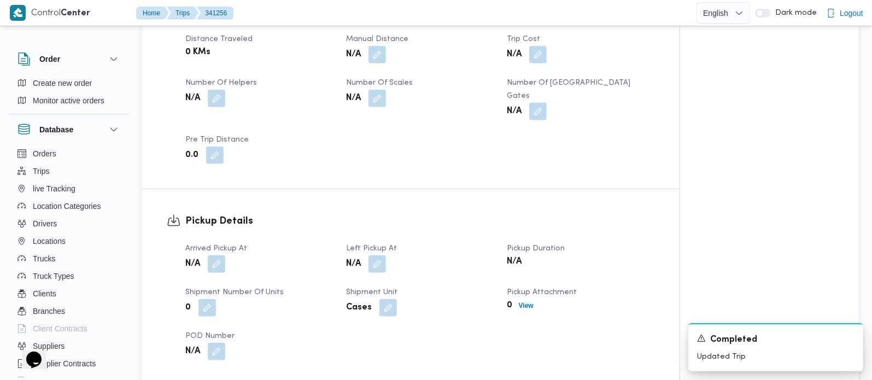
scroll to position [578, 0]
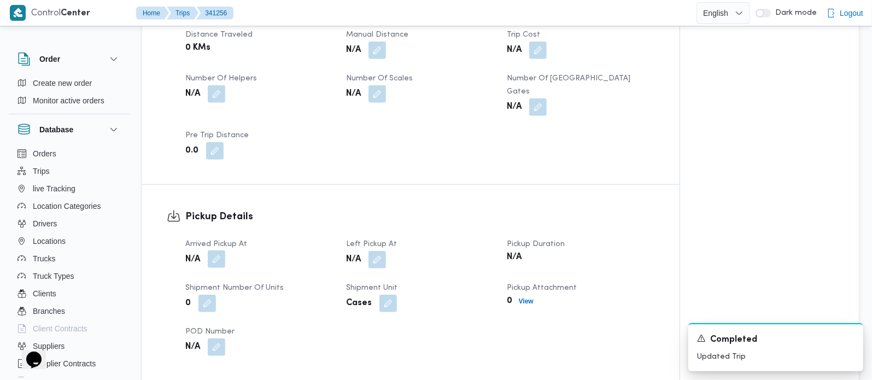
click at [223, 250] on button "button" at bounding box center [216, 258] width 17 height 17
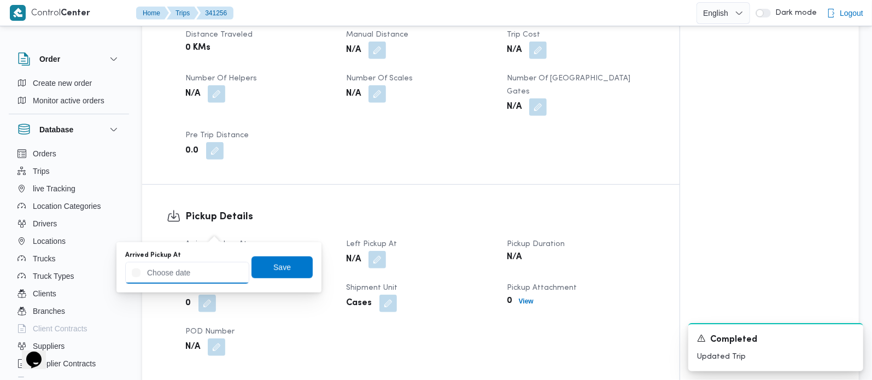
click at [202, 272] on input "Arrived Pickup At" at bounding box center [187, 273] width 124 height 22
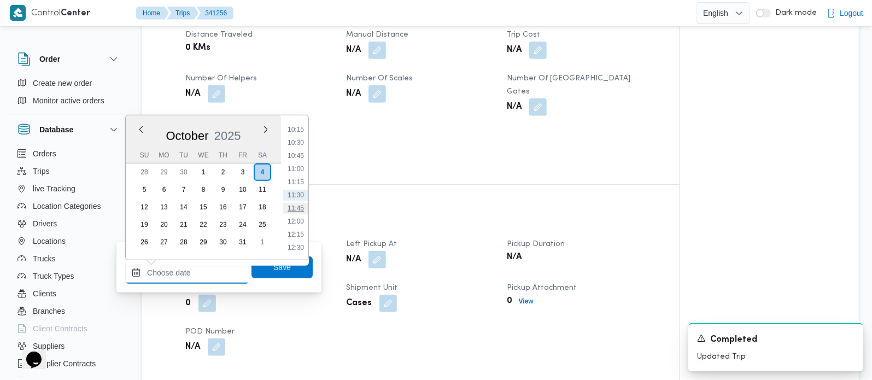
scroll to position [409, 0]
click at [296, 206] on li "09:15" at bounding box center [295, 205] width 25 height 11
type input "[DATE] 09:15"
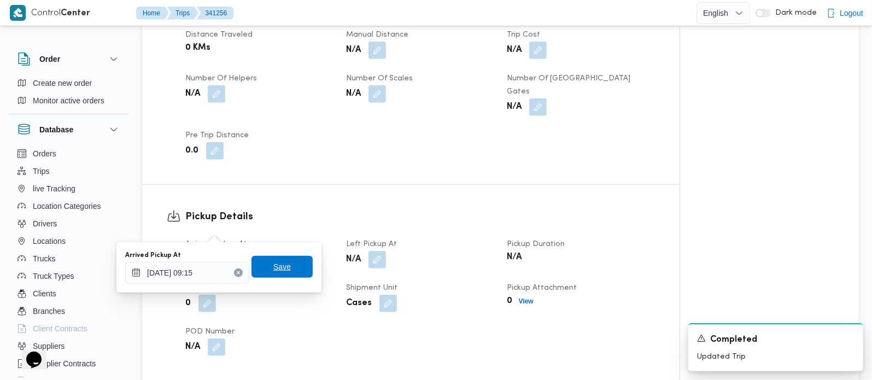
click at [290, 263] on span "Save" at bounding box center [281, 267] width 61 height 22
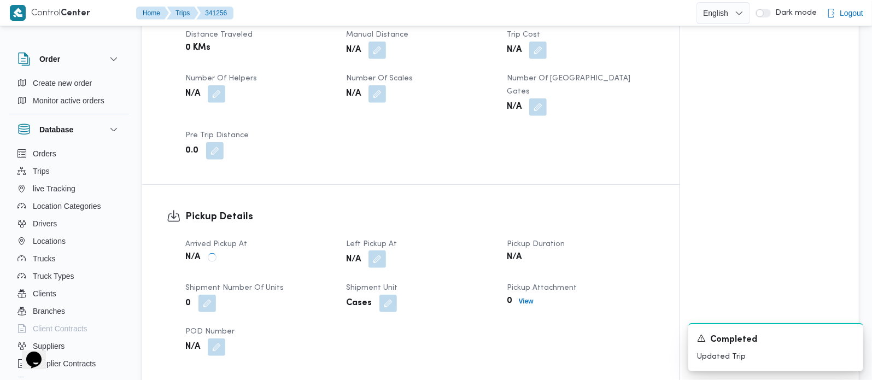
click at [376, 250] on button "button" at bounding box center [376, 258] width 17 height 17
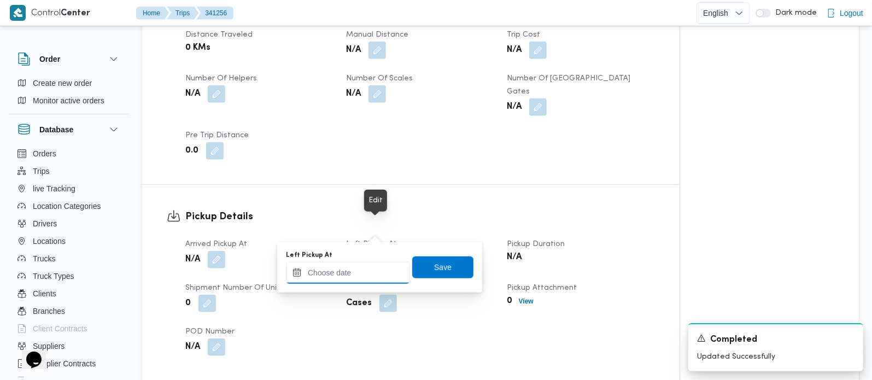
click at [368, 262] on input "Left Pickup At" at bounding box center [348, 273] width 124 height 22
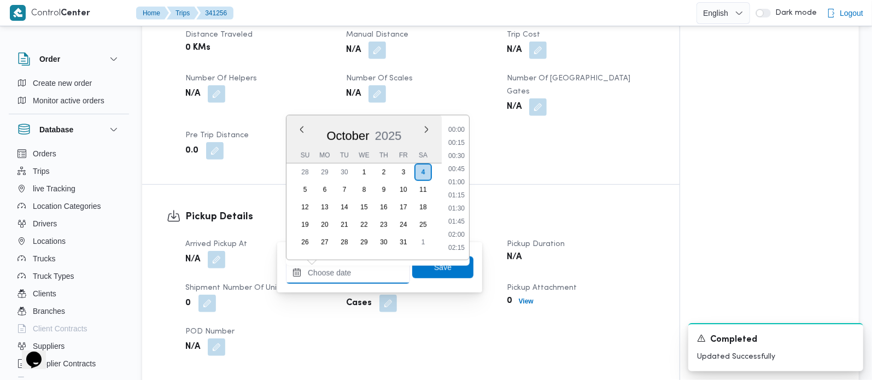
scroll to position [538, 0]
click at [462, 168] on li "11:00" at bounding box center [456, 168] width 25 height 11
type input "[DATE] 11:00"
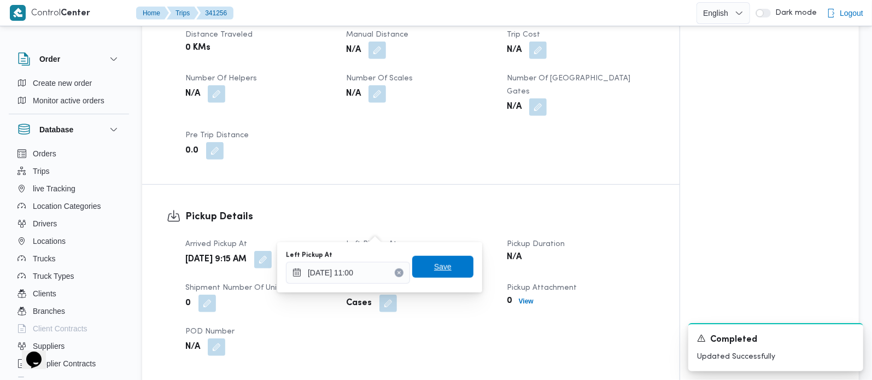
click at [440, 261] on span "Save" at bounding box center [442, 266] width 17 height 13
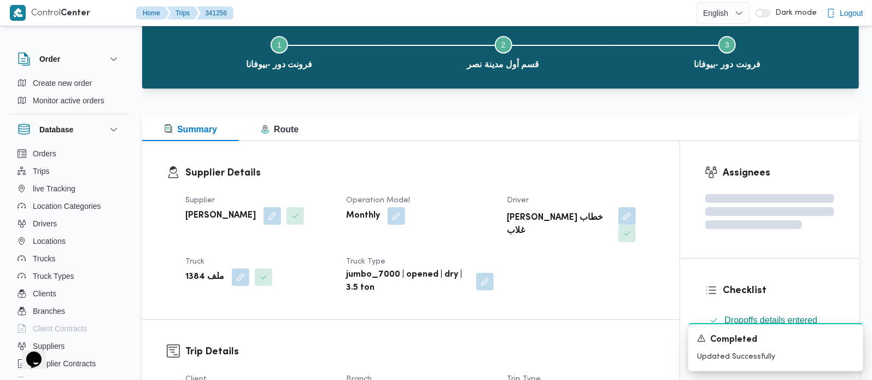
scroll to position [0, 0]
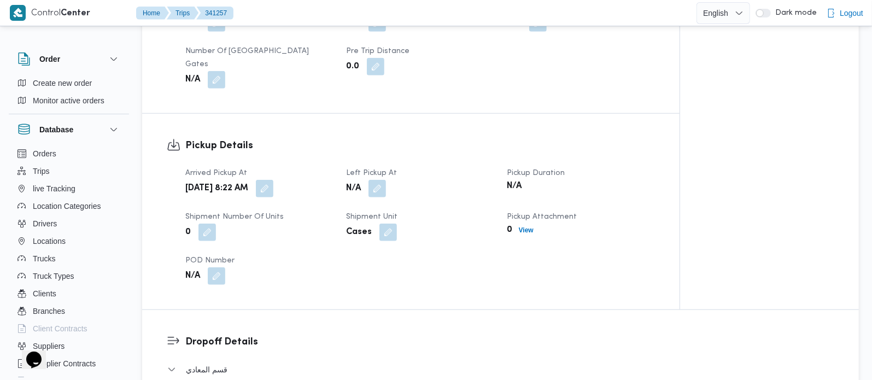
scroll to position [643, 0]
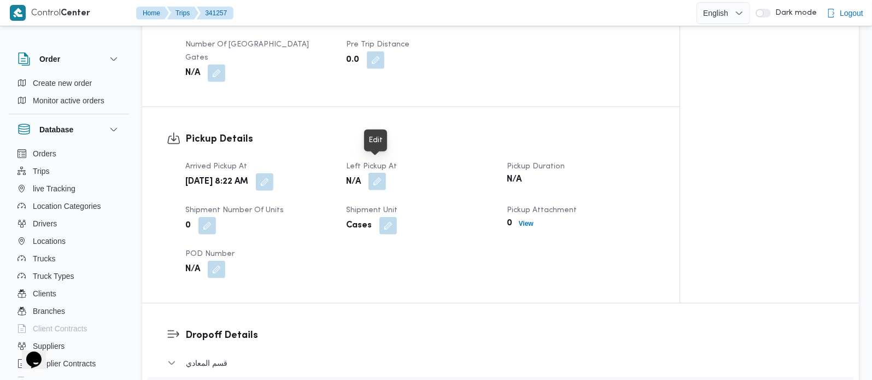
click at [374, 173] on button "button" at bounding box center [376, 181] width 17 height 17
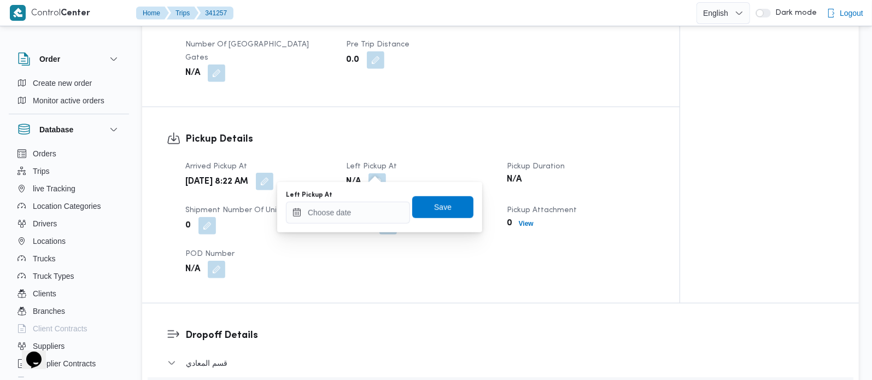
click at [273, 173] on button "button" at bounding box center [264, 181] width 17 height 17
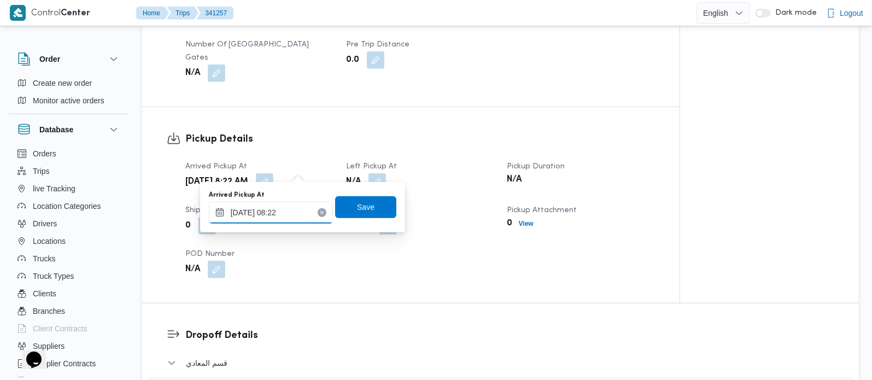
click at [273, 208] on input "[DATE] 08:22" at bounding box center [271, 213] width 124 height 22
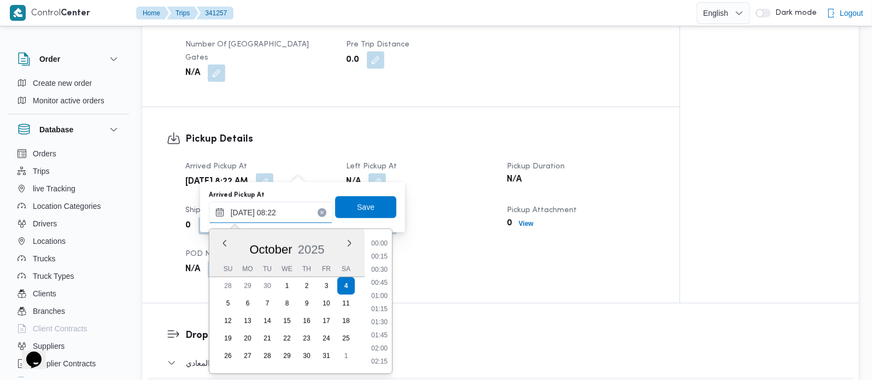
scroll to position [367, 0]
click at [449, 225] on div "Arrived Pickup At [DATE] 8:22 AM Left Pickup At N/A Pickup Duration N/A Shipmen…" at bounding box center [420, 219] width 483 height 131
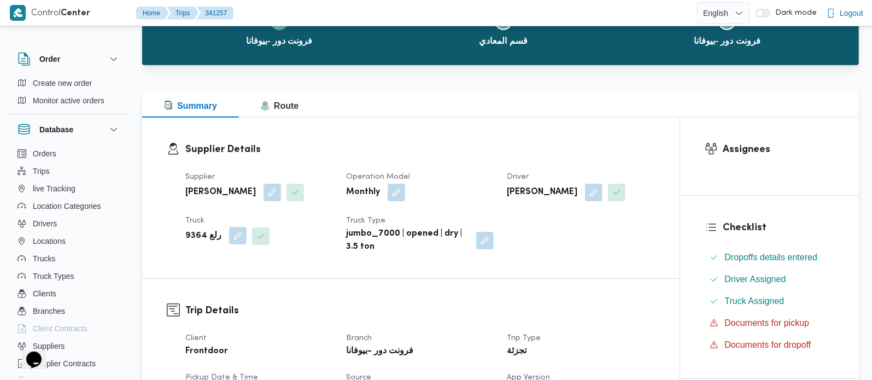
scroll to position [0, 0]
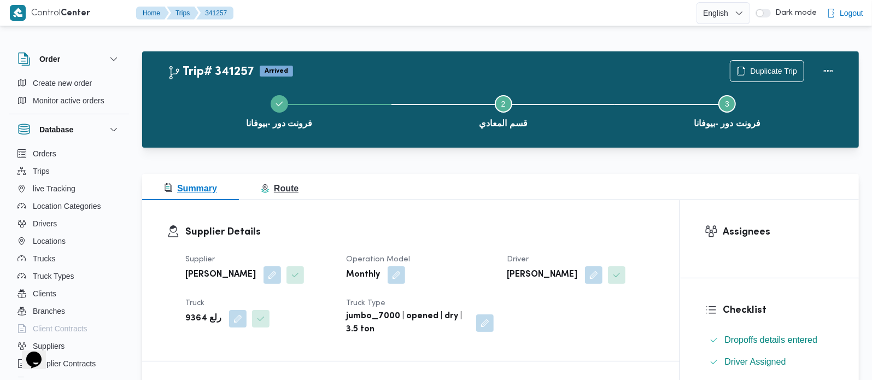
click at [280, 191] on span "Route" at bounding box center [280, 188] width 38 height 9
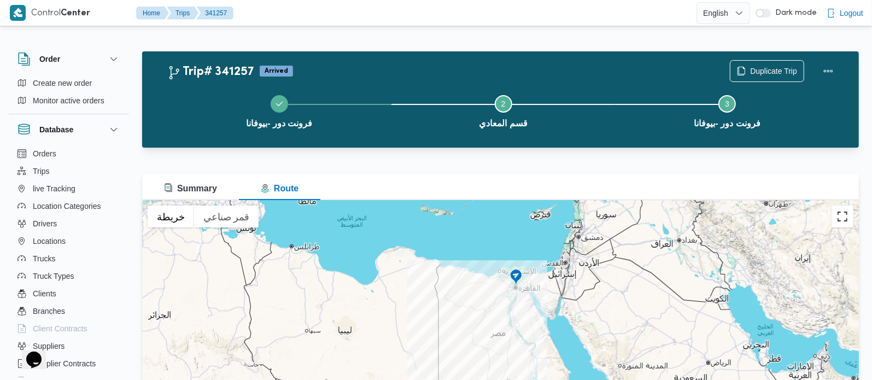
click at [842, 212] on button "تبديل إلى العرض ملء الشاشة" at bounding box center [842, 217] width 22 height 22
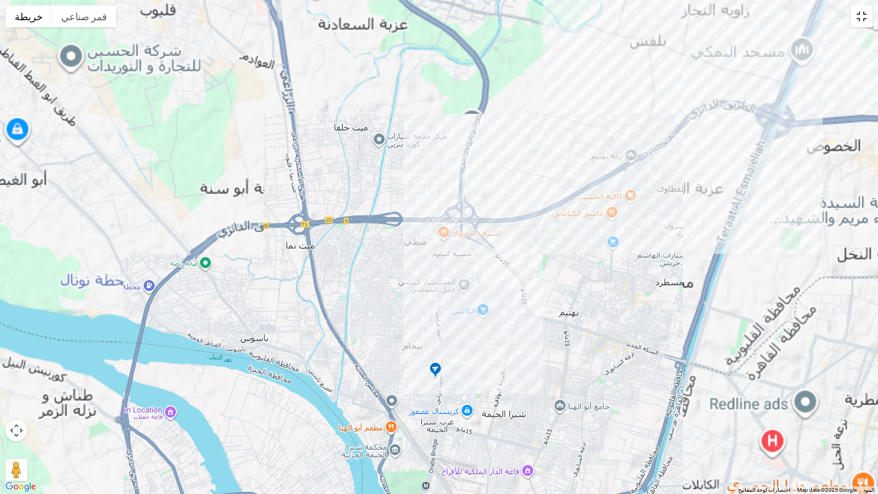
click at [868, 20] on button "تبديل إلى العرض ملء الشاشة" at bounding box center [862, 16] width 22 height 22
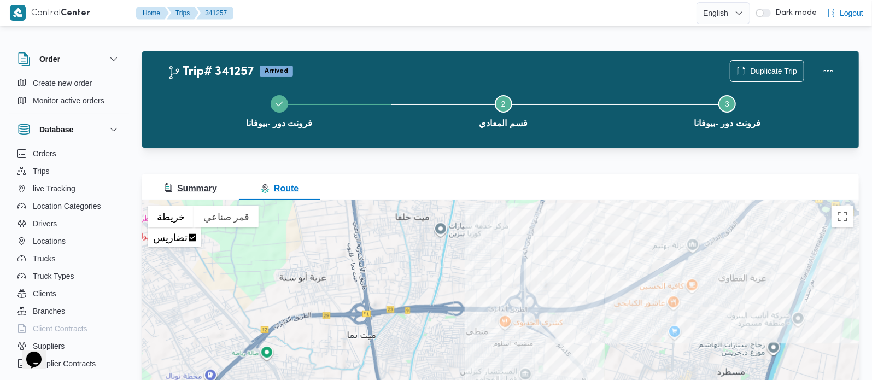
click at [185, 185] on span "Summary" at bounding box center [190, 188] width 53 height 9
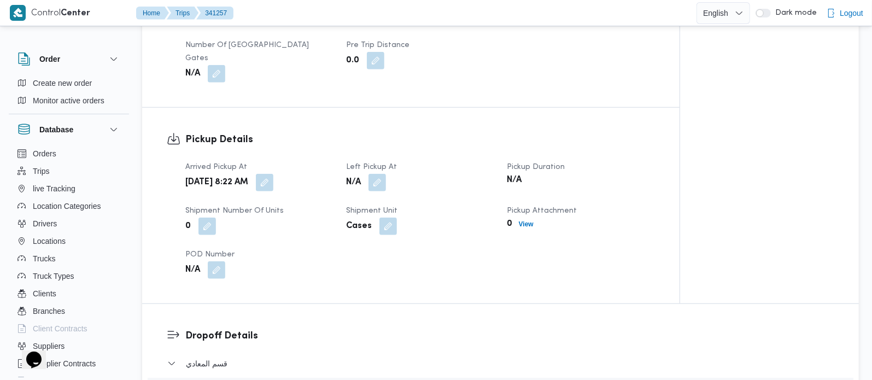
scroll to position [643, 0]
click at [273, 173] on button "button" at bounding box center [264, 181] width 17 height 17
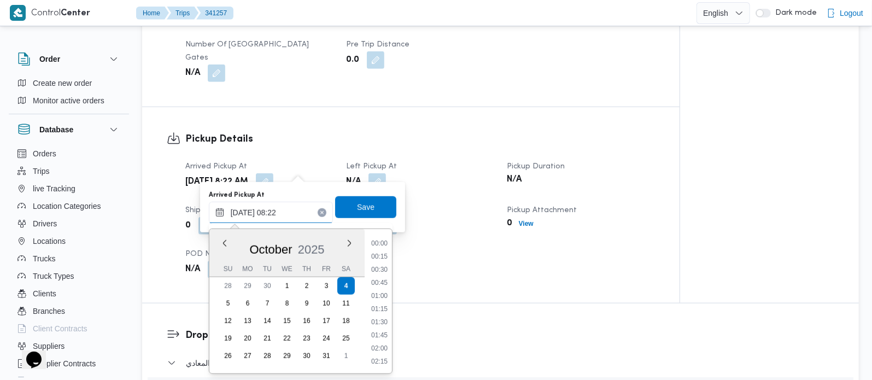
click at [273, 215] on input "04/10/2025 08:22" at bounding box center [271, 213] width 124 height 22
click at [385, 292] on li "09:15" at bounding box center [379, 297] width 25 height 11
type input "04/10/2025 09:15"
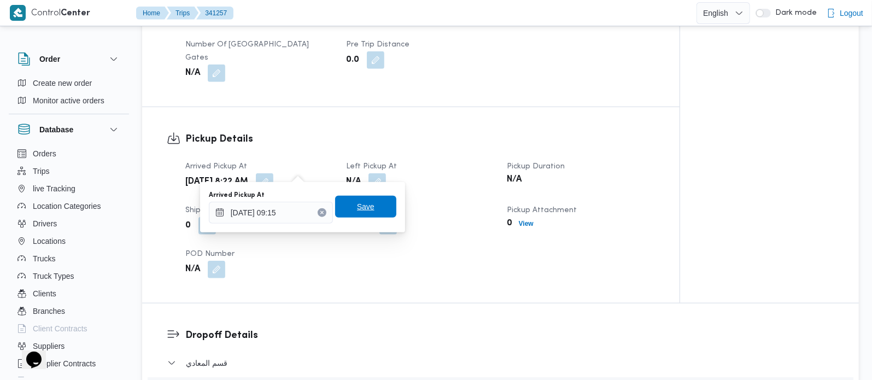
click at [364, 210] on span "Save" at bounding box center [365, 206] width 17 height 13
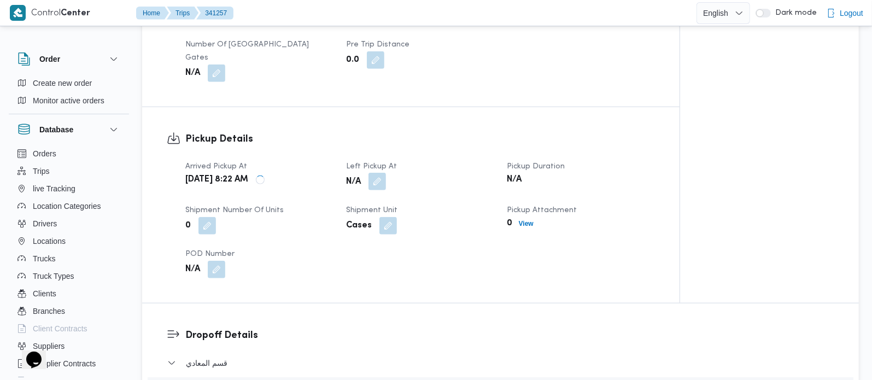
click at [373, 173] on button "button" at bounding box center [376, 181] width 17 height 17
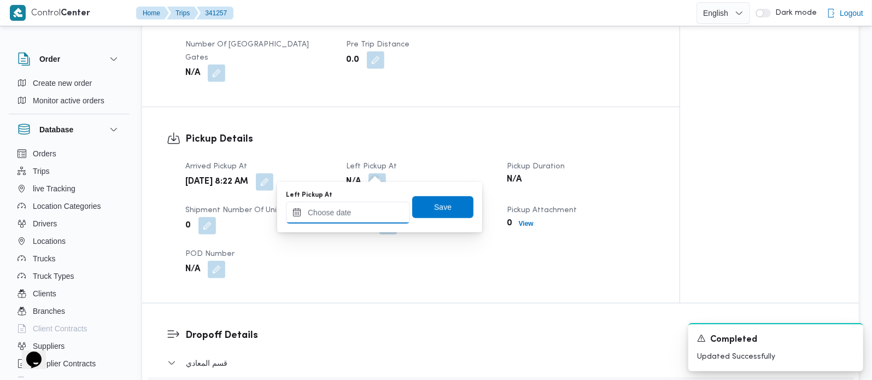
click at [367, 220] on input "Left Pickup At" at bounding box center [348, 213] width 124 height 22
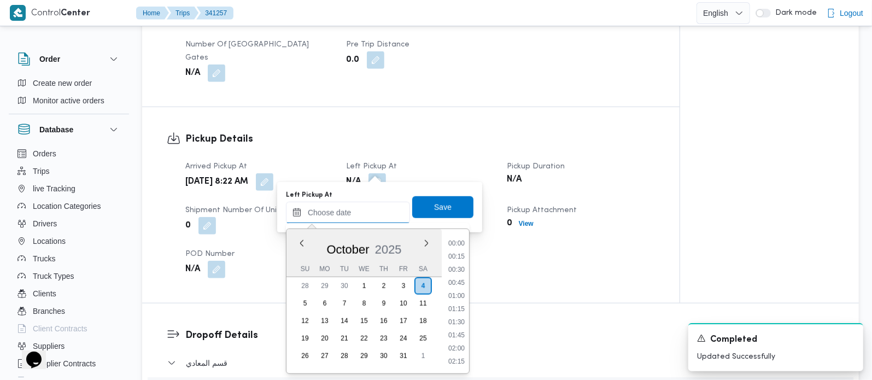
scroll to position [538, 0]
drag, startPoint x: 461, startPoint y: 278, endPoint x: 461, endPoint y: 268, distance: 9.8
click at [461, 278] on li "11:00" at bounding box center [456, 282] width 25 height 11
type input "04/10/2025 11:00"
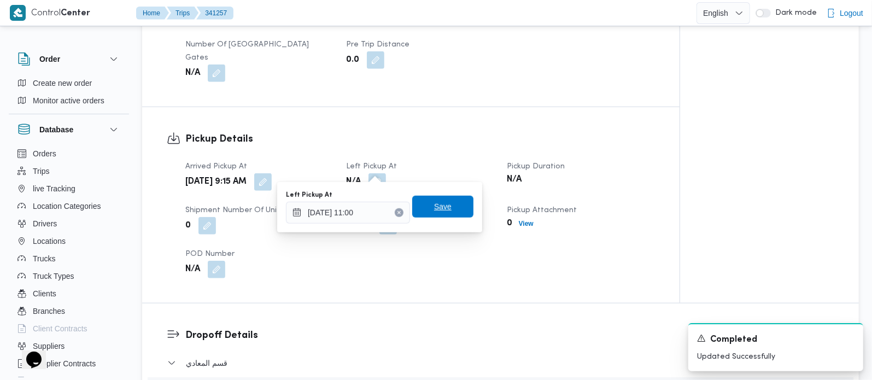
click at [436, 209] on span "Save" at bounding box center [442, 206] width 17 height 13
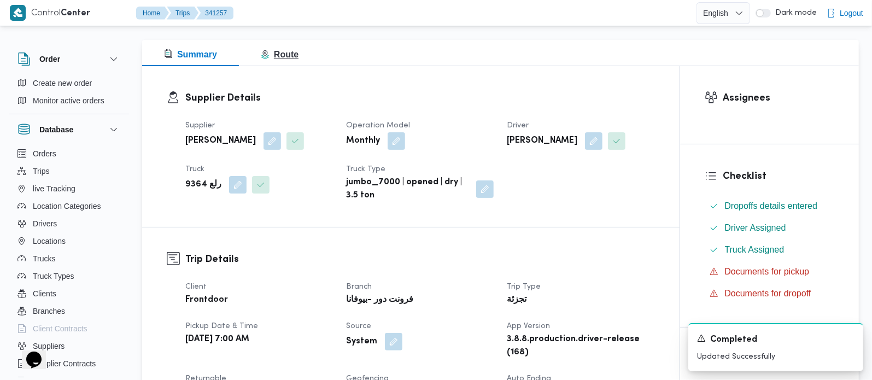
scroll to position [0, 0]
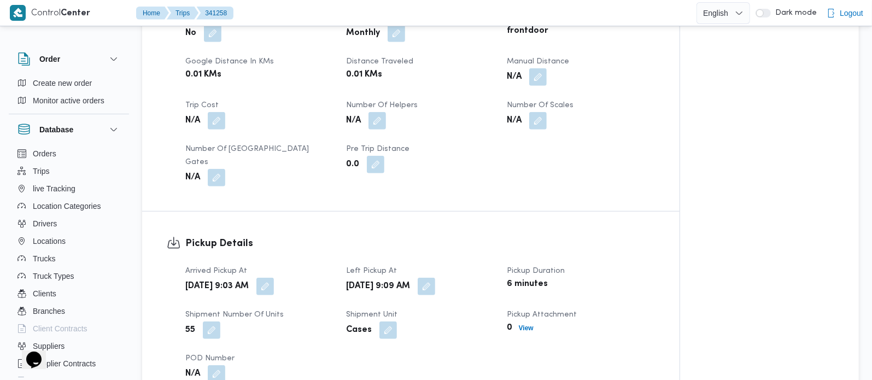
scroll to position [578, 0]
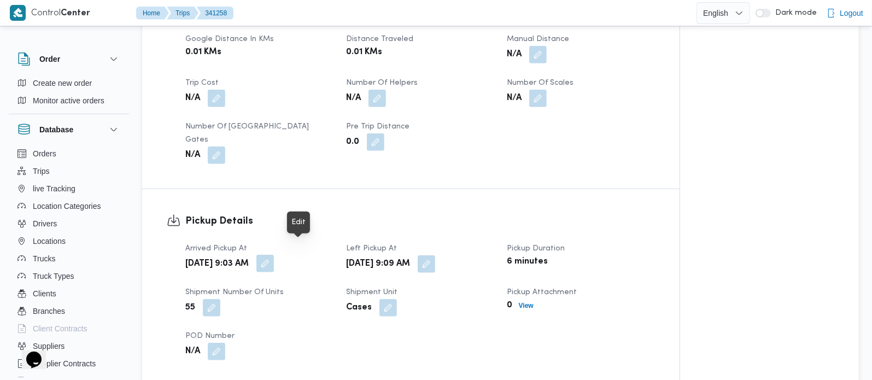
click at [274, 255] on button "button" at bounding box center [264, 263] width 17 height 17
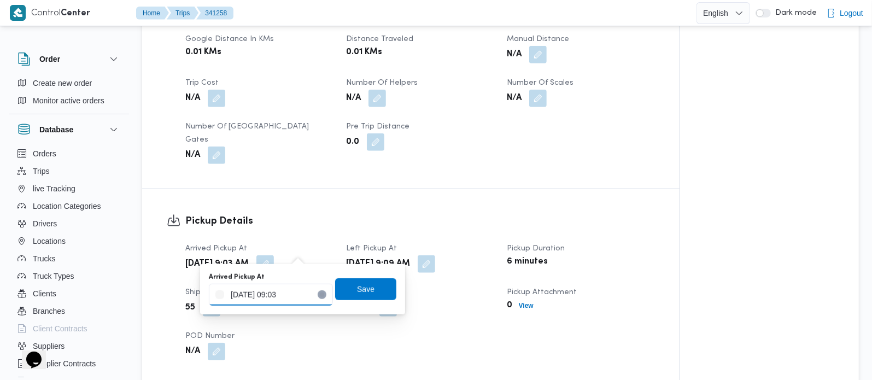
click at [281, 289] on input "[DATE] 09:03" at bounding box center [271, 295] width 124 height 22
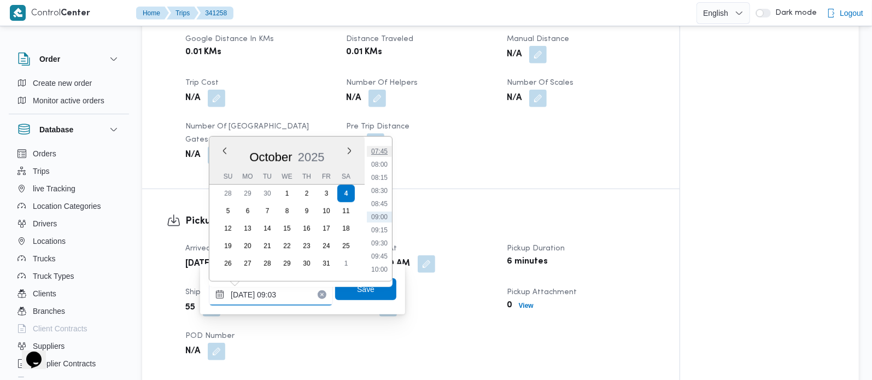
scroll to position [342, 0]
click at [382, 200] on li "07:30" at bounding box center [379, 202] width 25 height 11
type input "04/10/2025 07:30"
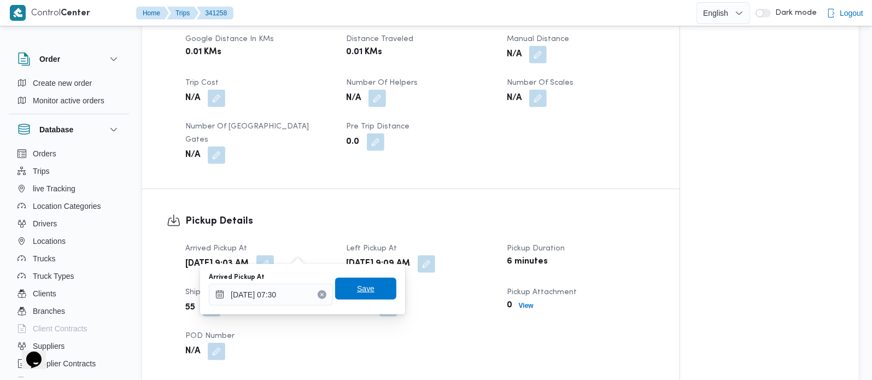
click at [359, 287] on span "Save" at bounding box center [365, 288] width 17 height 13
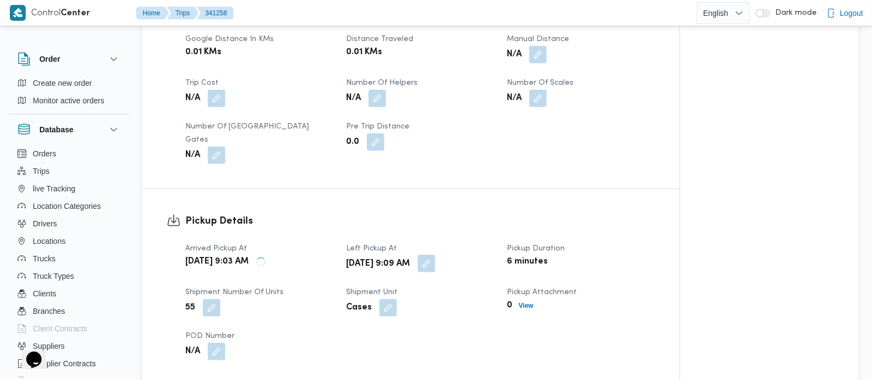
click at [435, 255] on button "button" at bounding box center [426, 263] width 17 height 17
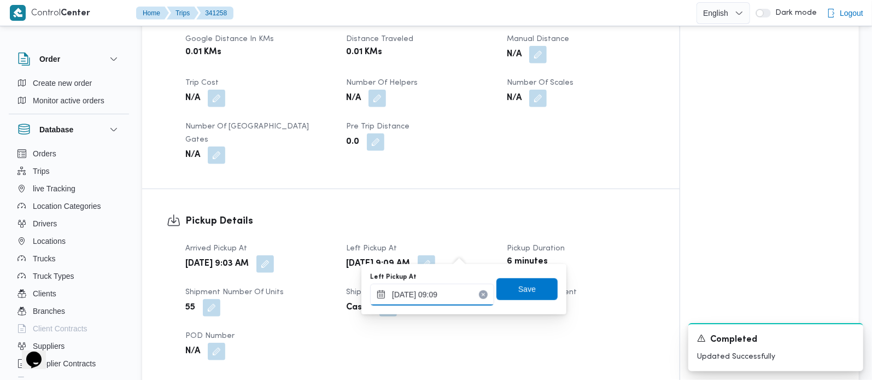
click at [443, 296] on input "04/10/2025 09:09" at bounding box center [432, 295] width 124 height 22
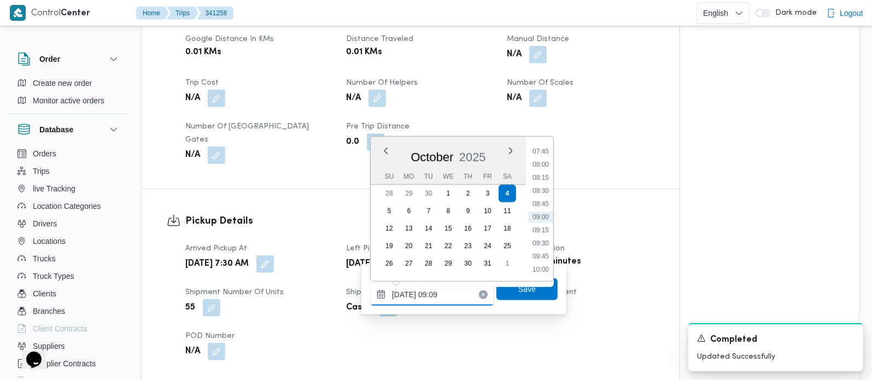
scroll to position [471, 0]
click at [543, 204] on li "10:00" at bounding box center [540, 205] width 25 height 11
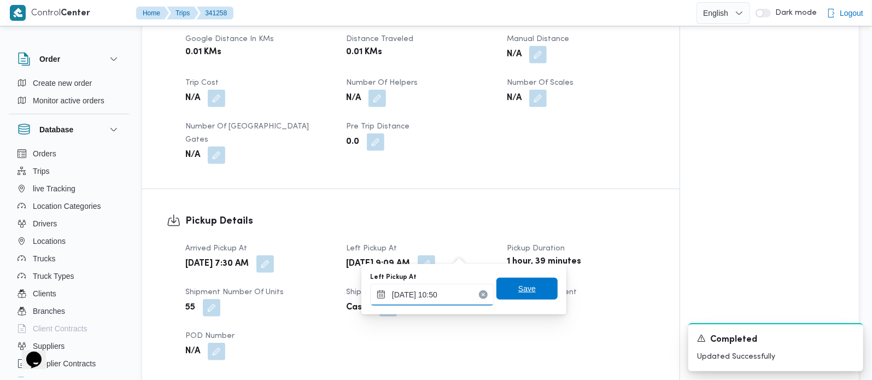
type input "04/10/2025 10:50"
click at [507, 290] on span "Save" at bounding box center [526, 289] width 61 height 22
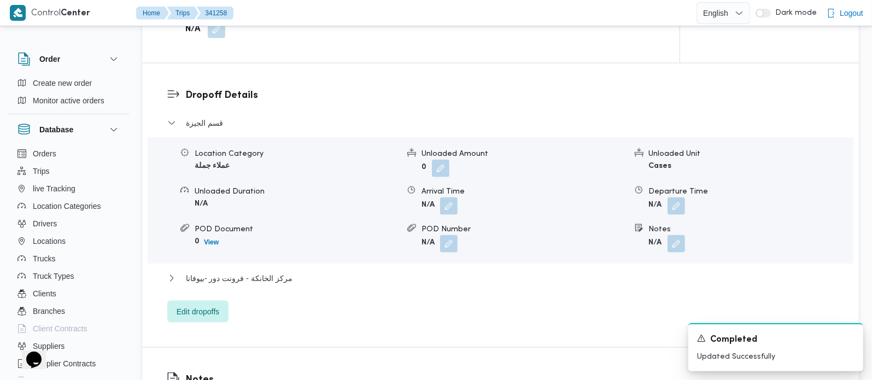
scroll to position [964, 0]
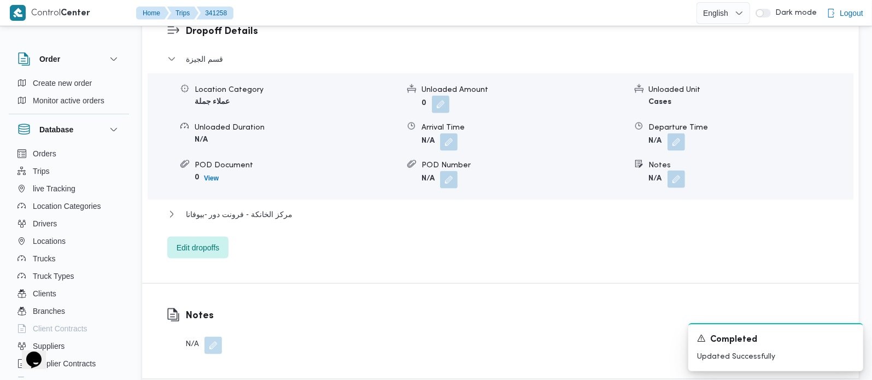
click at [681, 171] on button "button" at bounding box center [675, 179] width 17 height 17
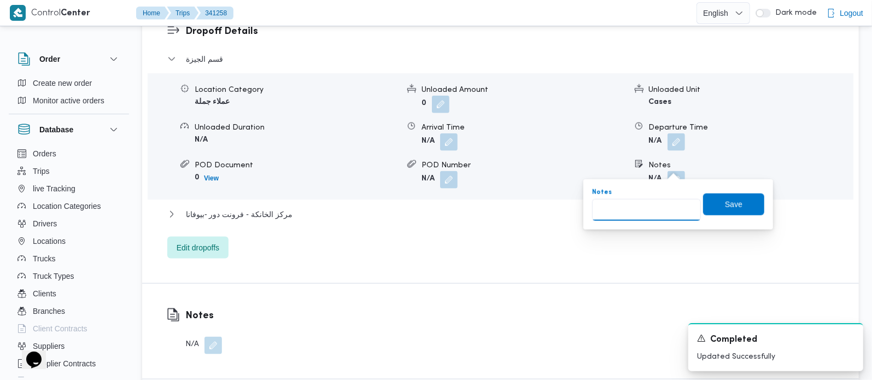
click at [663, 207] on input "Notes" at bounding box center [646, 210] width 109 height 22
paste input "البحر الاعظم."
type input "البحر الاعظم"
click at [744, 198] on span "Save" at bounding box center [733, 204] width 61 height 22
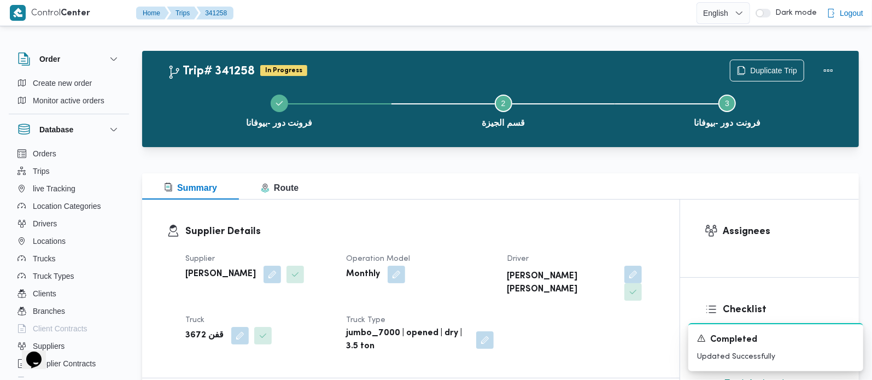
scroll to position [0, 0]
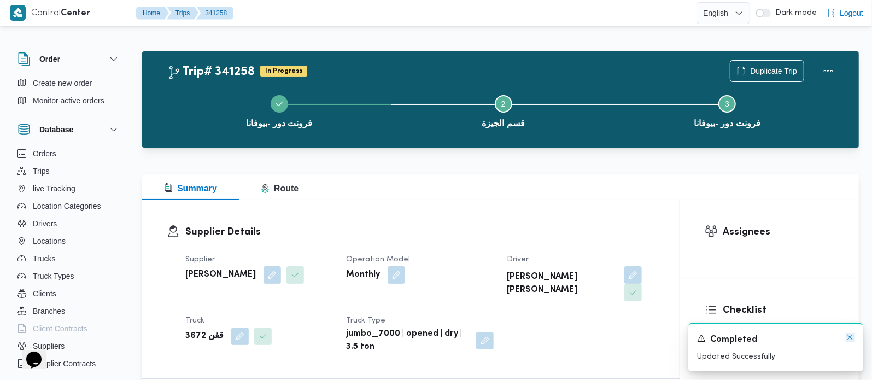
click at [852, 337] on icon "Dismiss toast" at bounding box center [850, 337] width 9 height 9
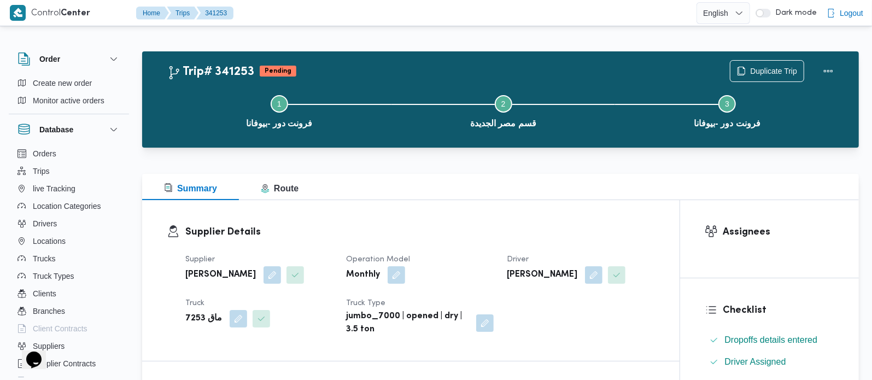
scroll to position [321, 0]
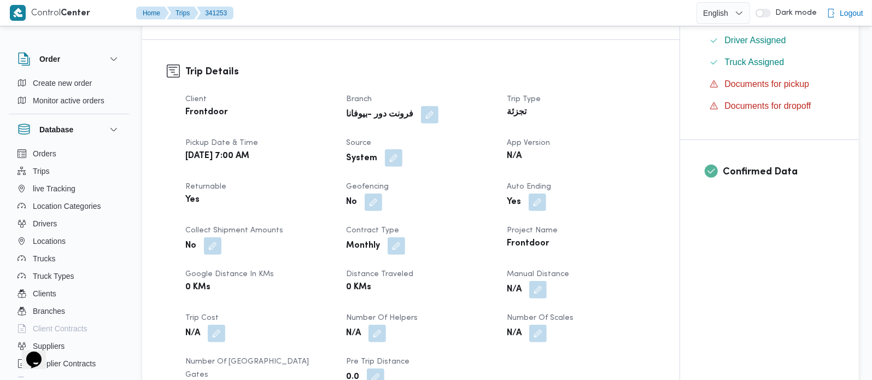
click at [391, 160] on button "button" at bounding box center [393, 157] width 17 height 17
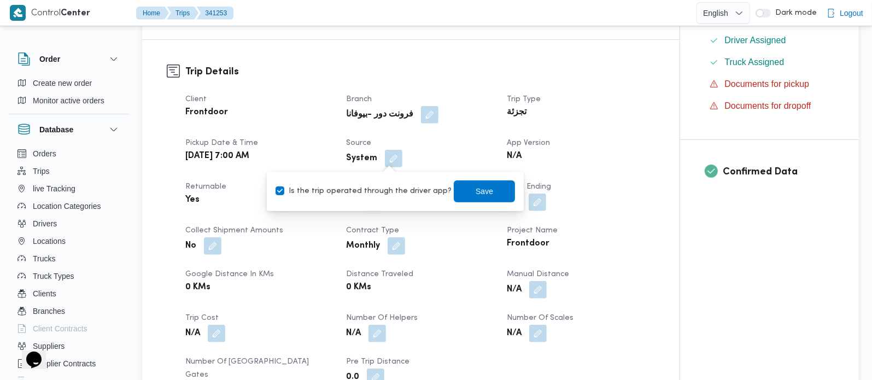
click at [387, 194] on label "Is the trip operated through the driver app?" at bounding box center [364, 191] width 176 height 13
checkbox input "false"
click at [478, 185] on span "Save" at bounding box center [484, 190] width 17 height 13
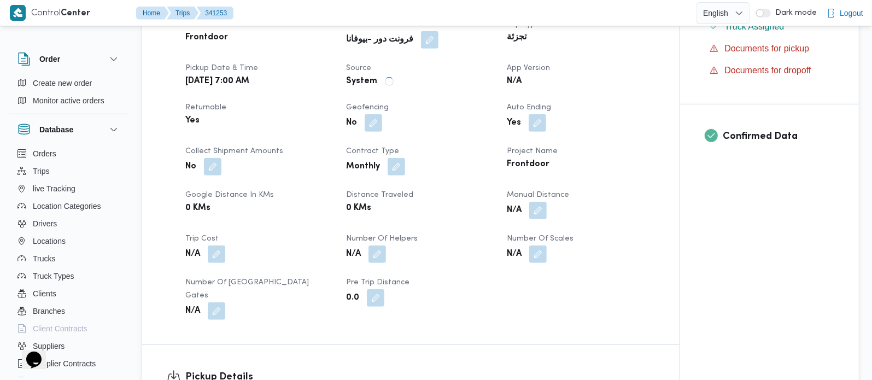
scroll to position [514, 0]
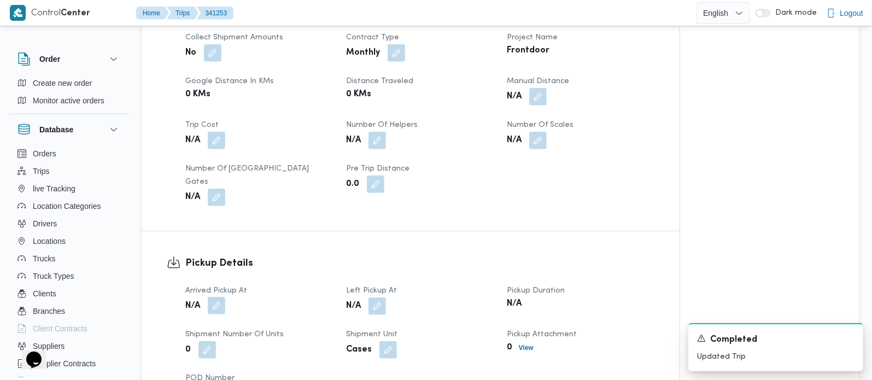
click at [224, 297] on button "button" at bounding box center [216, 305] width 17 height 17
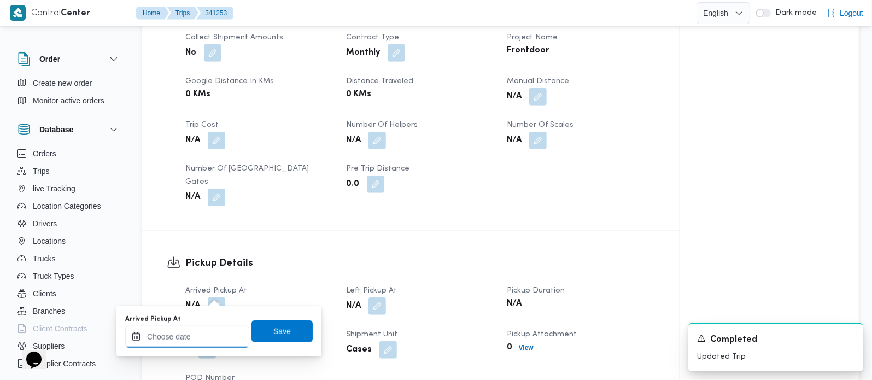
click at [208, 337] on input "Arrived Pickup At" at bounding box center [187, 337] width 124 height 22
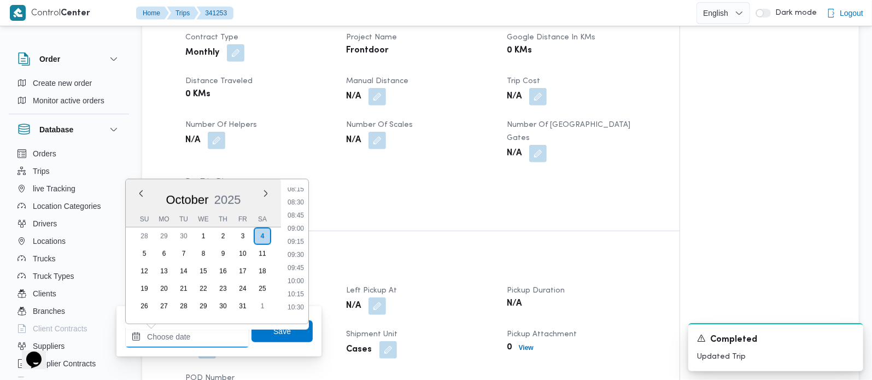
scroll to position [409, 0]
click at [294, 245] on li "08:45" at bounding box center [295, 243] width 25 height 11
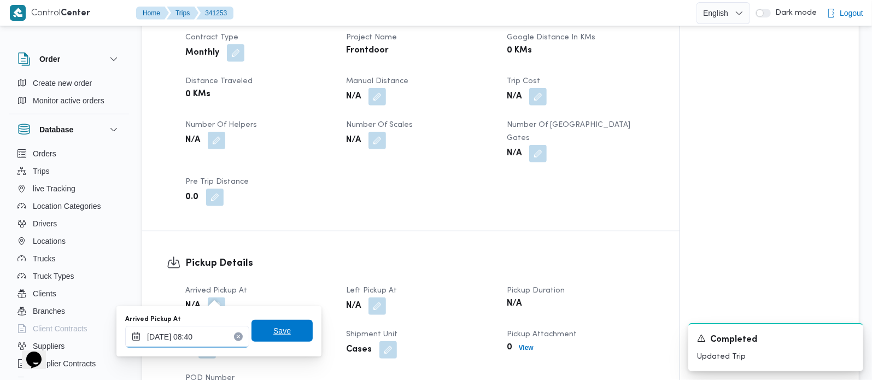
type input "[DATE] 08:40"
click at [274, 334] on span "Save" at bounding box center [281, 330] width 17 height 13
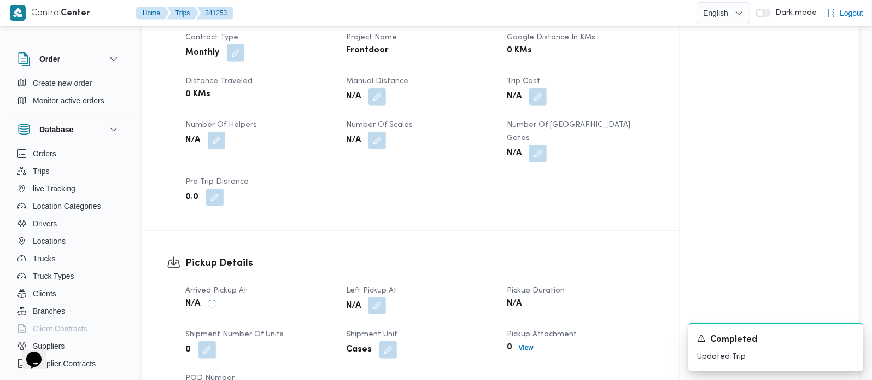
click at [380, 297] on button "button" at bounding box center [376, 305] width 17 height 17
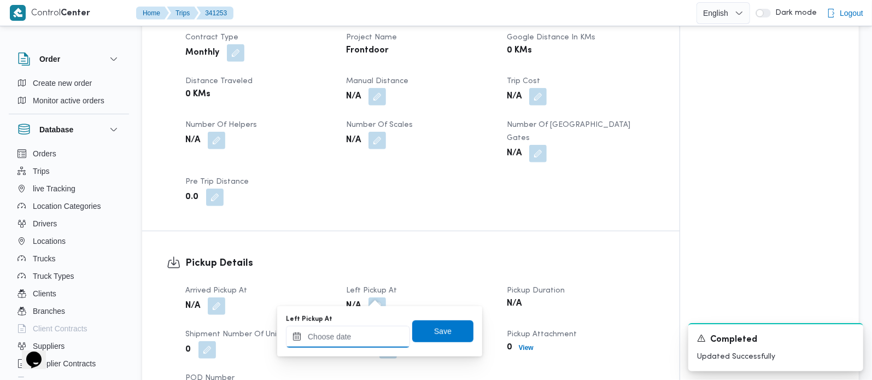
drag, startPoint x: 365, startPoint y: 341, endPoint x: 382, endPoint y: 326, distance: 22.1
click at [365, 341] on input "Left Pickup At" at bounding box center [348, 337] width 124 height 22
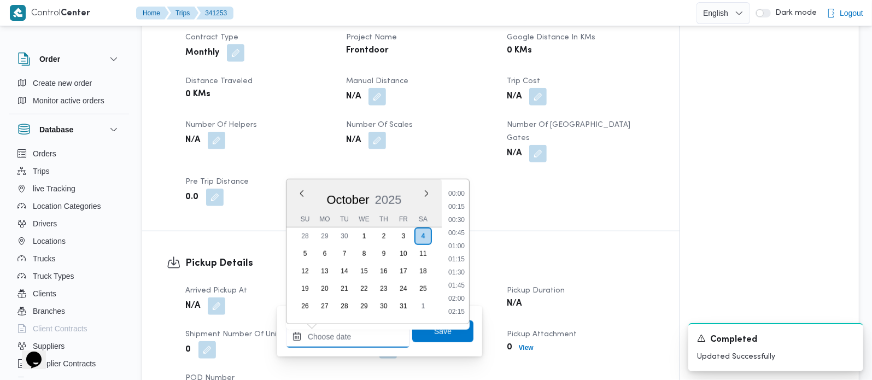
scroll to position [538, 0]
click at [462, 234] on li "11:00" at bounding box center [456, 232] width 25 height 11
type input "[DATE] 11:00"
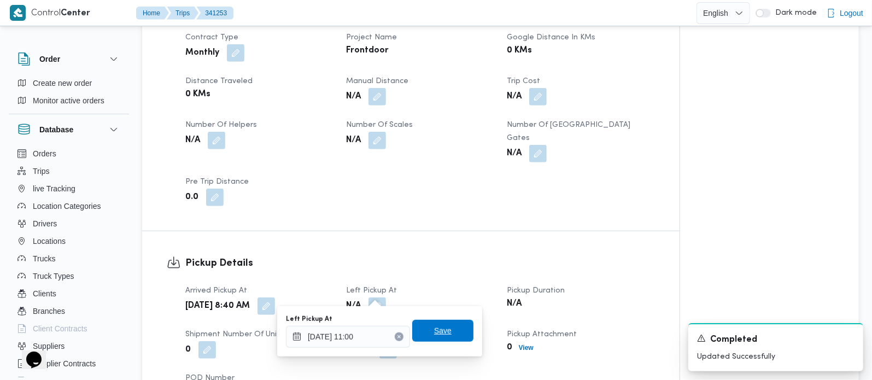
click at [434, 330] on span "Save" at bounding box center [442, 330] width 17 height 13
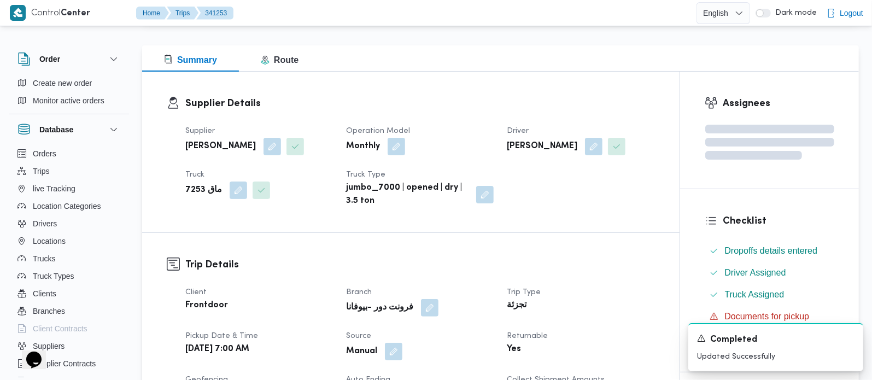
scroll to position [0, 0]
